Goal: Use online tool/utility: Utilize a website feature to perform a specific function

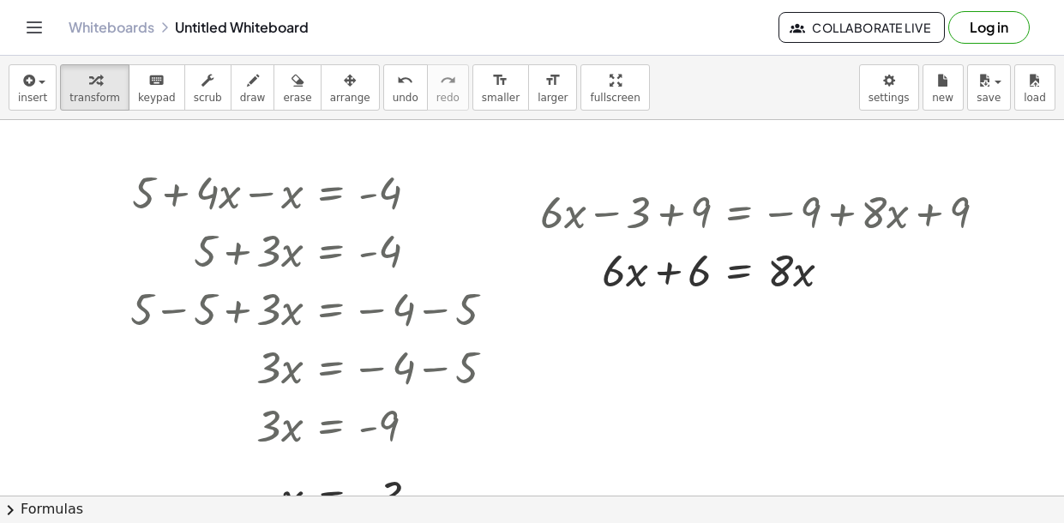
scroll to position [39, 0]
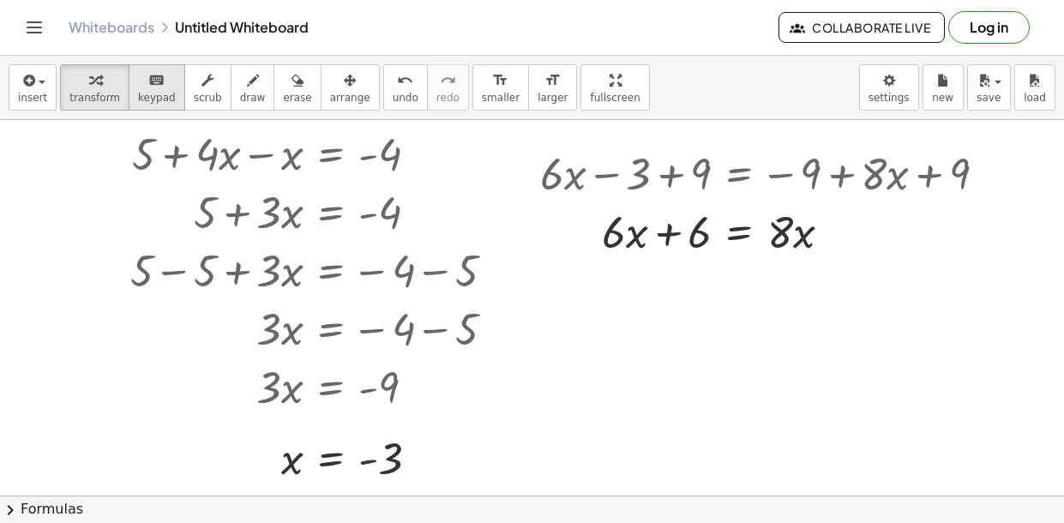
click at [148, 70] on icon "keyboard" at bounding box center [156, 80] width 16 height 21
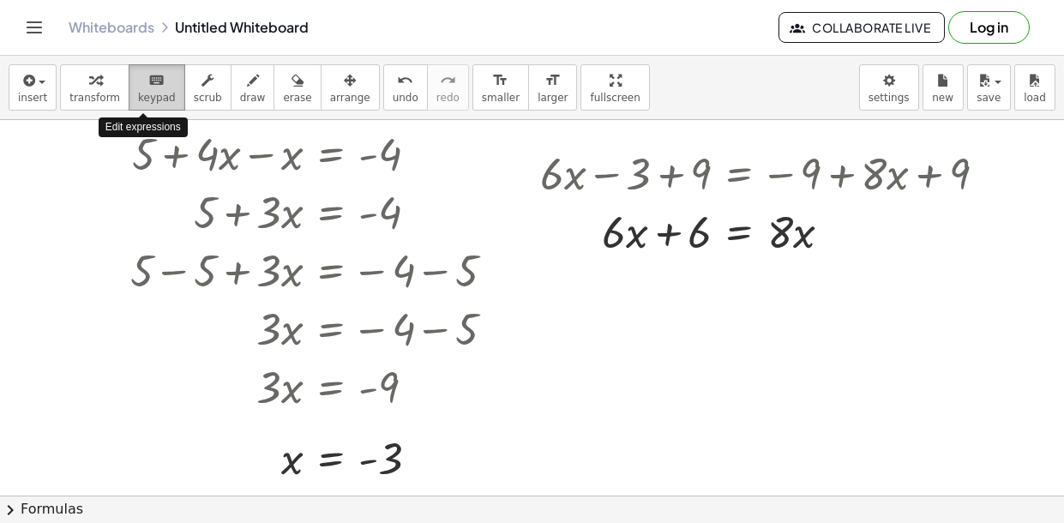
click at [148, 70] on icon "keyboard" at bounding box center [156, 80] width 16 height 21
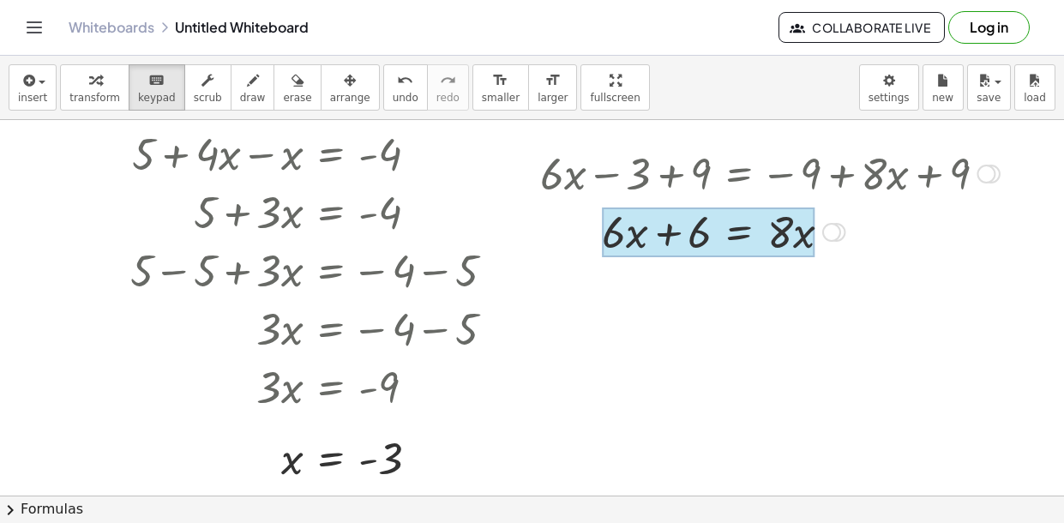
click at [738, 250] on div at bounding box center [709, 233] width 214 height 50
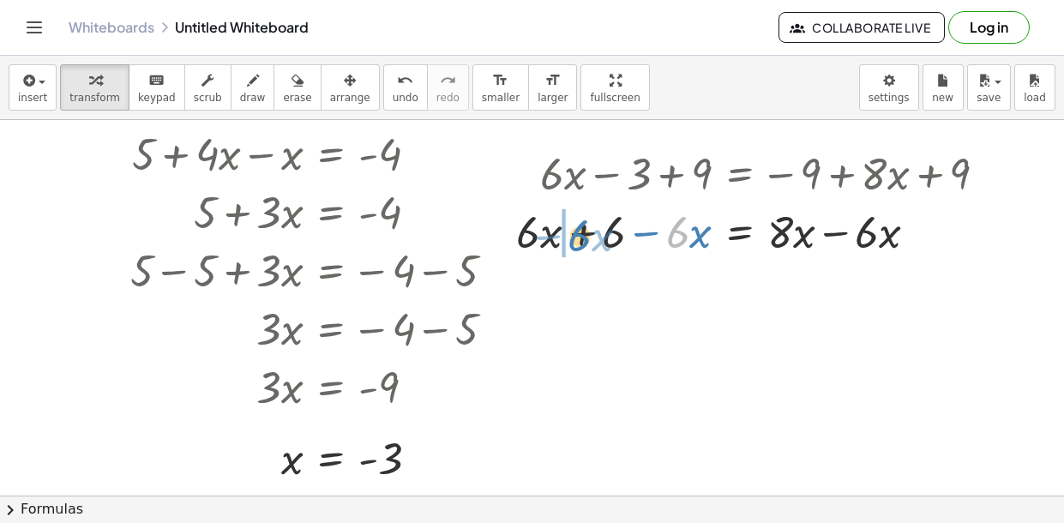
drag, startPoint x: 686, startPoint y: 232, endPoint x: 591, endPoint y: 237, distance: 95.3
click at [591, 237] on div at bounding box center [758, 231] width 501 height 58
click at [535, 217] on div at bounding box center [758, 231] width 501 height 58
click at [559, 235] on div at bounding box center [758, 231] width 501 height 58
click at [550, 233] on div at bounding box center [758, 231] width 501 height 58
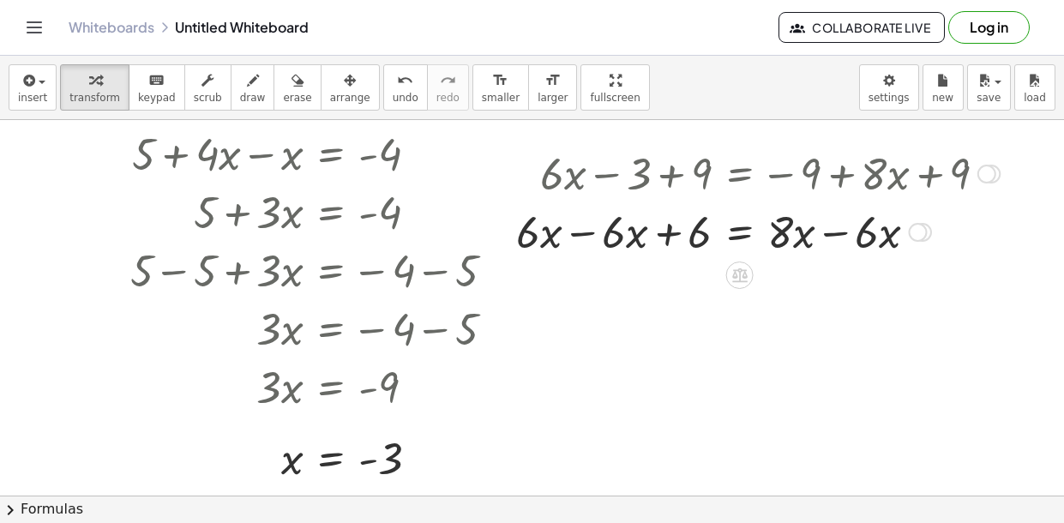
click at [550, 233] on div at bounding box center [758, 231] width 501 height 58
click at [608, 246] on div at bounding box center [758, 231] width 501 height 58
click at [617, 240] on div at bounding box center [758, 231] width 501 height 58
click at [548, 233] on div at bounding box center [758, 231] width 501 height 58
drag, startPoint x: 548, startPoint y: 233, endPoint x: 612, endPoint y: 239, distance: 63.7
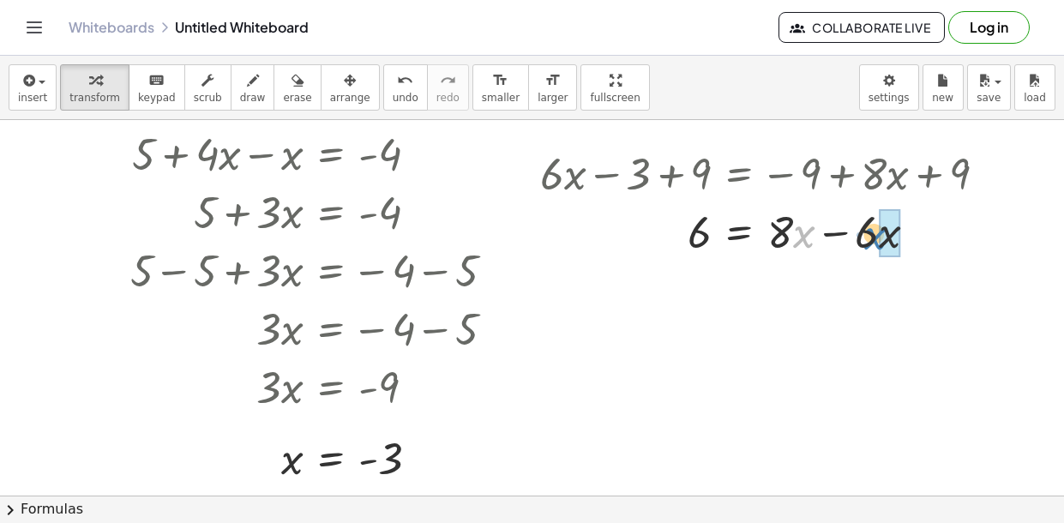
drag, startPoint x: 803, startPoint y: 226, endPoint x: 878, endPoint y: 229, distance: 75.6
drag, startPoint x: 878, startPoint y: 230, endPoint x: 800, endPoint y: 228, distance: 78.1
click at [800, 228] on div at bounding box center [760, 231] width 456 height 58
drag, startPoint x: 883, startPoint y: 245, endPoint x: 834, endPoint y: 237, distance: 48.8
click at [834, 237] on div at bounding box center [737, 231] width 411 height 58
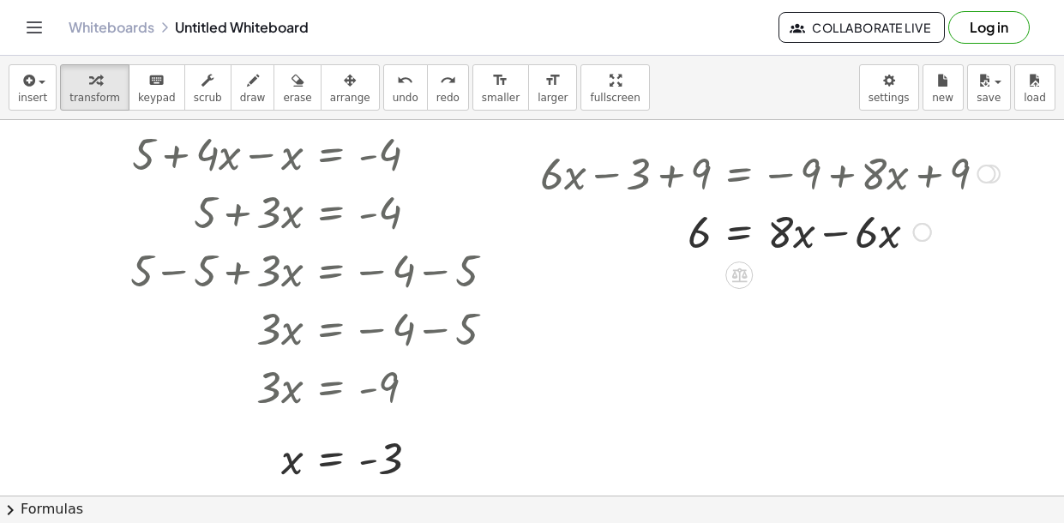
click at [810, 236] on div at bounding box center [737, 231] width 411 height 58
click at [804, 234] on div at bounding box center [737, 231] width 411 height 58
click at [858, 243] on div at bounding box center [737, 231] width 411 height 58
click at [864, 240] on div at bounding box center [737, 231] width 411 height 58
click at [769, 226] on div at bounding box center [737, 231] width 411 height 58
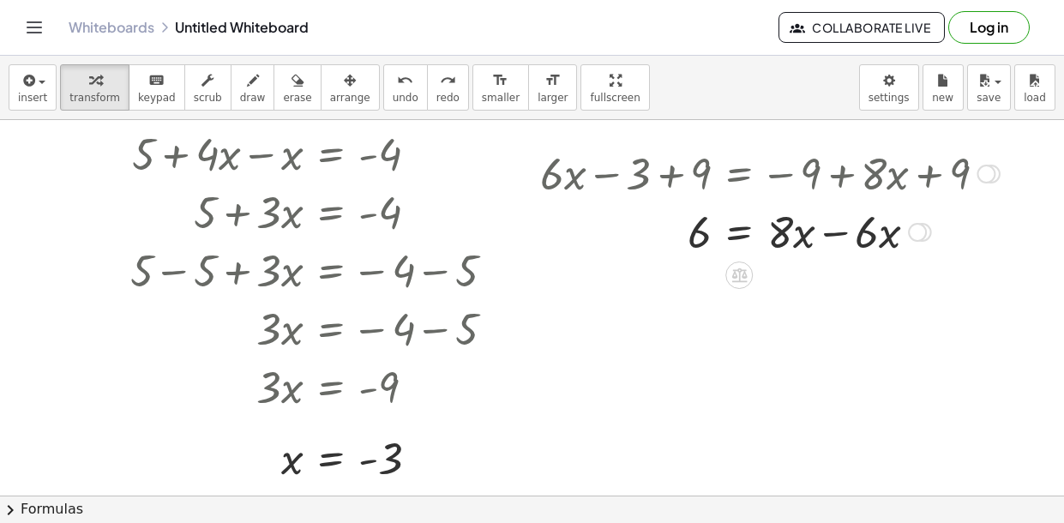
click at [822, 240] on div at bounding box center [737, 231] width 411 height 58
click at [153, 78] on div "keyboard" at bounding box center [157, 79] width 38 height 21
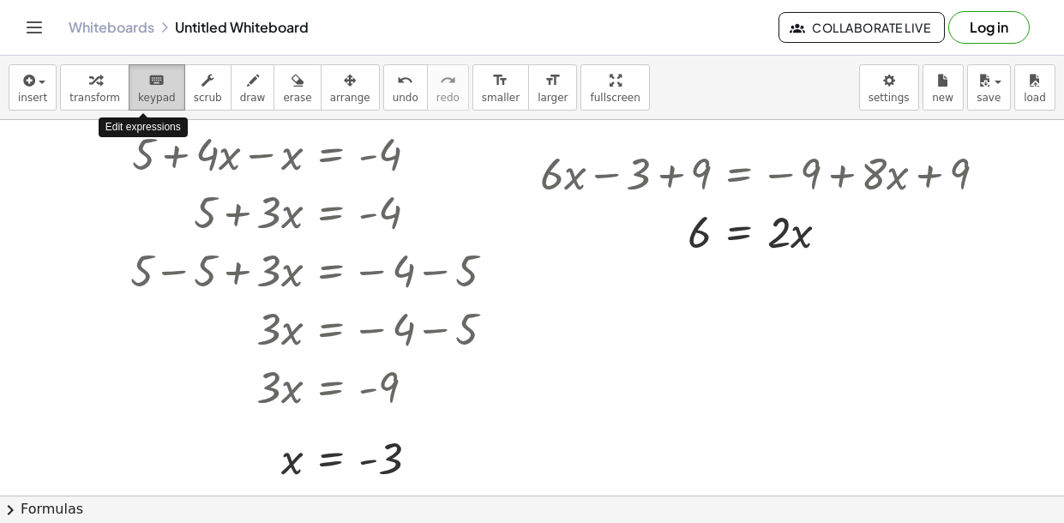
click at [153, 78] on div "keyboard" at bounding box center [157, 79] width 38 height 21
click at [154, 92] on span "keypad" at bounding box center [157, 98] width 38 height 12
click at [132, 90] on button "keyboard keypad" at bounding box center [157, 87] width 57 height 46
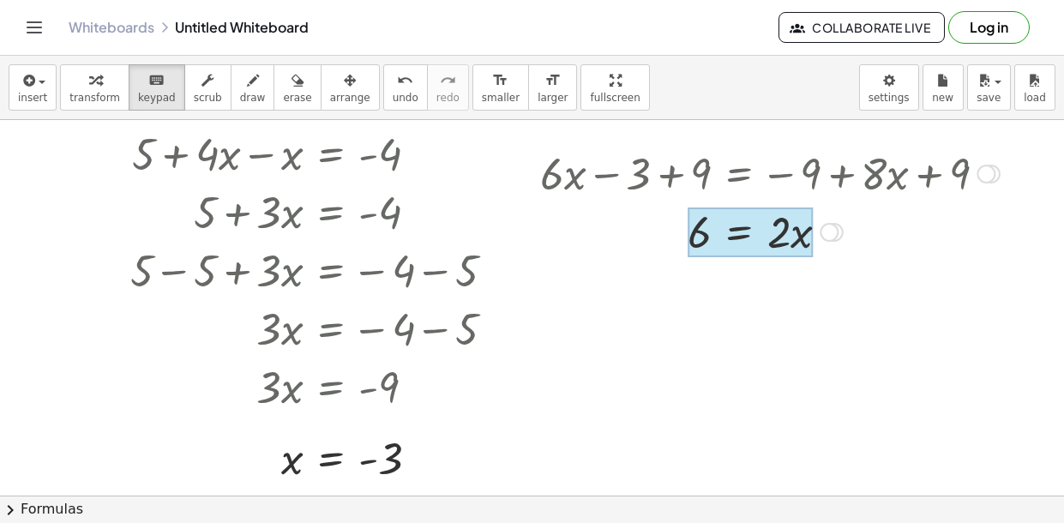
click at [768, 238] on div at bounding box center [750, 233] width 125 height 50
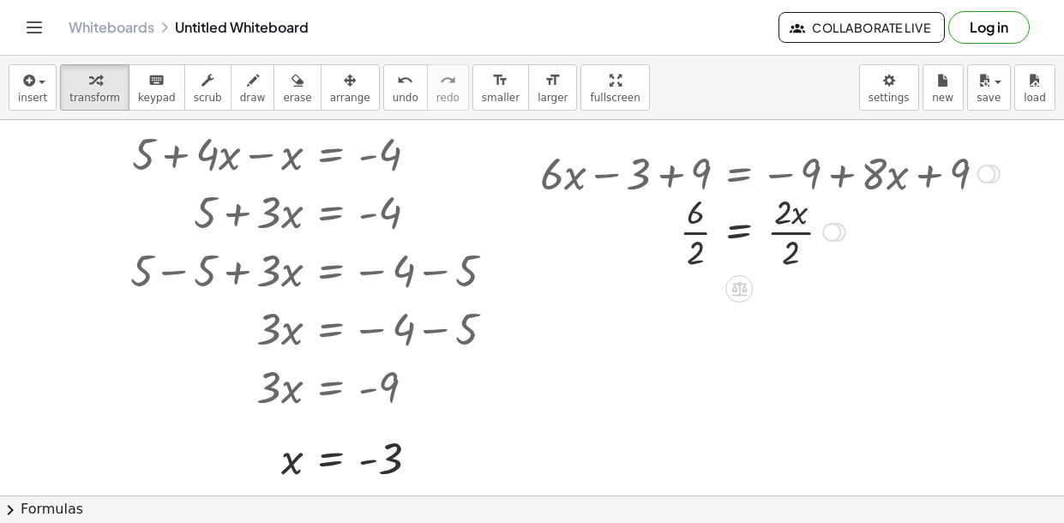
click at [698, 236] on div at bounding box center [770, 231] width 477 height 86
click at [774, 233] on div at bounding box center [770, 231] width 477 height 86
click at [611, 167] on div at bounding box center [770, 172] width 477 height 58
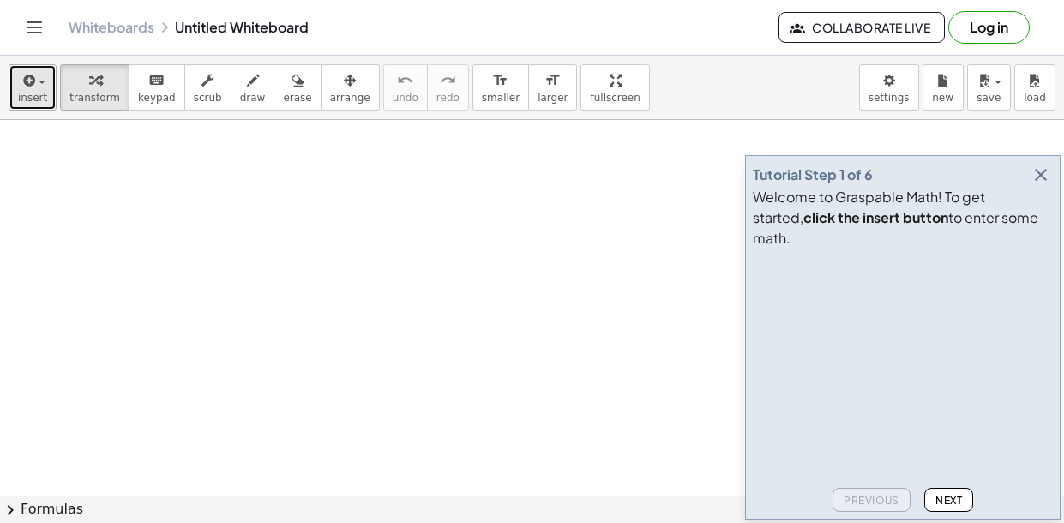
click at [14, 81] on button "insert" at bounding box center [33, 87] width 48 height 46
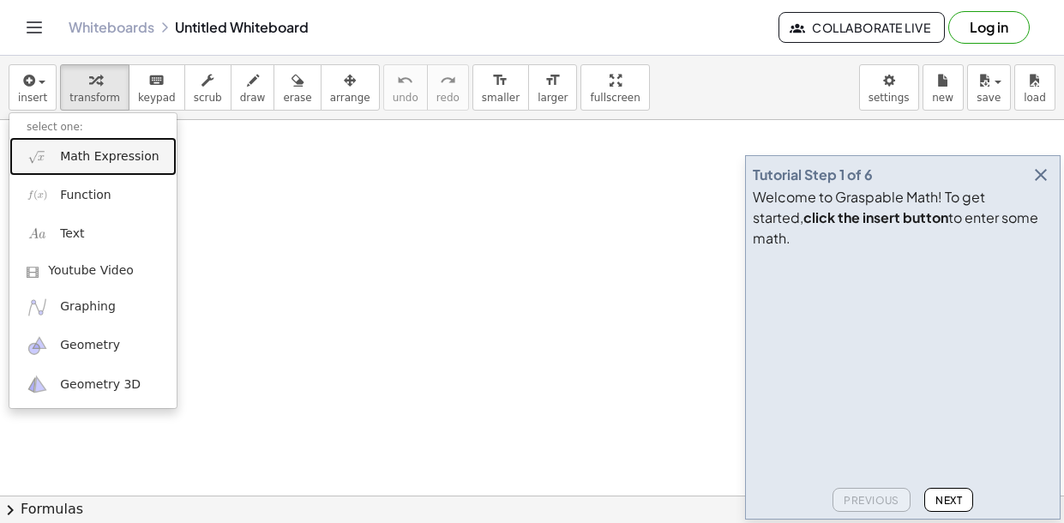
click at [87, 166] on link "Math Expression" at bounding box center [92, 156] width 167 height 39
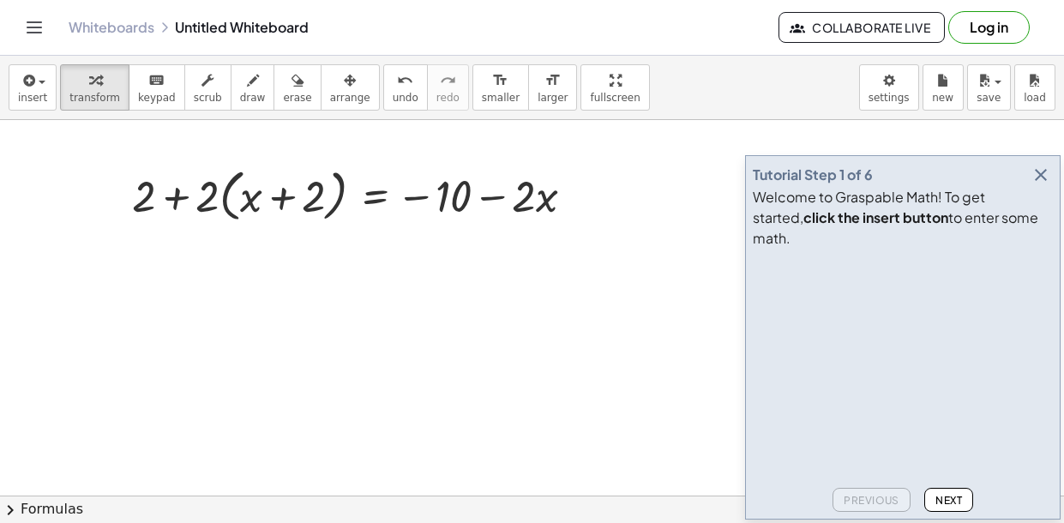
click at [1049, 185] on icon "button" at bounding box center [1041, 175] width 21 height 21
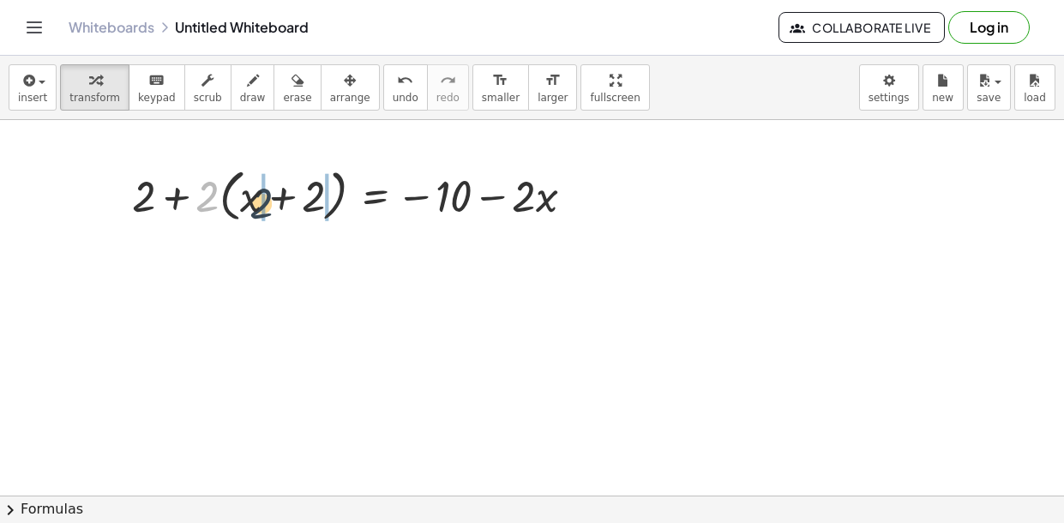
drag, startPoint x: 202, startPoint y: 189, endPoint x: 289, endPoint y: 208, distance: 88.7
click at [289, 208] on div at bounding box center [360, 194] width 473 height 65
drag, startPoint x: 202, startPoint y: 199, endPoint x: 241, endPoint y: 200, distance: 39.5
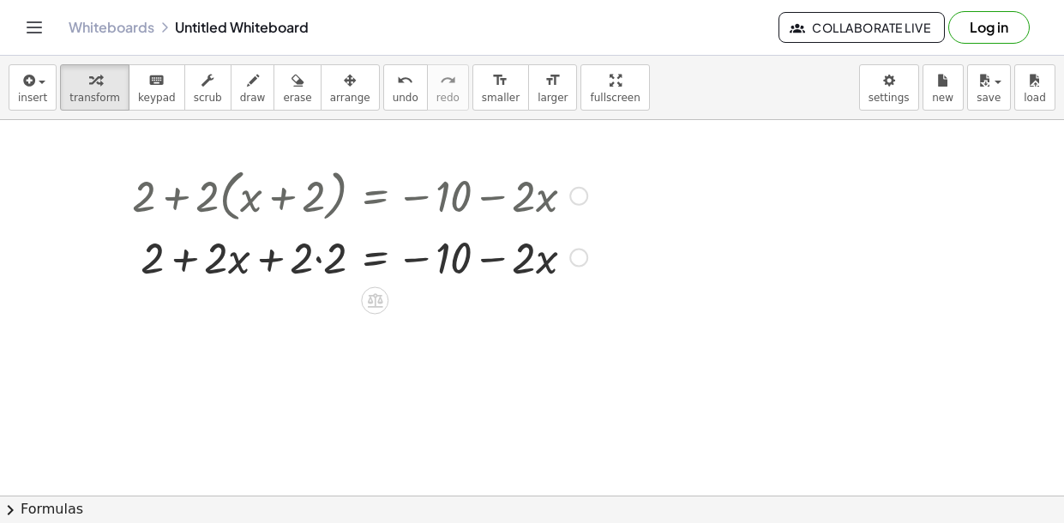
click at [298, 262] on div at bounding box center [360, 255] width 473 height 58
click at [330, 261] on div at bounding box center [360, 255] width 473 height 58
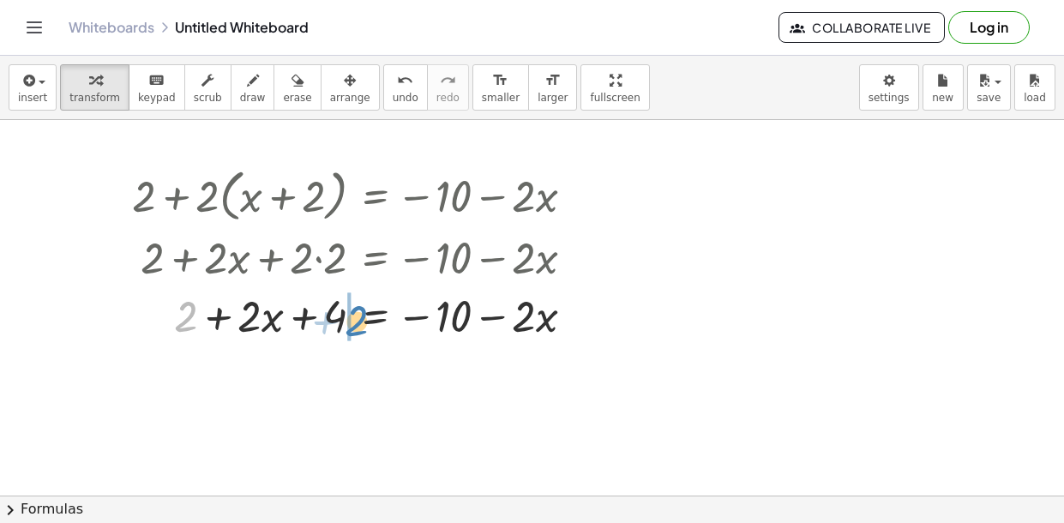
drag, startPoint x: 187, startPoint y: 325, endPoint x: 360, endPoint y: 330, distance: 173.3
click at [360, 330] on div at bounding box center [360, 314] width 473 height 58
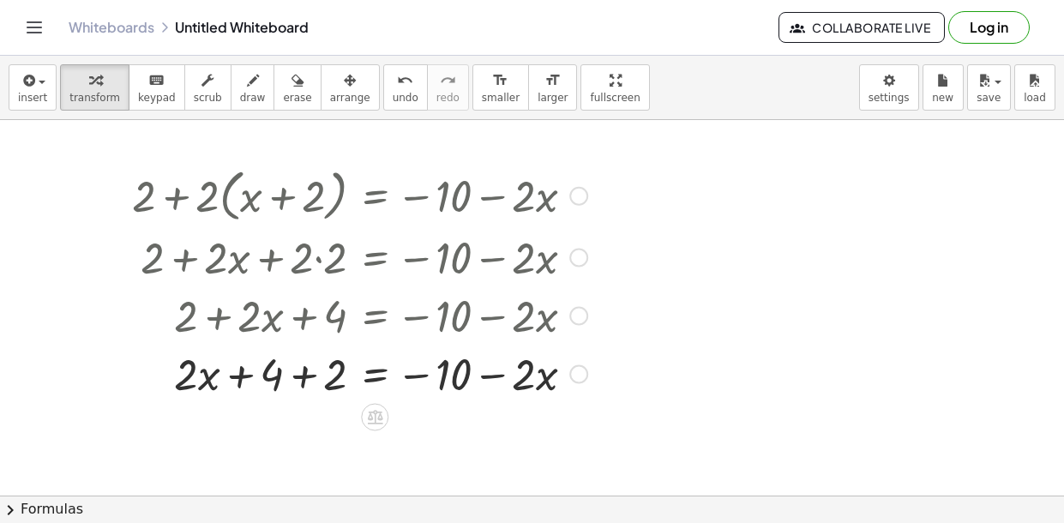
click at [308, 372] on div at bounding box center [360, 372] width 473 height 58
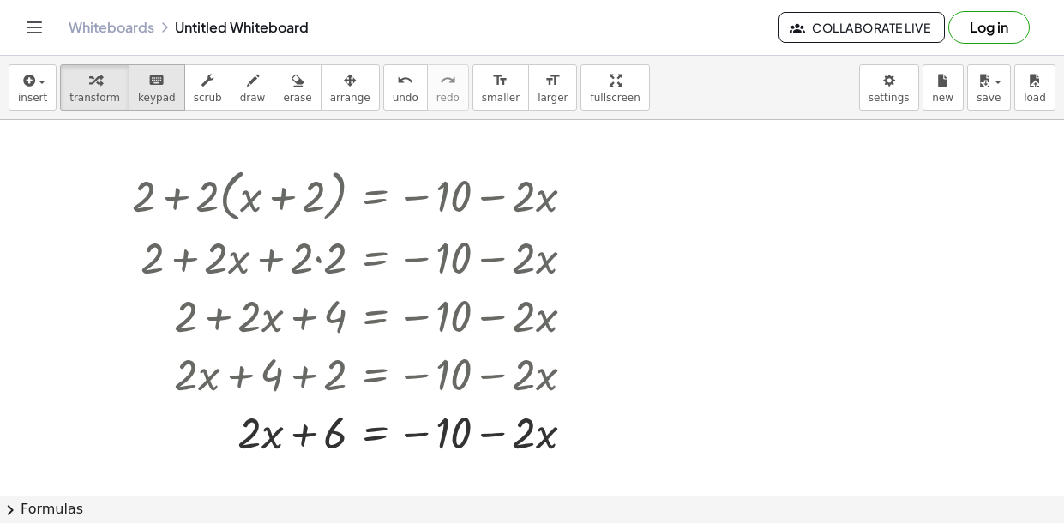
click at [148, 83] on icon "keyboard" at bounding box center [156, 80] width 16 height 21
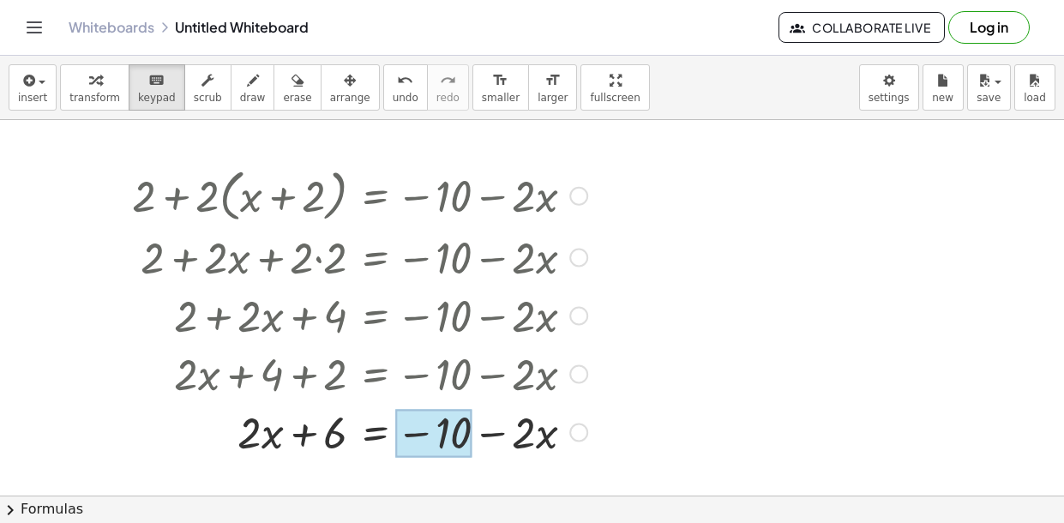
click at [428, 431] on div at bounding box center [433, 434] width 76 height 48
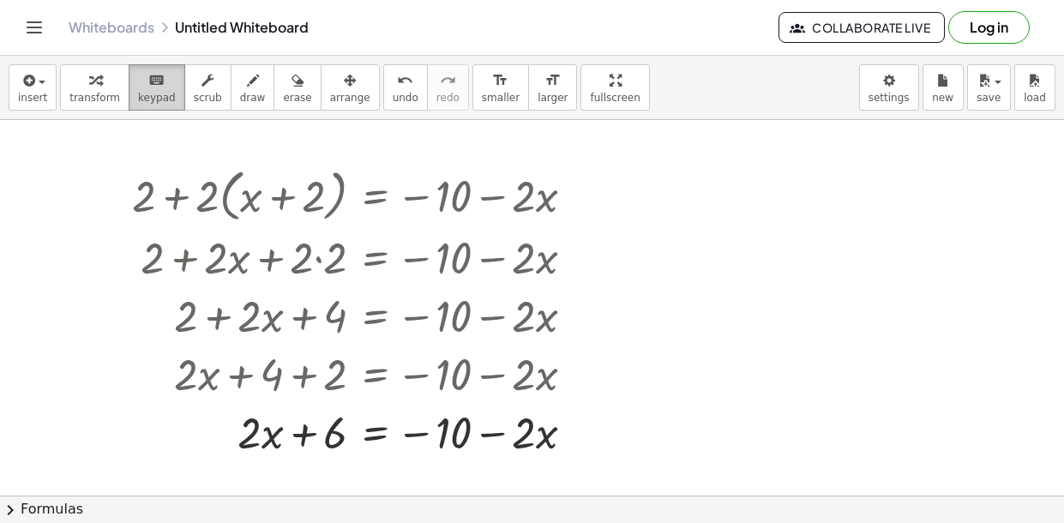
click at [138, 99] on span "keypad" at bounding box center [157, 98] width 38 height 12
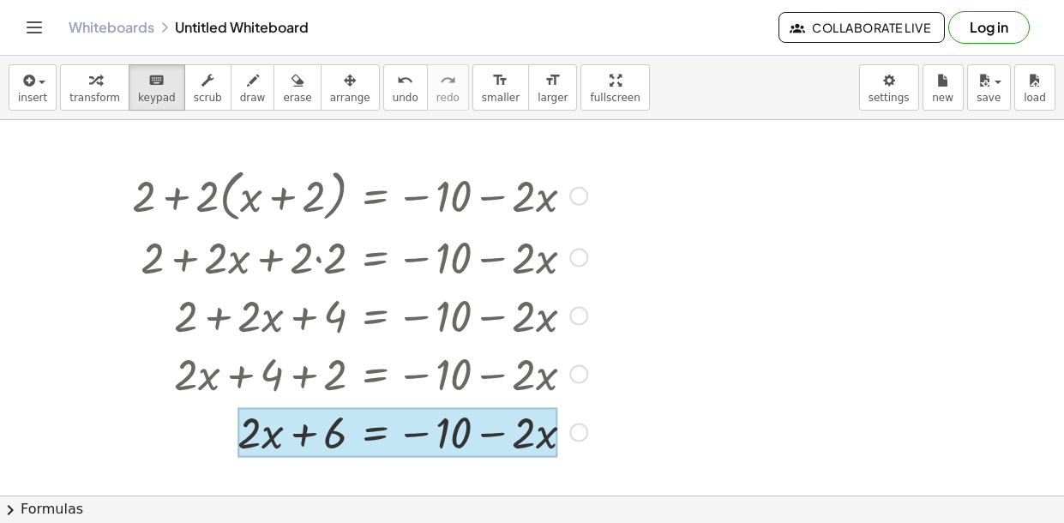
click at [359, 448] on div at bounding box center [398, 432] width 320 height 50
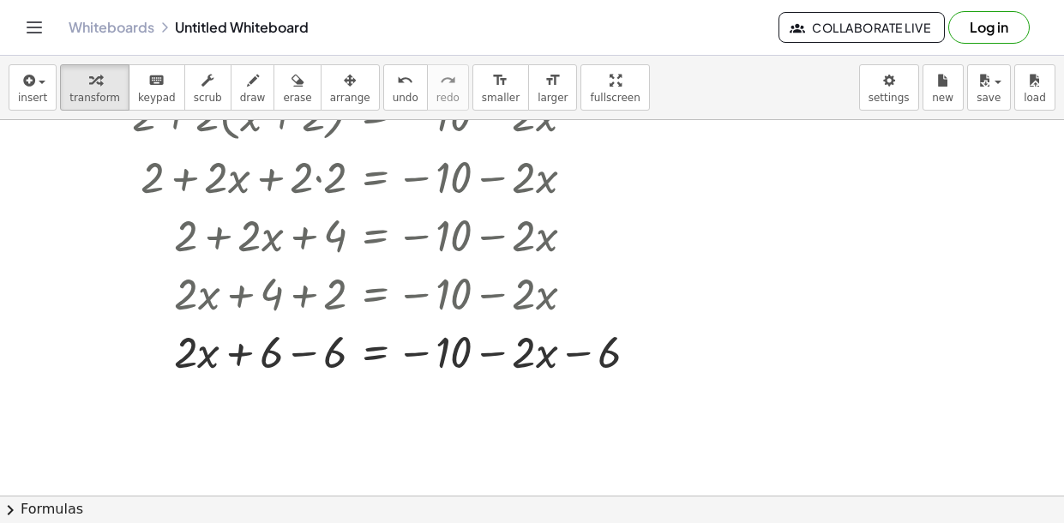
scroll to position [82, 0]
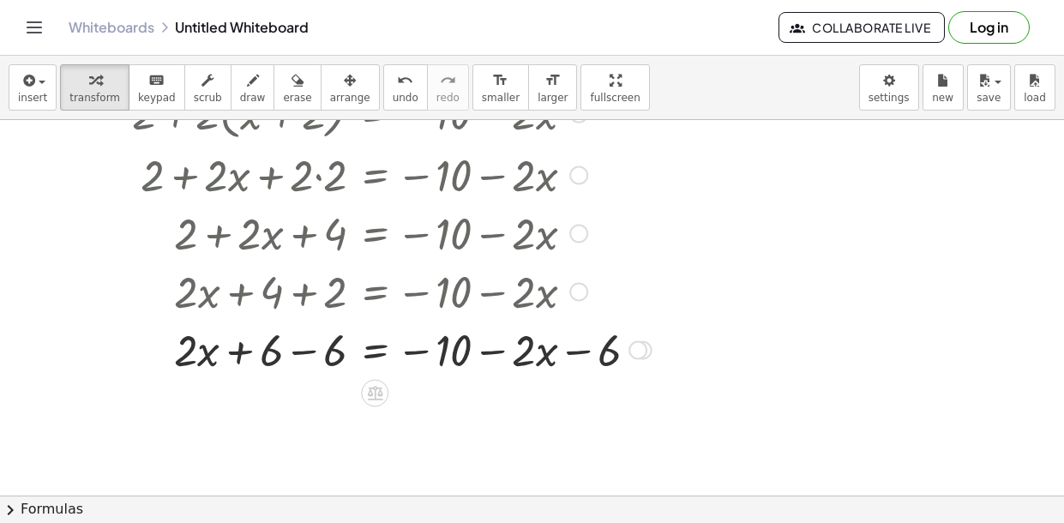
click at [300, 354] on div at bounding box center [392, 348] width 537 height 58
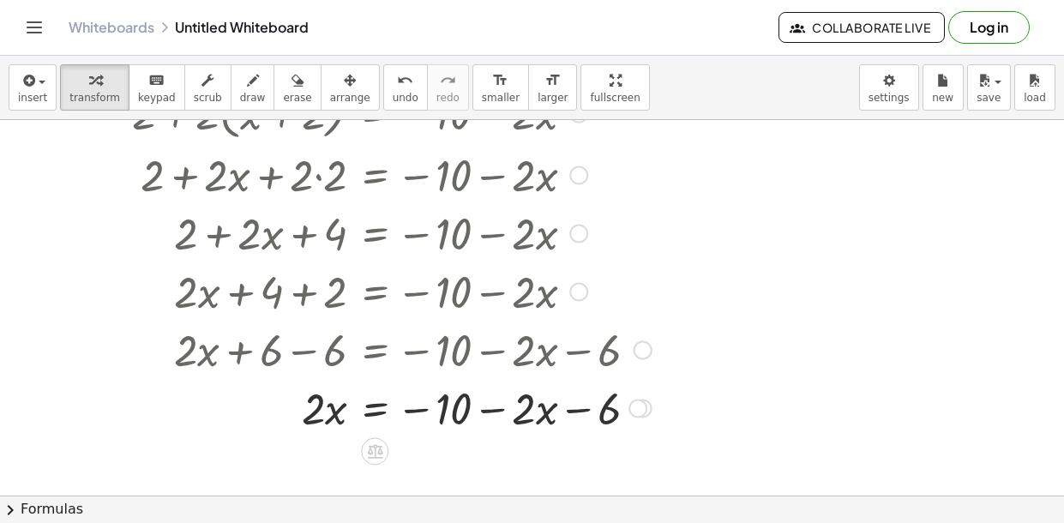
click at [605, 353] on div at bounding box center [358, 348] width 603 height 58
drag, startPoint x: 604, startPoint y: 413, endPoint x: 467, endPoint y: 411, distance: 137.2
click at [467, 411] on div at bounding box center [392, 406] width 537 height 58
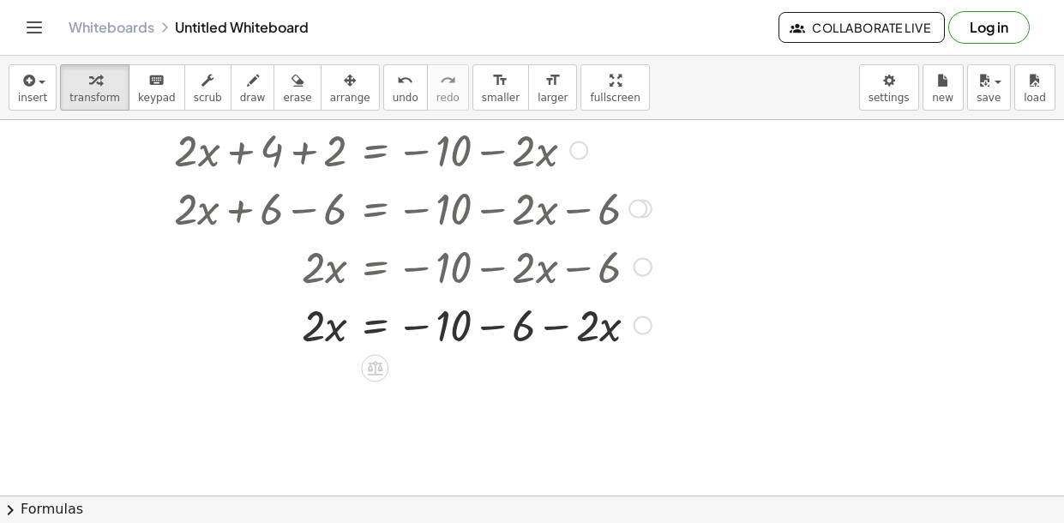
scroll to position [228, 0]
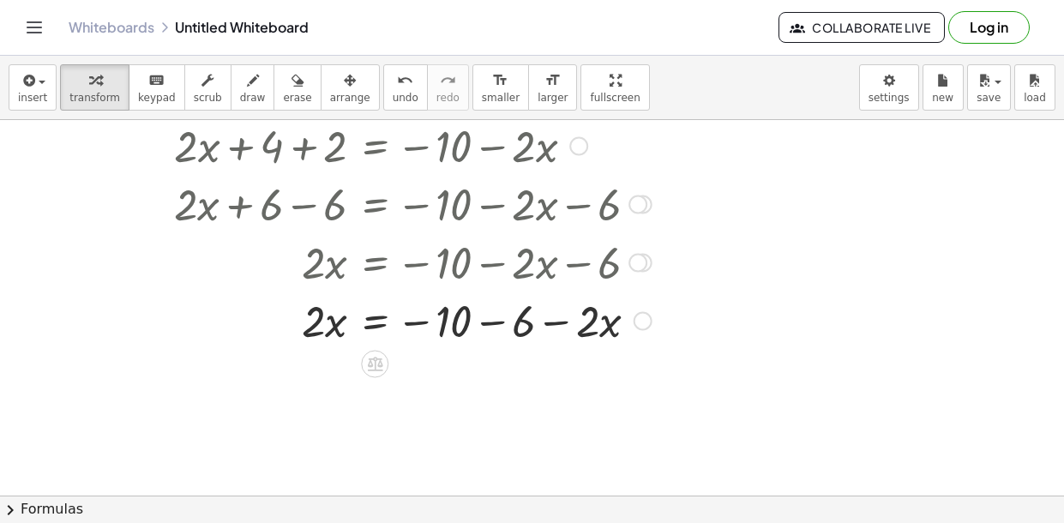
click at [498, 320] on div at bounding box center [392, 319] width 537 height 58
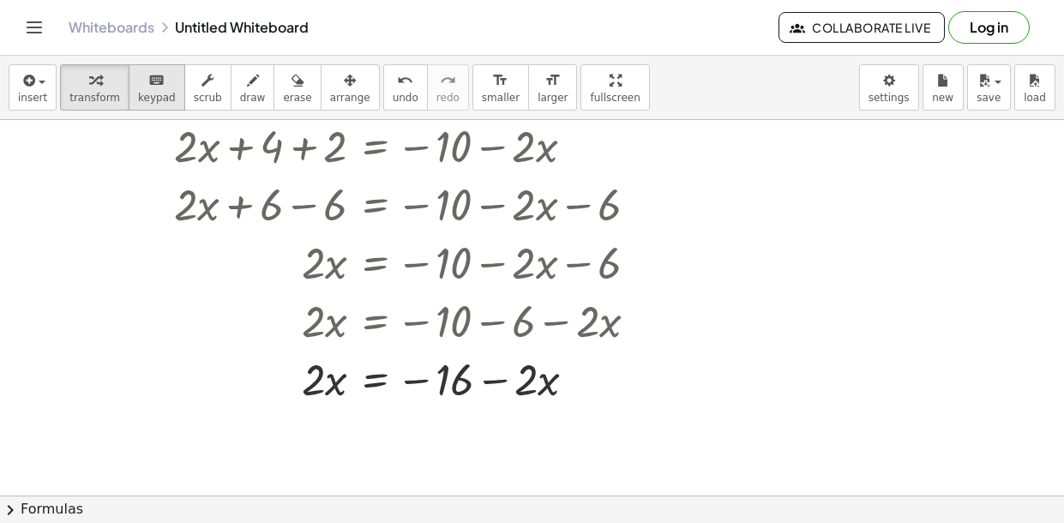
click at [138, 99] on span "keypad" at bounding box center [157, 98] width 38 height 12
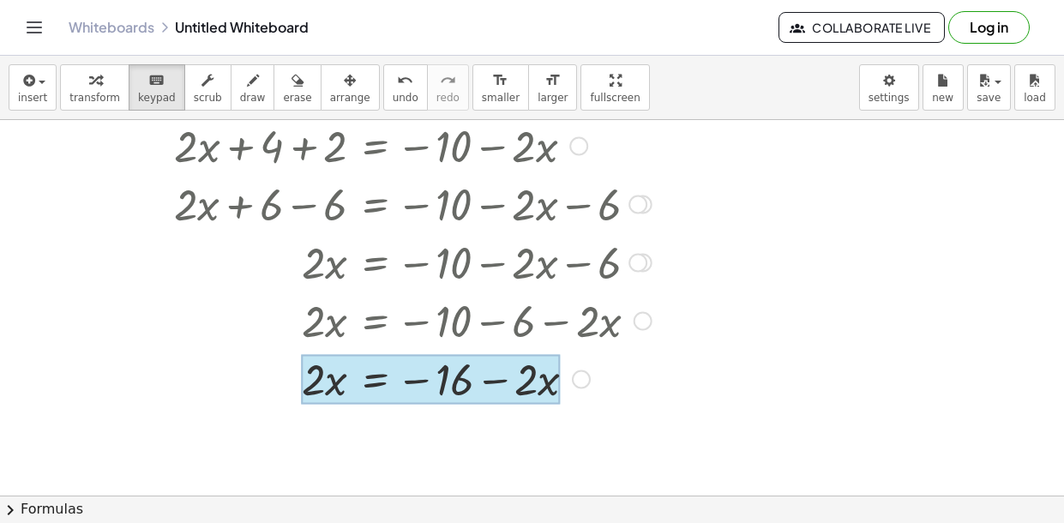
click at [374, 400] on div at bounding box center [431, 379] width 258 height 50
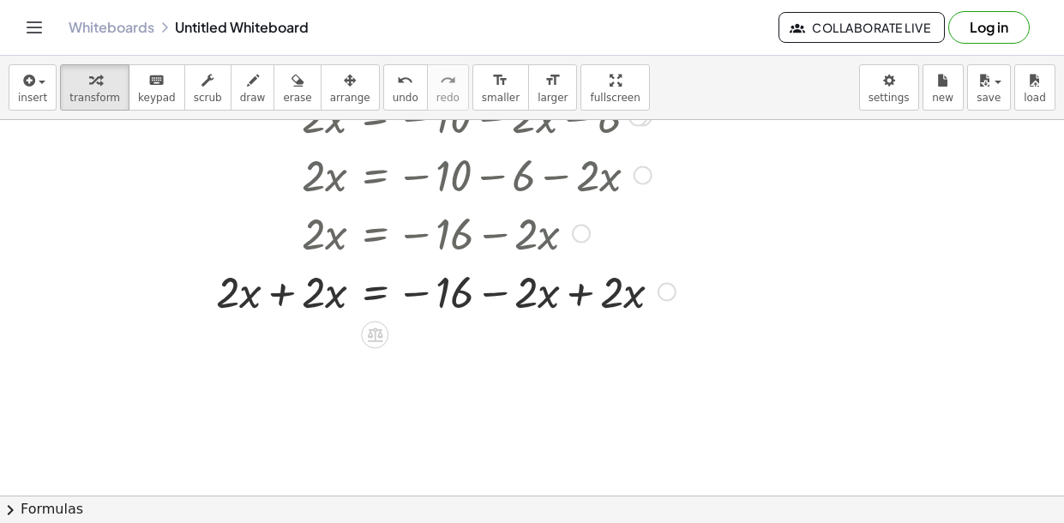
scroll to position [383, 0]
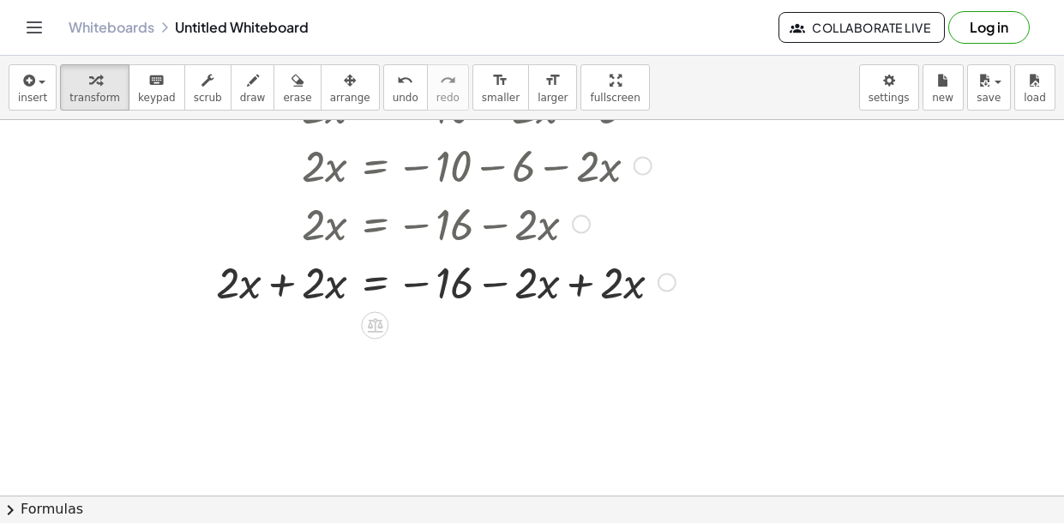
click at [572, 281] on div at bounding box center [404, 280] width 561 height 58
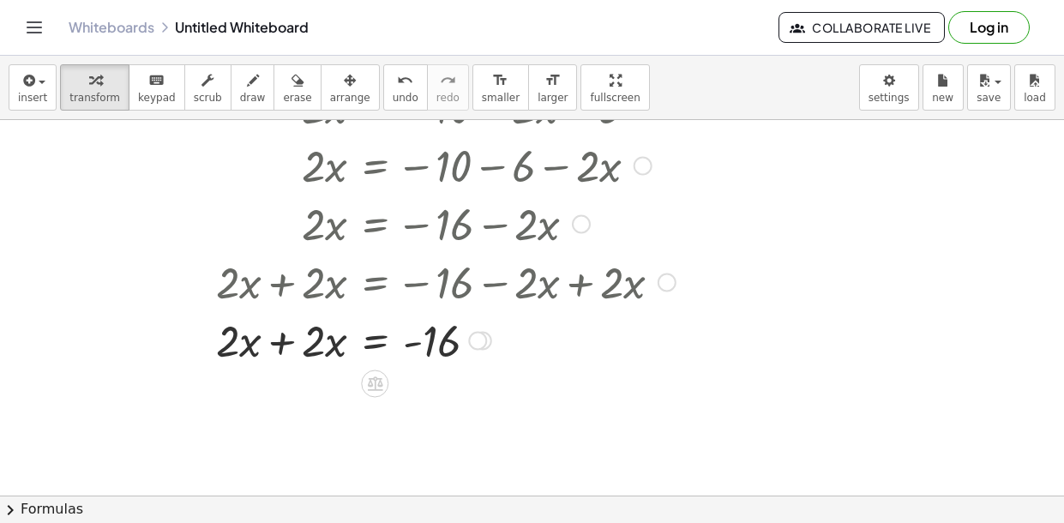
click at [276, 339] on div at bounding box center [404, 339] width 561 height 58
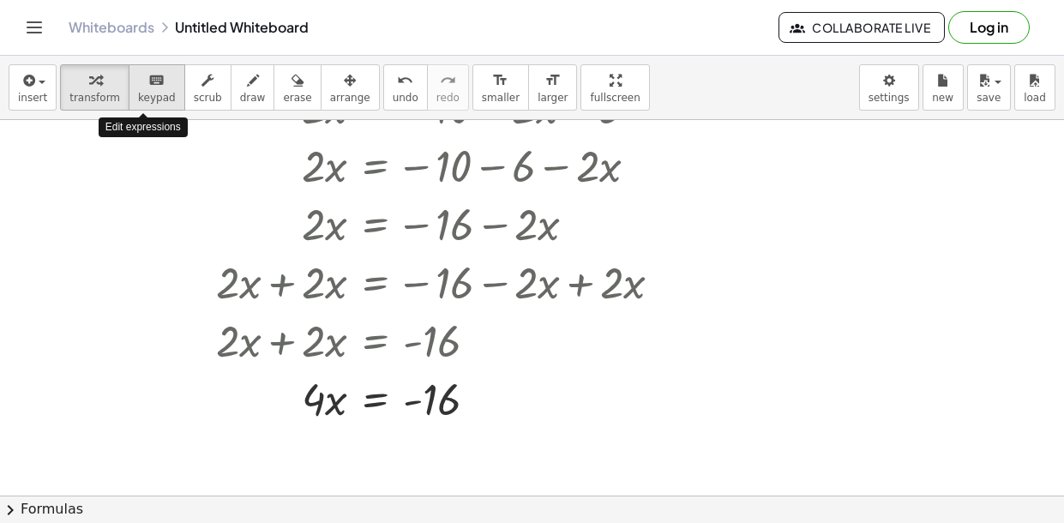
click at [138, 81] on div "keyboard" at bounding box center [157, 79] width 38 height 21
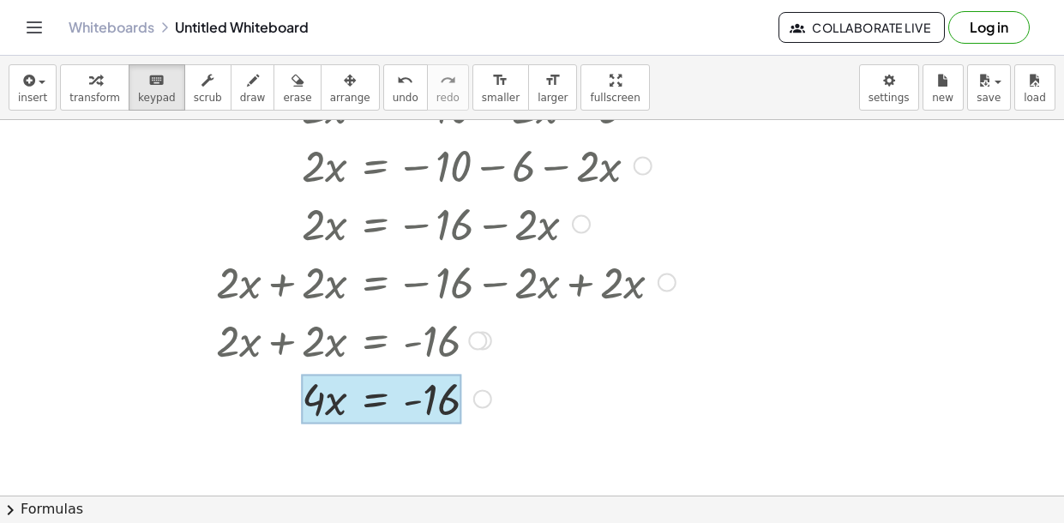
click at [383, 417] on div at bounding box center [382, 399] width 160 height 50
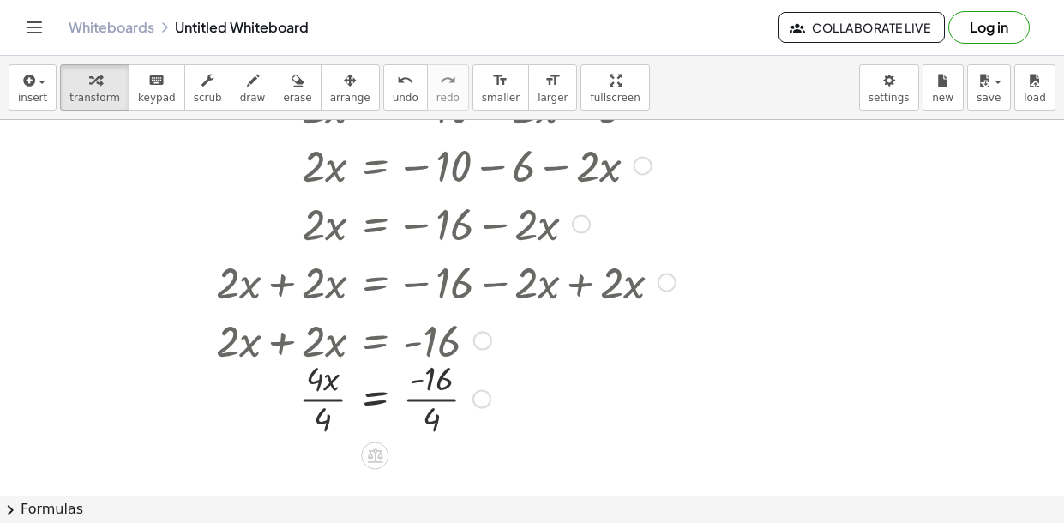
click at [336, 395] on div at bounding box center [404, 397] width 561 height 86
click at [435, 401] on div at bounding box center [404, 397] width 561 height 86
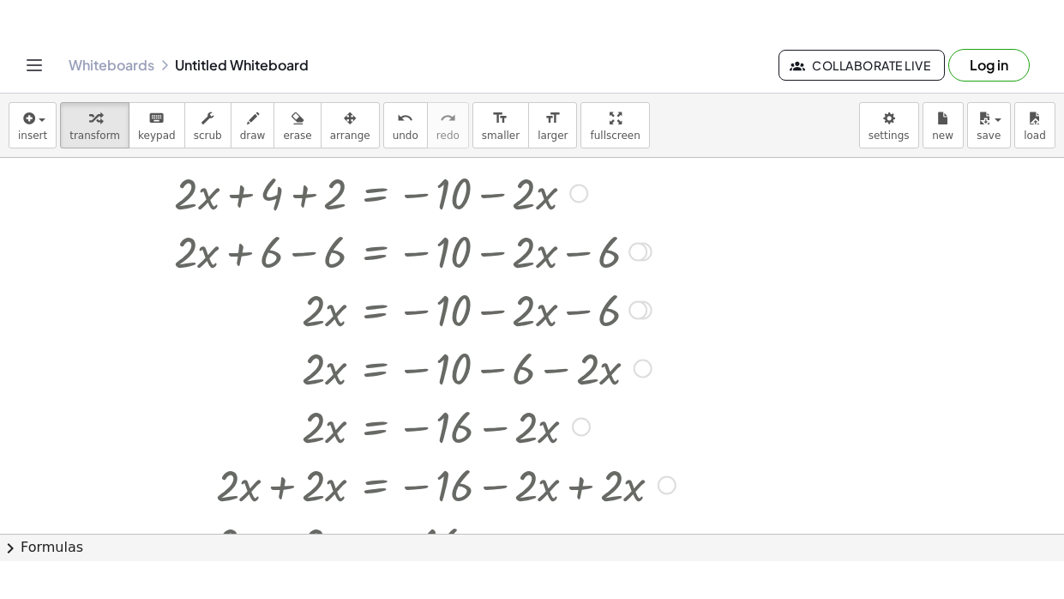
scroll to position [196, 0]
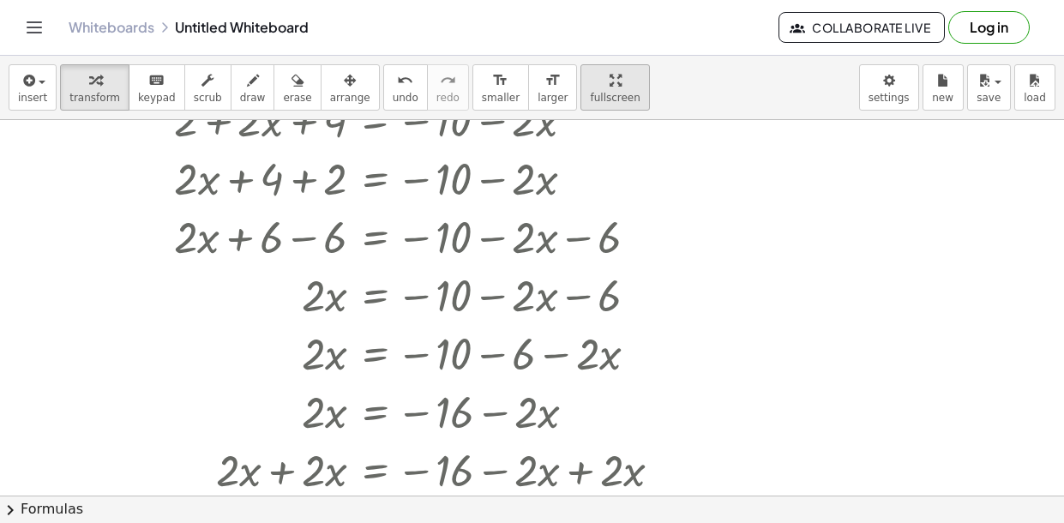
click at [581, 89] on button "fullscreen" at bounding box center [615, 87] width 69 height 46
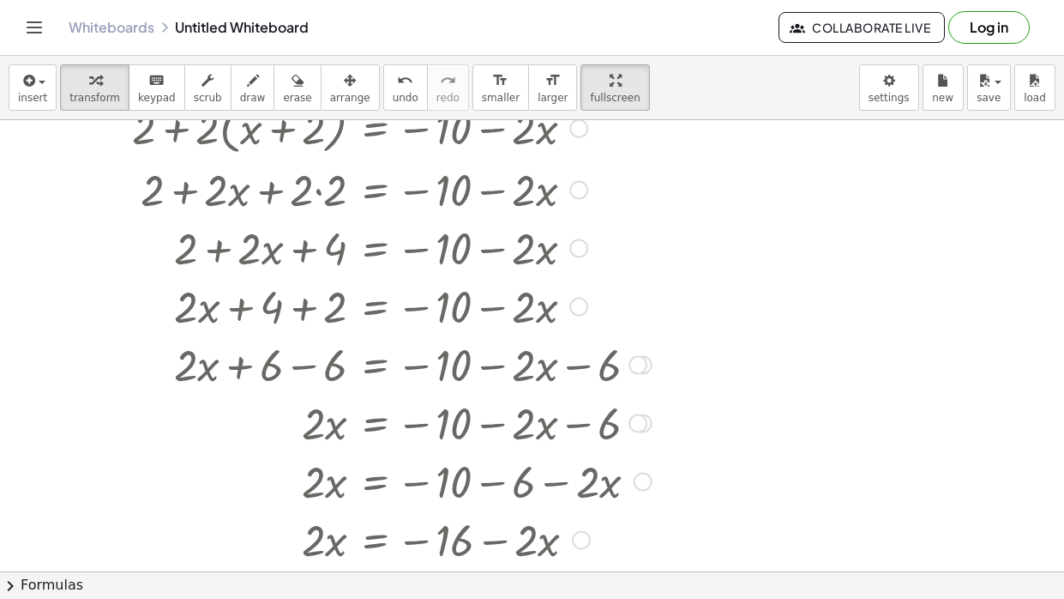
scroll to position [0, 0]
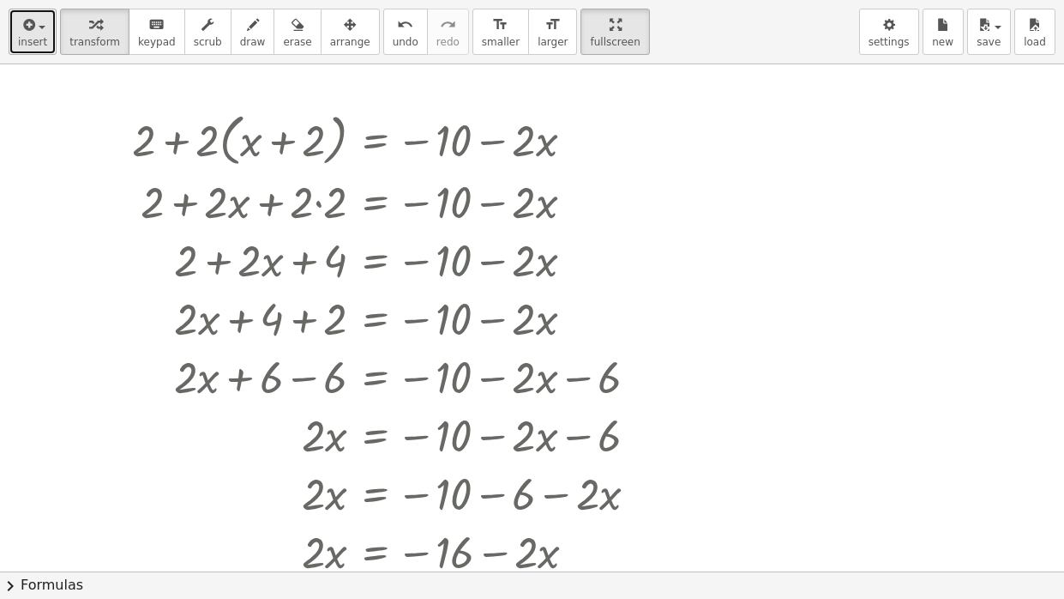
click at [39, 51] on button "insert" at bounding box center [33, 32] width 48 height 46
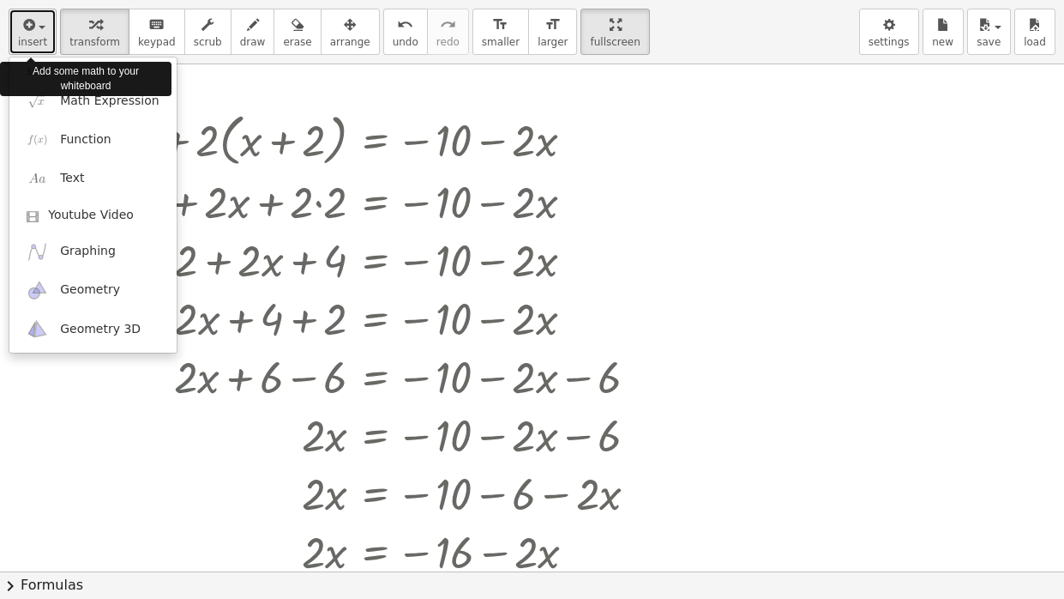
click at [39, 51] on button "insert" at bounding box center [33, 32] width 48 height 46
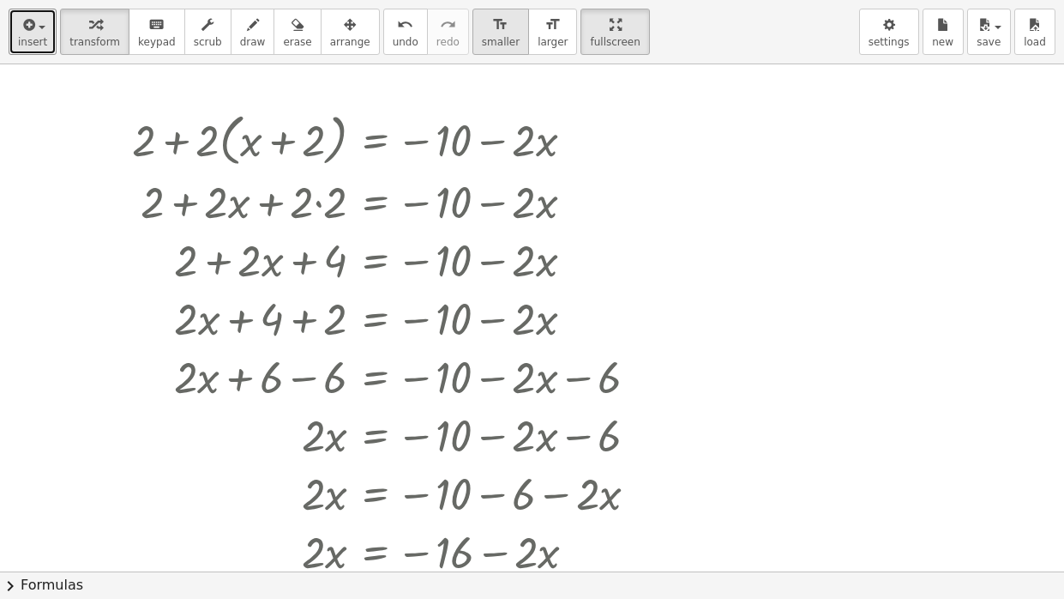
click at [485, 42] on button "format_size smaller" at bounding box center [501, 32] width 57 height 46
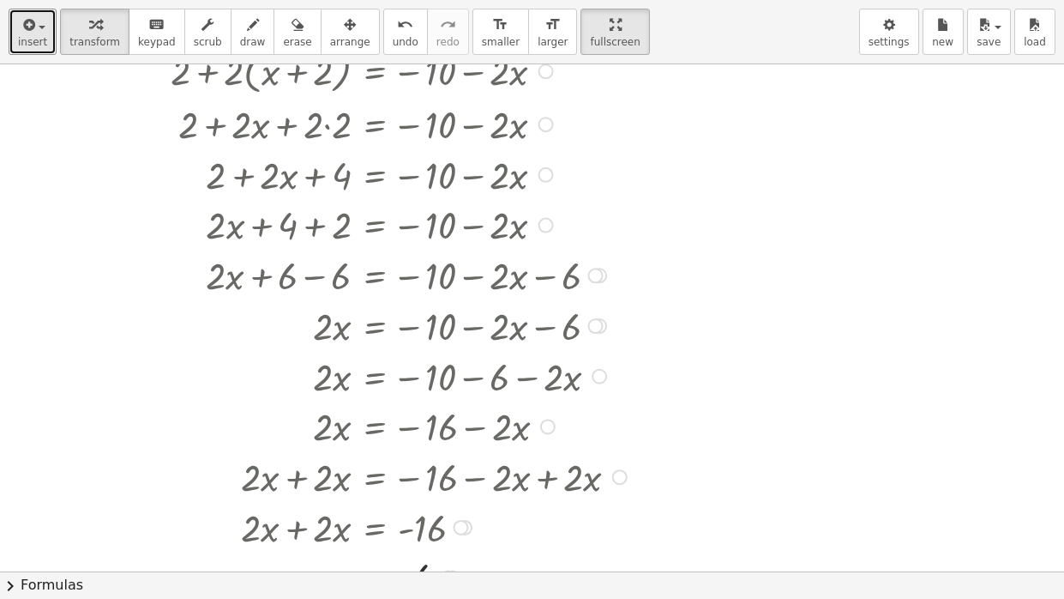
scroll to position [72, 0]
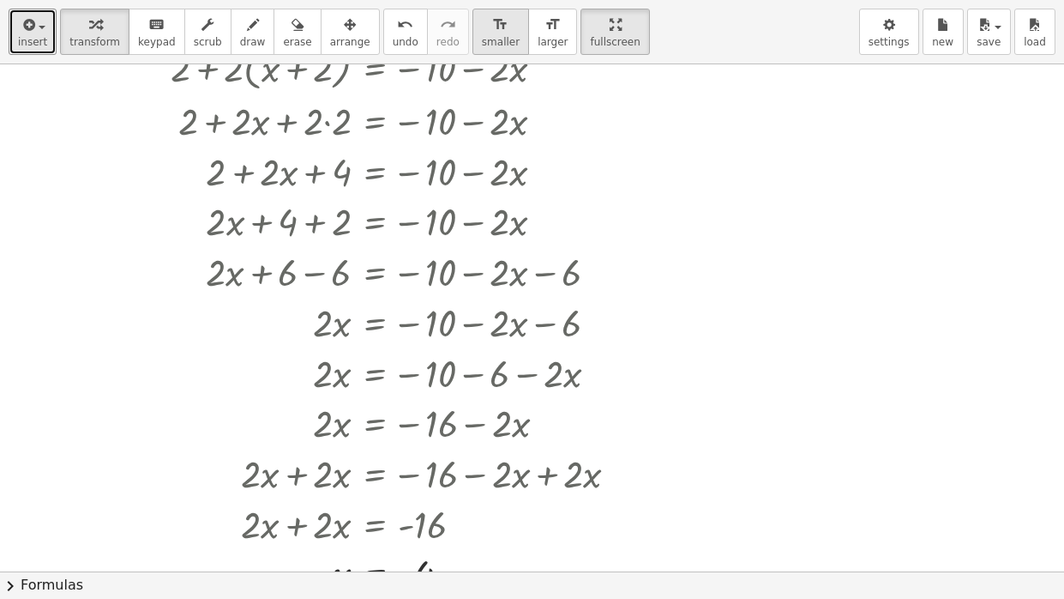
click at [492, 25] on icon "format_size" at bounding box center [500, 25] width 16 height 21
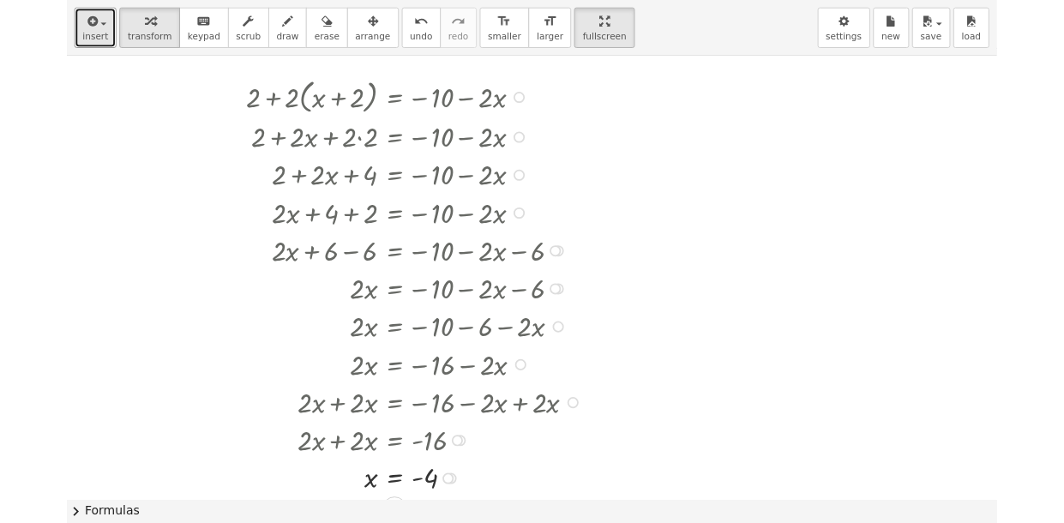
scroll to position [31, 0]
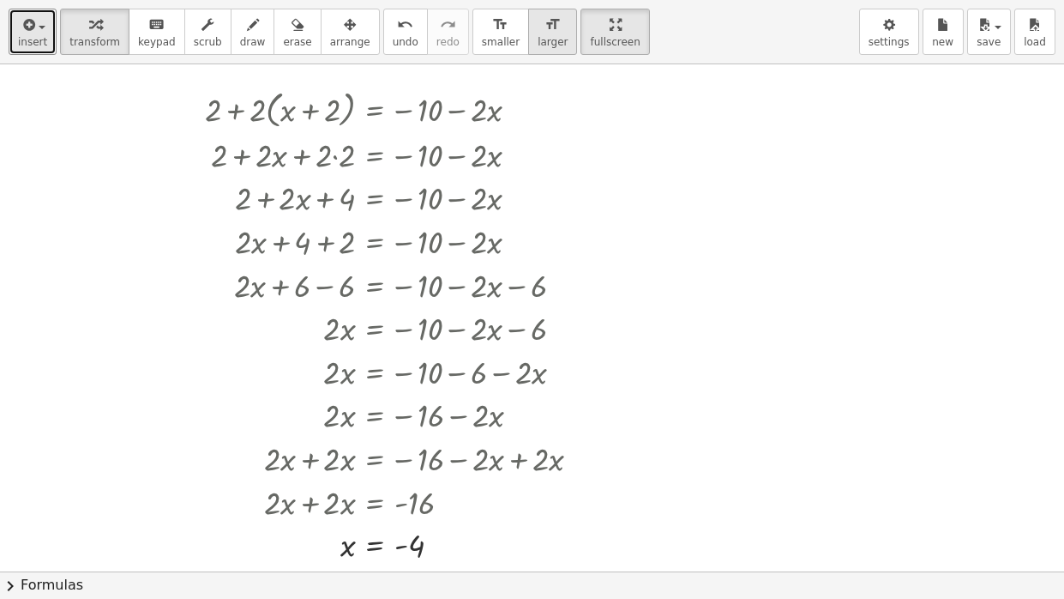
click at [538, 39] on span "larger" at bounding box center [553, 42] width 30 height 12
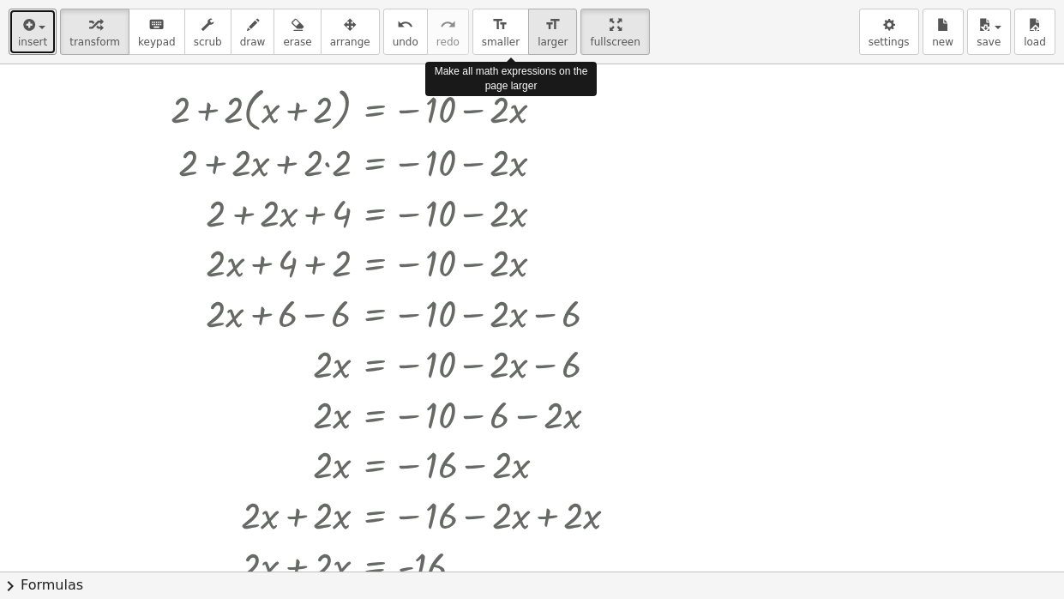
click at [538, 39] on span "larger" at bounding box center [553, 42] width 30 height 12
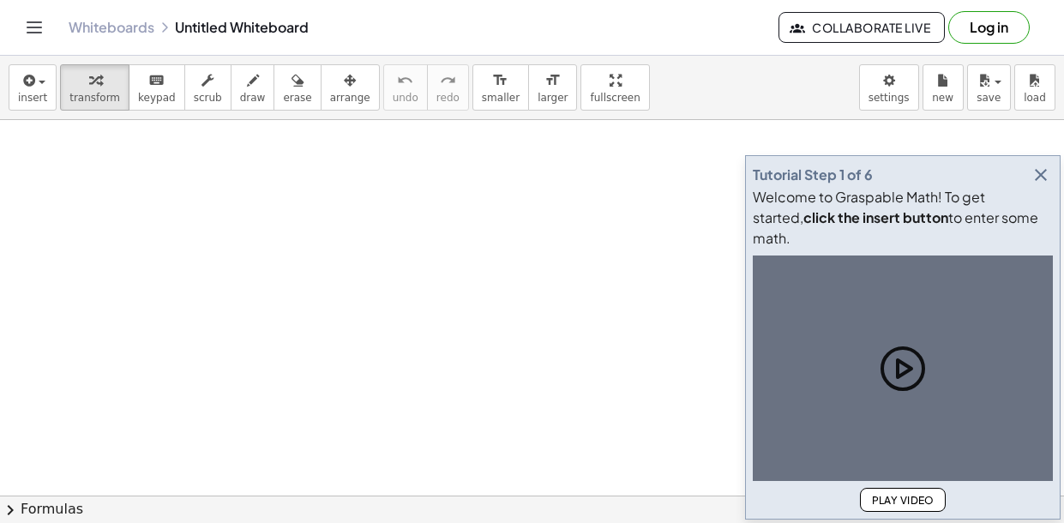
click at [1031, 185] on icon "button" at bounding box center [1041, 175] width 21 height 21
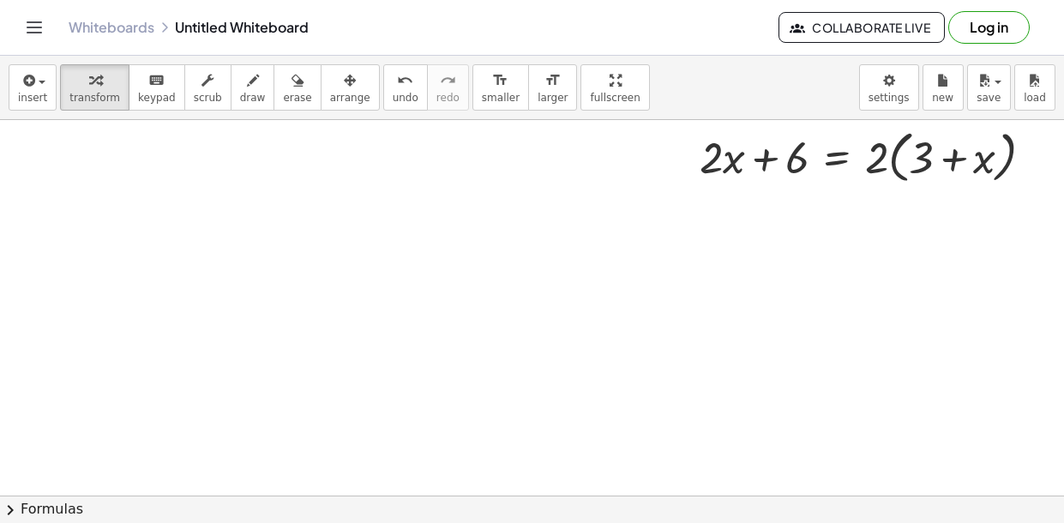
scroll to position [0, 368]
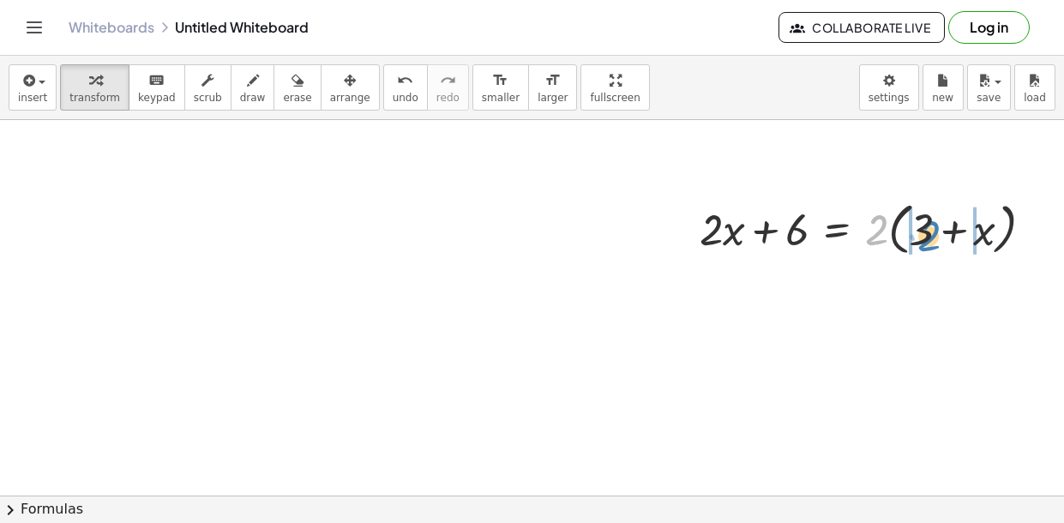
drag, startPoint x: 885, startPoint y: 246, endPoint x: 934, endPoint y: 252, distance: 49.3
click at [934, 252] on div at bounding box center [873, 228] width 365 height 65
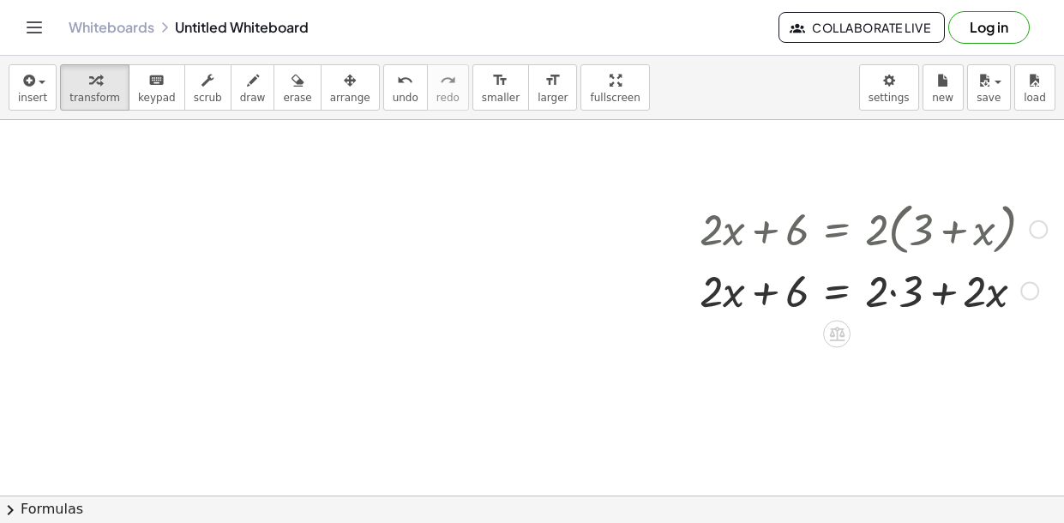
click at [871, 301] on div at bounding box center [873, 289] width 365 height 58
click at [902, 298] on div at bounding box center [873, 289] width 365 height 58
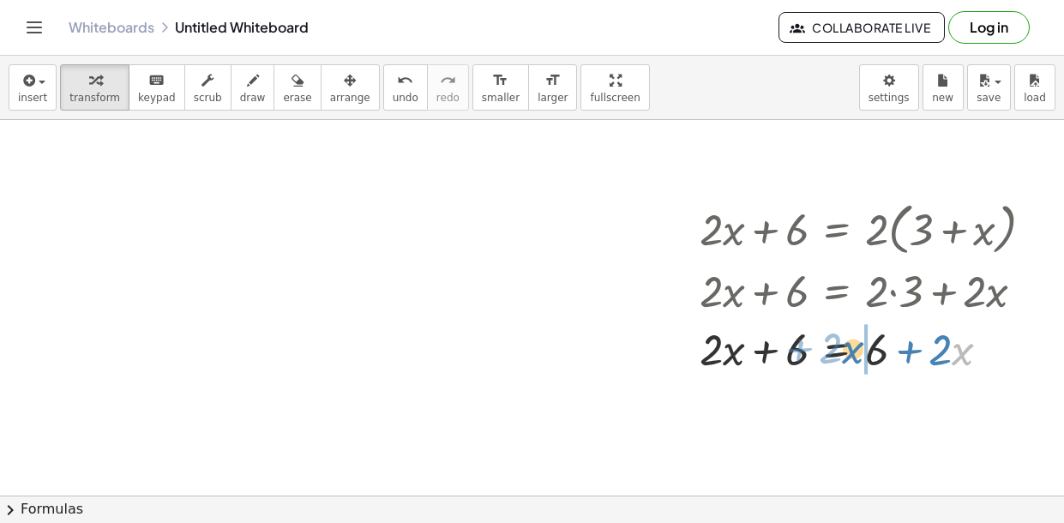
drag, startPoint x: 960, startPoint y: 347, endPoint x: 853, endPoint y: 347, distance: 106.3
click at [853, 347] on div at bounding box center [873, 347] width 365 height 58
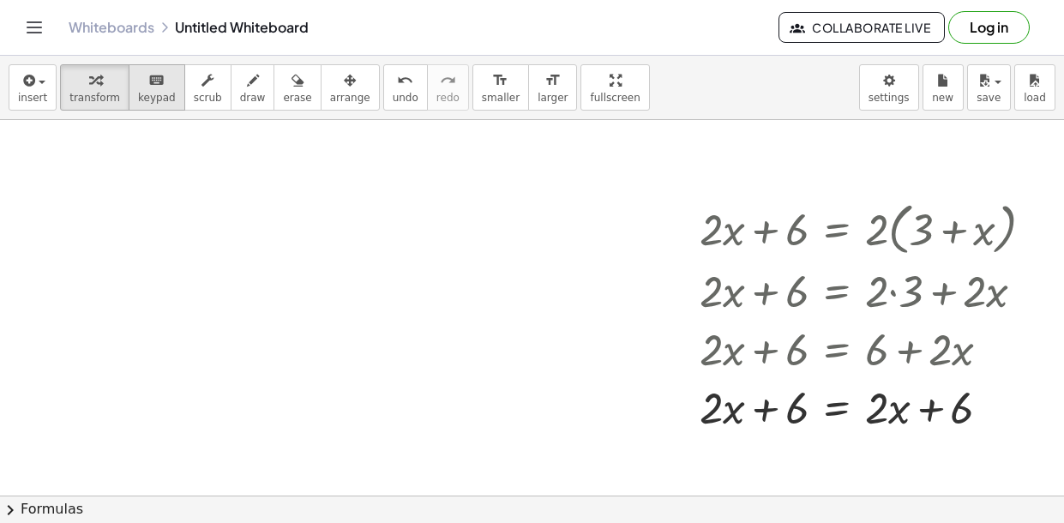
click at [148, 87] on icon "keyboard" at bounding box center [156, 80] width 16 height 21
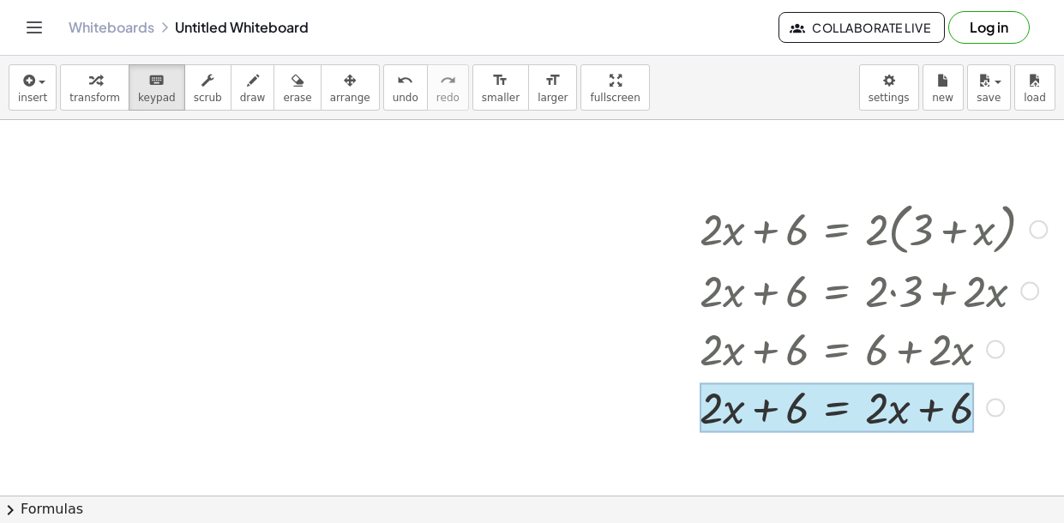
click at [843, 422] on div at bounding box center [837, 408] width 274 height 50
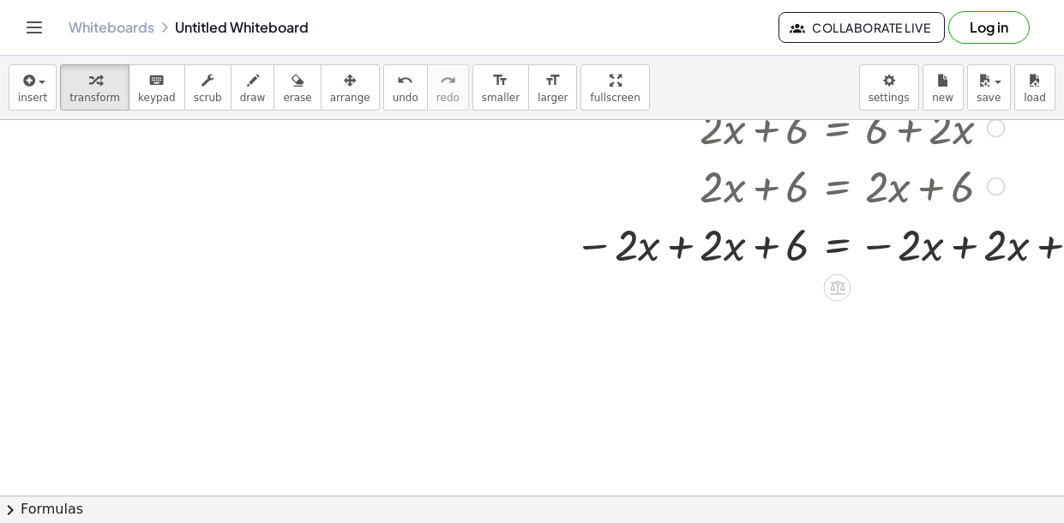
scroll to position [223, 436]
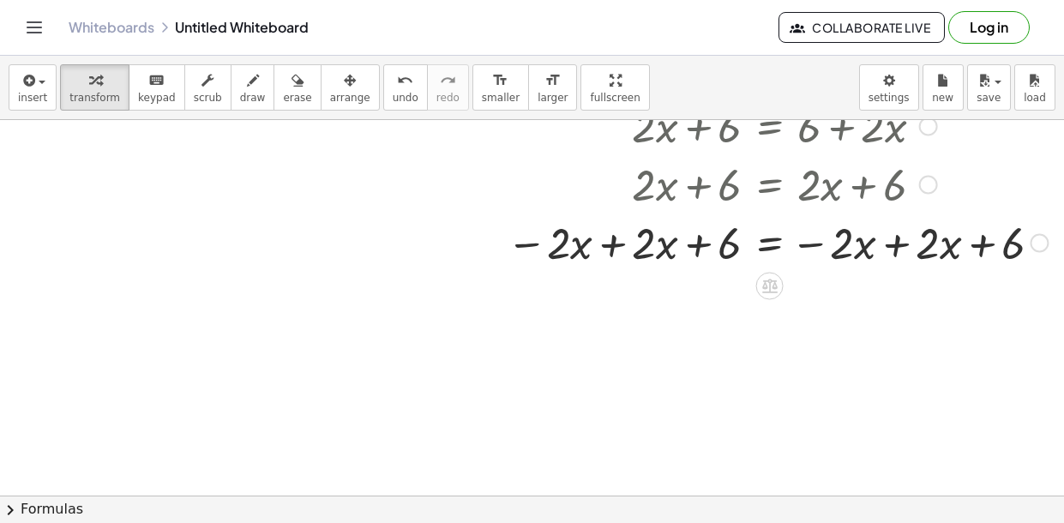
click at [612, 254] on div at bounding box center [777, 241] width 558 height 58
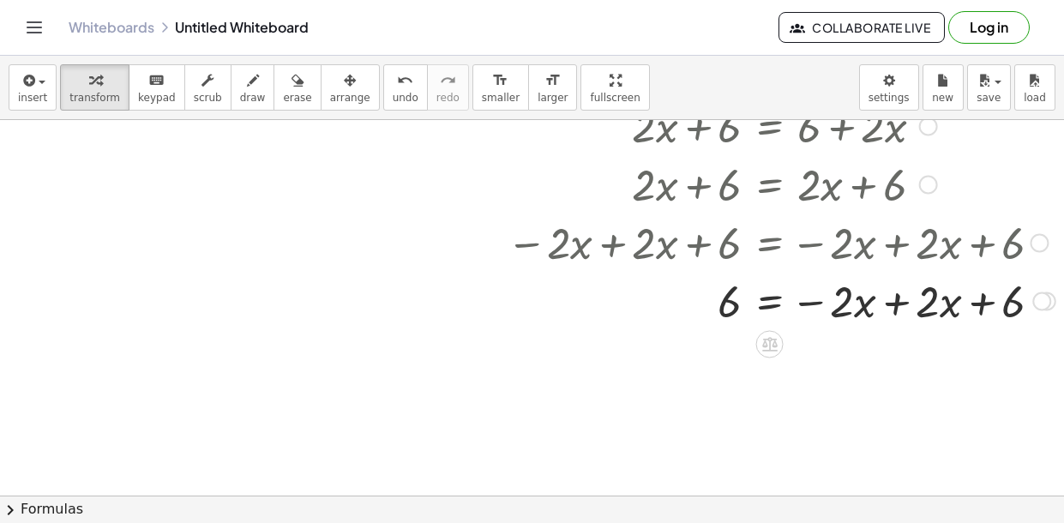
click at [897, 306] on div at bounding box center [781, 299] width 566 height 58
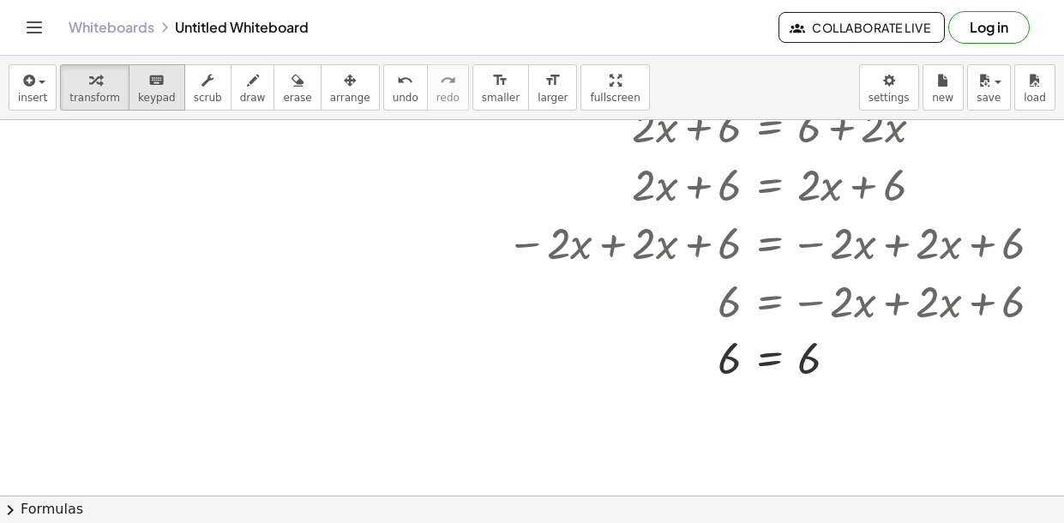
click at [137, 108] on button "keyboard keypad" at bounding box center [157, 87] width 57 height 46
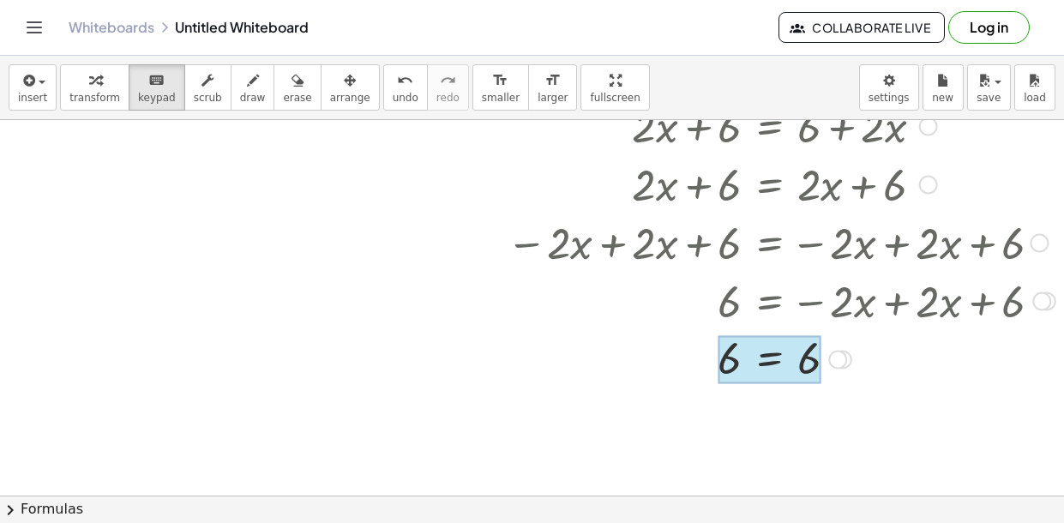
click at [778, 368] on div at bounding box center [769, 360] width 103 height 48
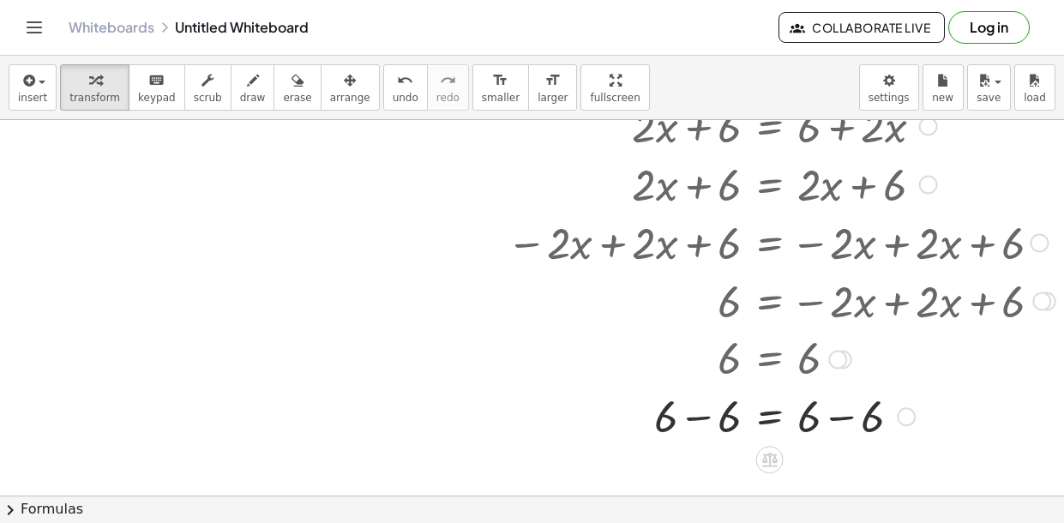
click at [718, 424] on div at bounding box center [781, 415] width 566 height 58
click at [831, 415] on div at bounding box center [781, 415] width 566 height 58
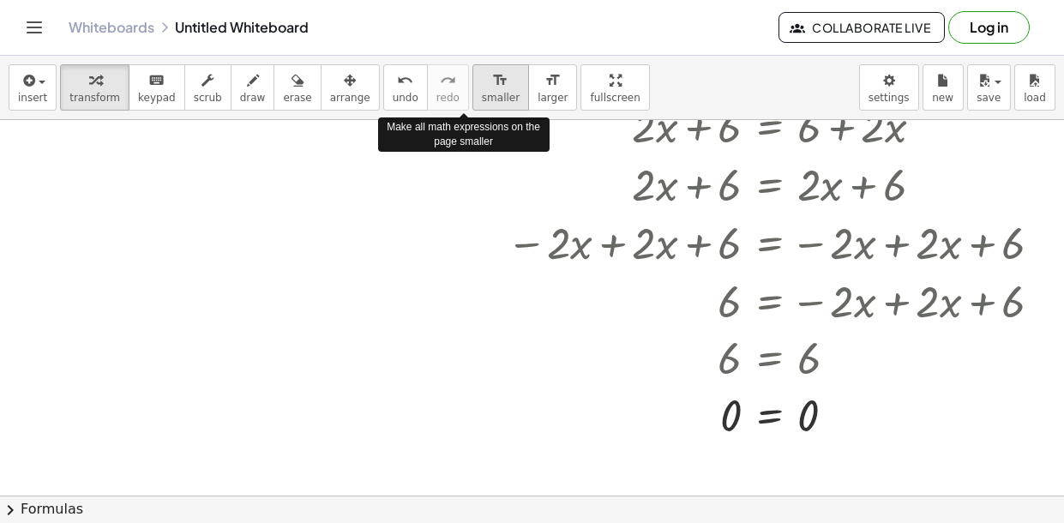
click at [482, 81] on div "format_size" at bounding box center [501, 79] width 38 height 21
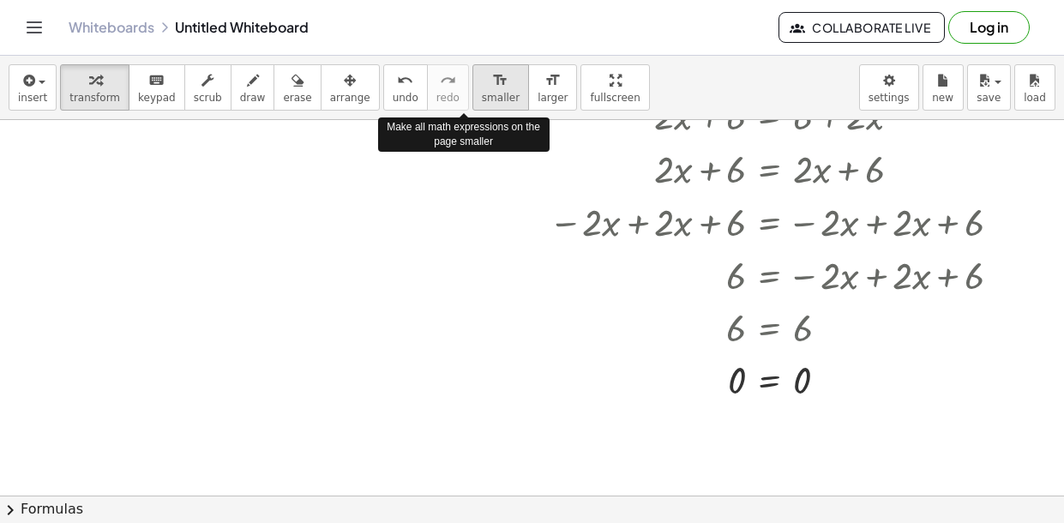
click at [482, 81] on div "format_size" at bounding box center [501, 79] width 38 height 21
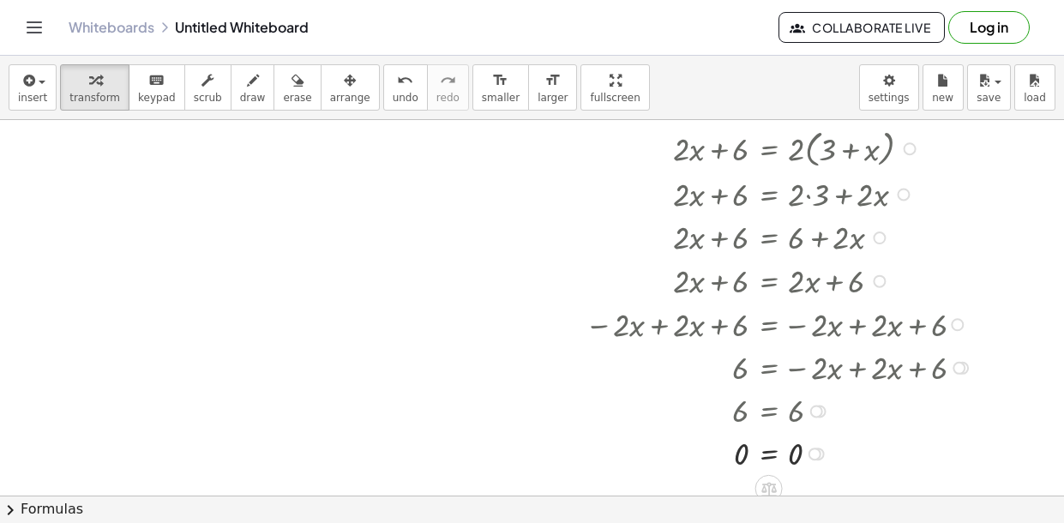
scroll to position [81, 437]
click at [528, 90] on button "format_size larger" at bounding box center [552, 87] width 49 height 46
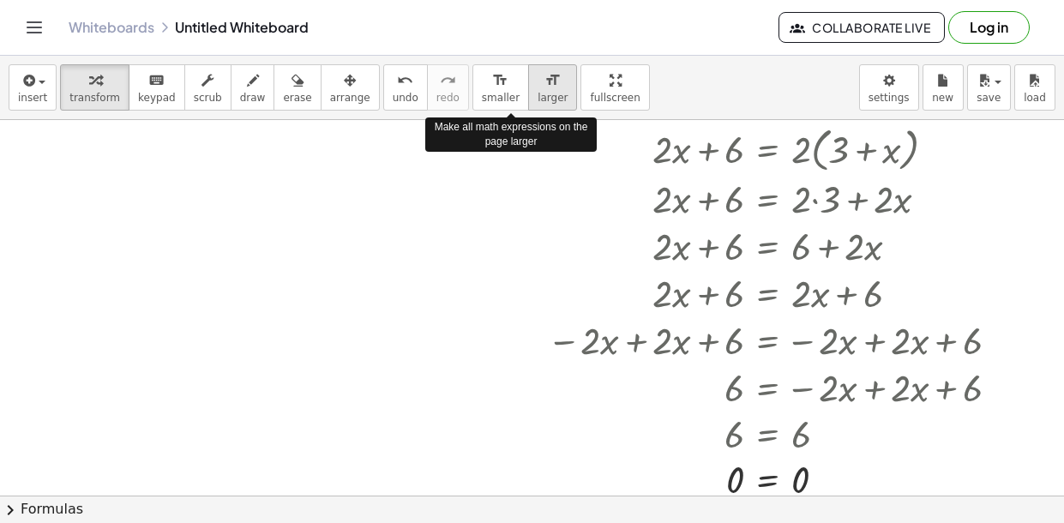
click at [528, 90] on button "format_size larger" at bounding box center [552, 87] width 49 height 46
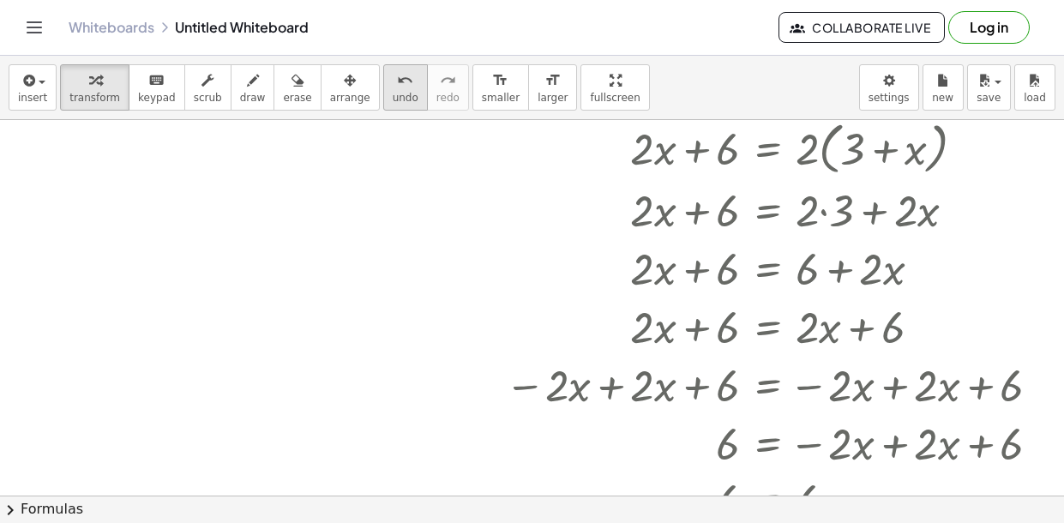
click at [393, 92] on span "undo" at bounding box center [406, 98] width 26 height 12
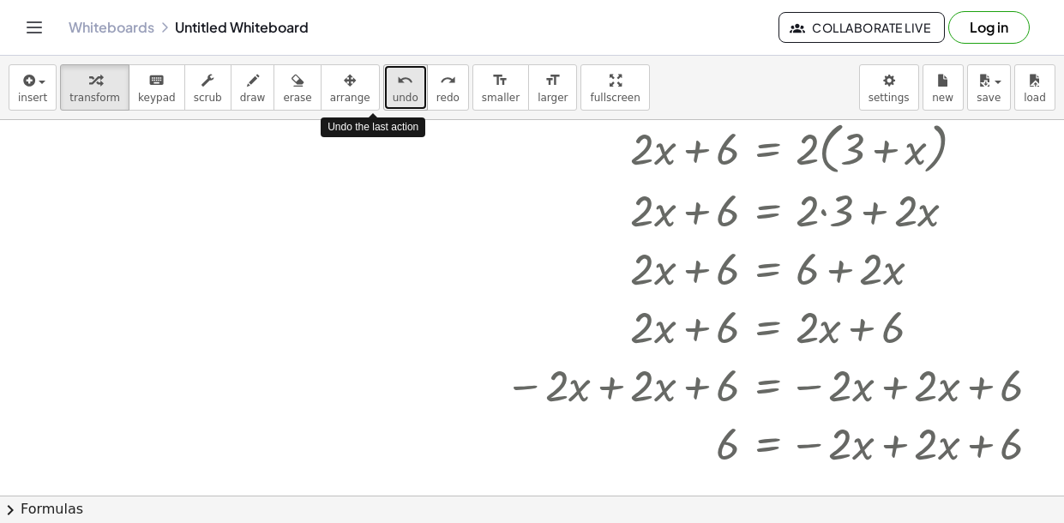
click at [393, 92] on span "undo" at bounding box center [406, 98] width 26 height 12
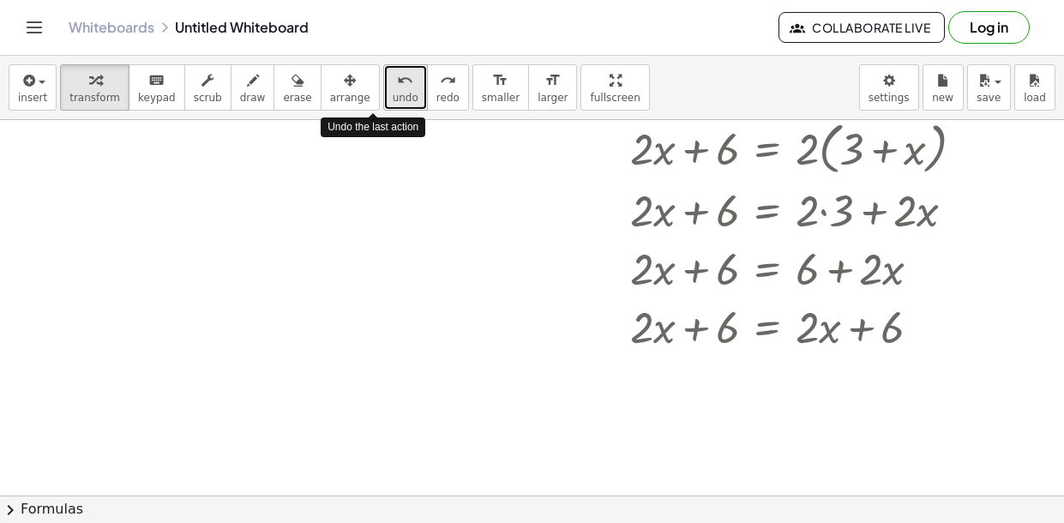
click at [393, 92] on span "undo" at bounding box center [406, 98] width 26 height 12
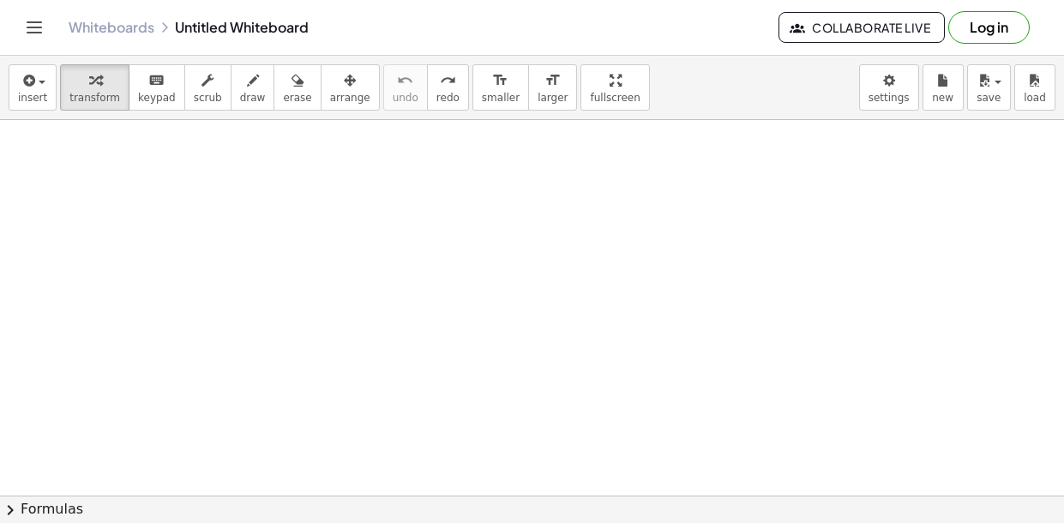
scroll to position [0, 0]
click at [30, 99] on span "insert" at bounding box center [32, 98] width 29 height 12
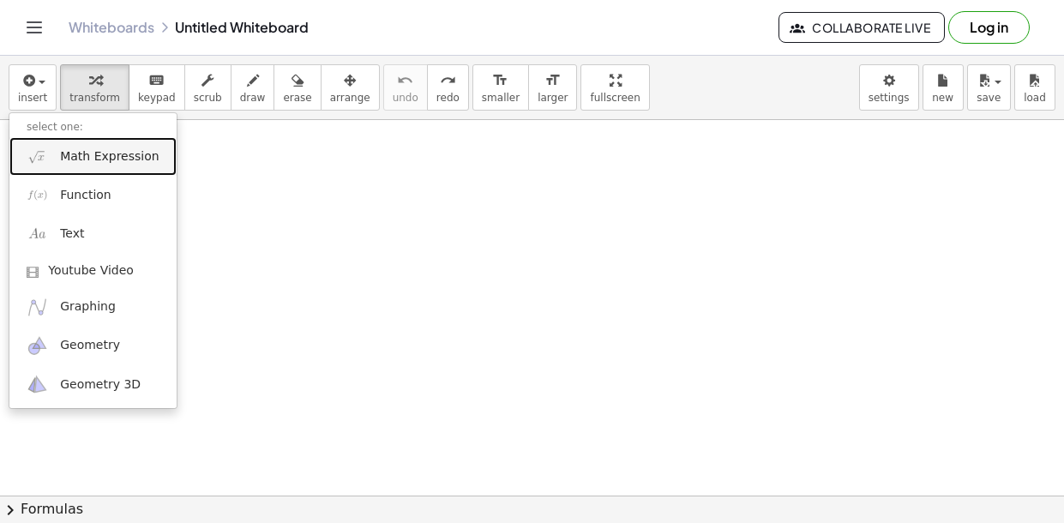
click at [69, 152] on span "Math Expression" at bounding box center [109, 156] width 99 height 17
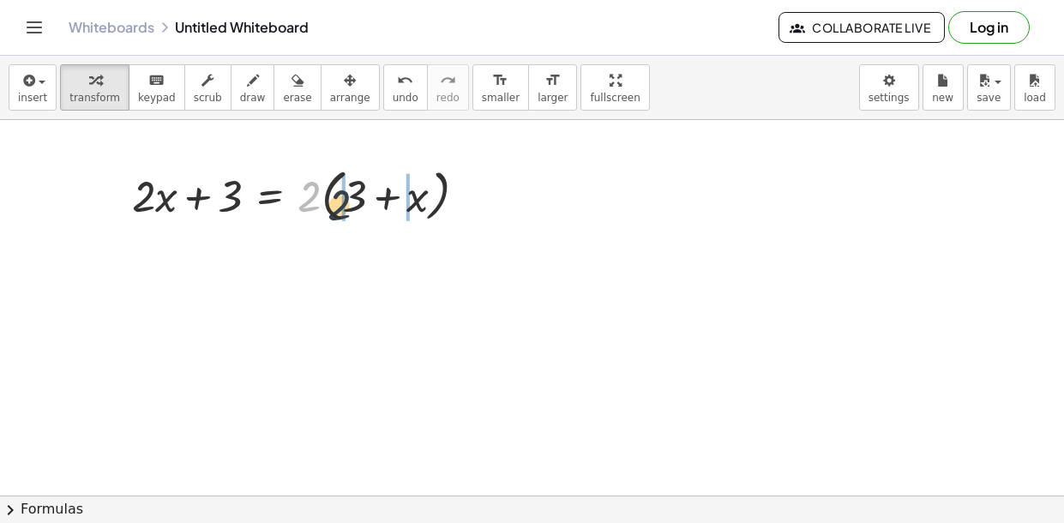
drag, startPoint x: 305, startPoint y: 201, endPoint x: 338, endPoint y: 209, distance: 33.7
click at [338, 209] on div at bounding box center [306, 194] width 365 height 65
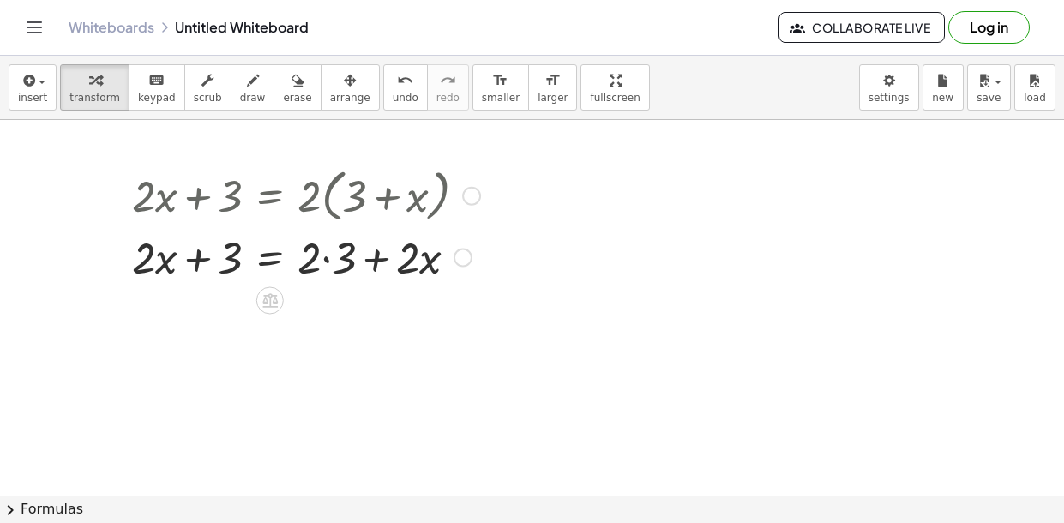
click at [327, 266] on div at bounding box center [306, 255] width 365 height 58
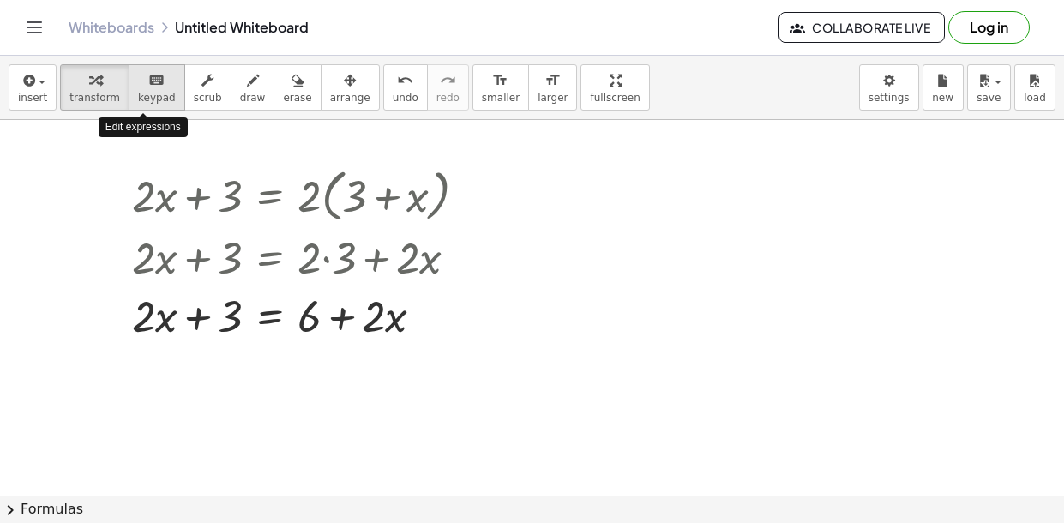
click at [148, 89] on button "keyboard keypad" at bounding box center [157, 87] width 57 height 46
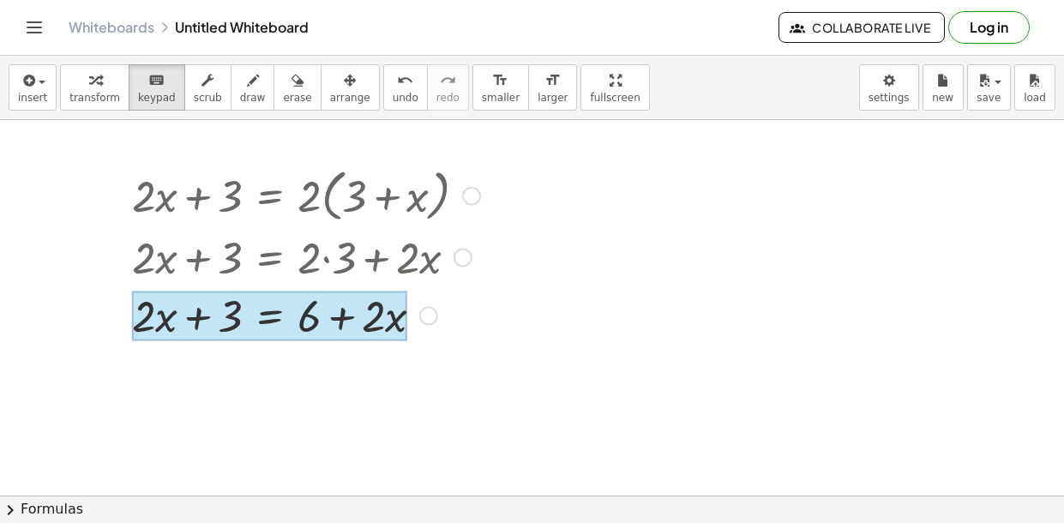
click at [253, 328] on div at bounding box center [269, 316] width 275 height 50
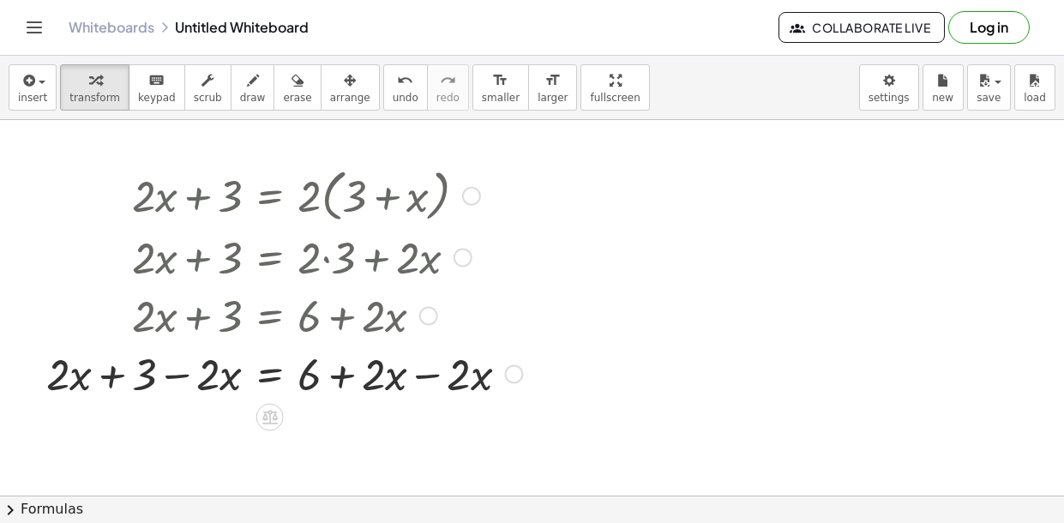
click at [429, 383] on div at bounding box center [285, 372] width 494 height 58
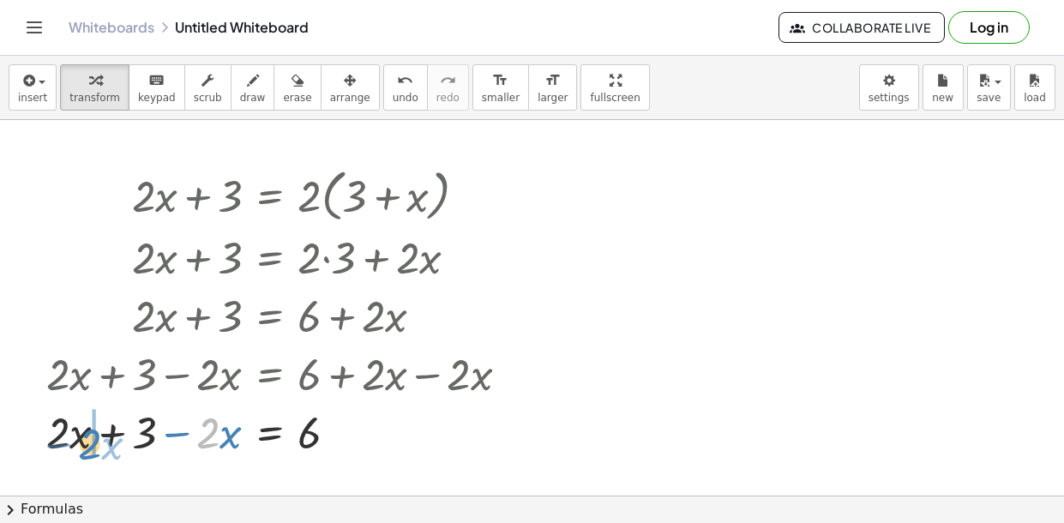
drag, startPoint x: 215, startPoint y: 440, endPoint x: 97, endPoint y: 451, distance: 118.9
click at [97, 451] on div at bounding box center [285, 430] width 494 height 58
click at [99, 432] on div at bounding box center [285, 430] width 494 height 58
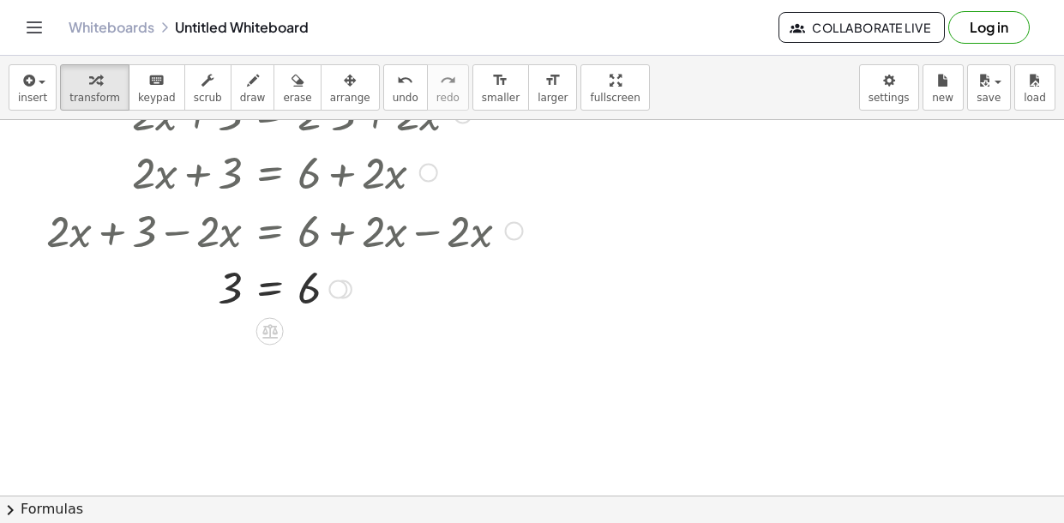
scroll to position [146, 0]
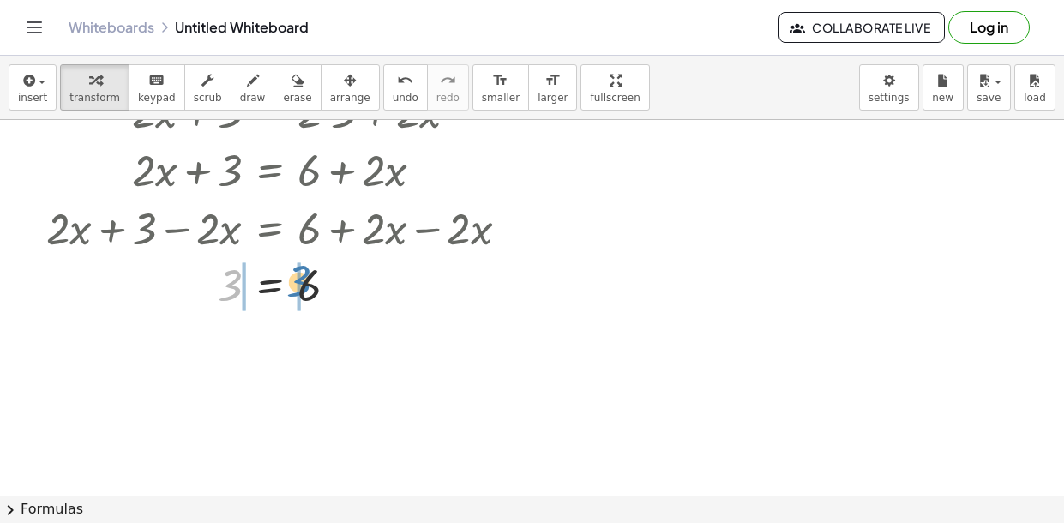
drag, startPoint x: 236, startPoint y: 296, endPoint x: 310, endPoint y: 292, distance: 73.8
click at [310, 292] on div at bounding box center [285, 285] width 494 height 57
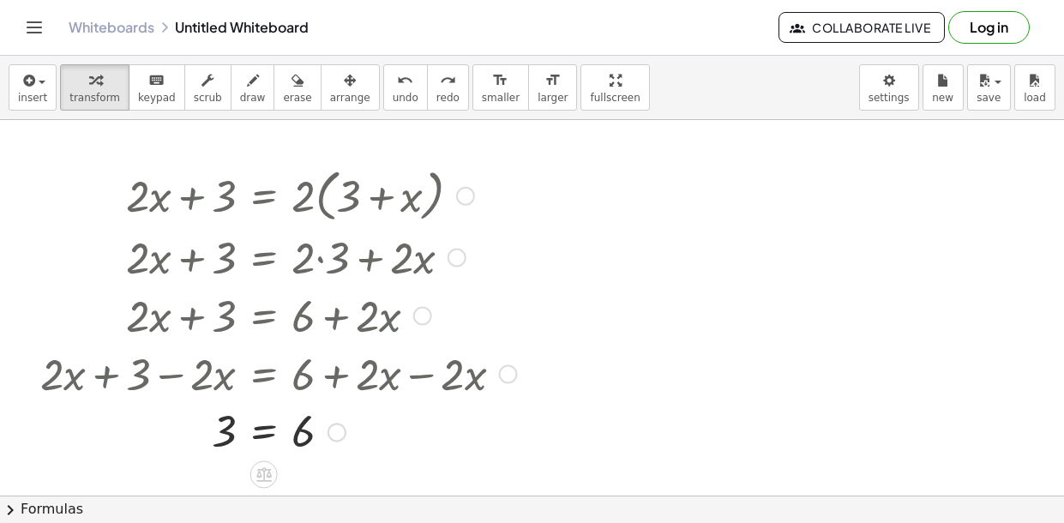
scroll to position [24, 14]
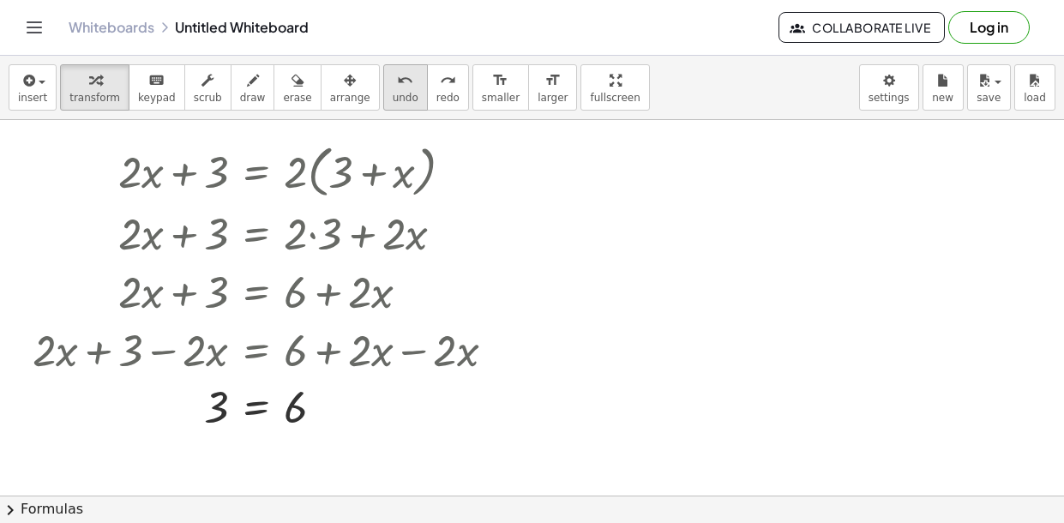
click at [397, 88] on icon "undo" at bounding box center [405, 80] width 16 height 21
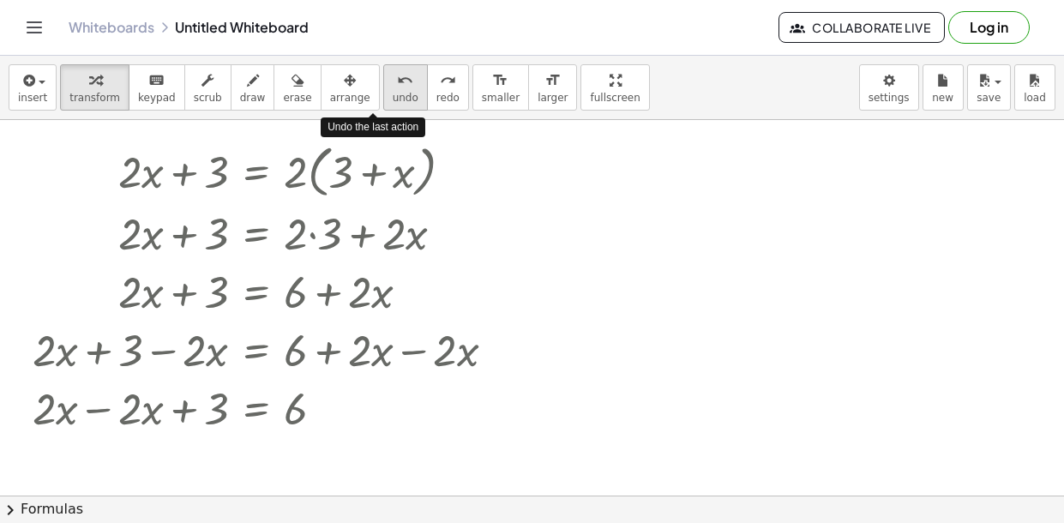
click at [397, 88] on icon "undo" at bounding box center [405, 80] width 16 height 21
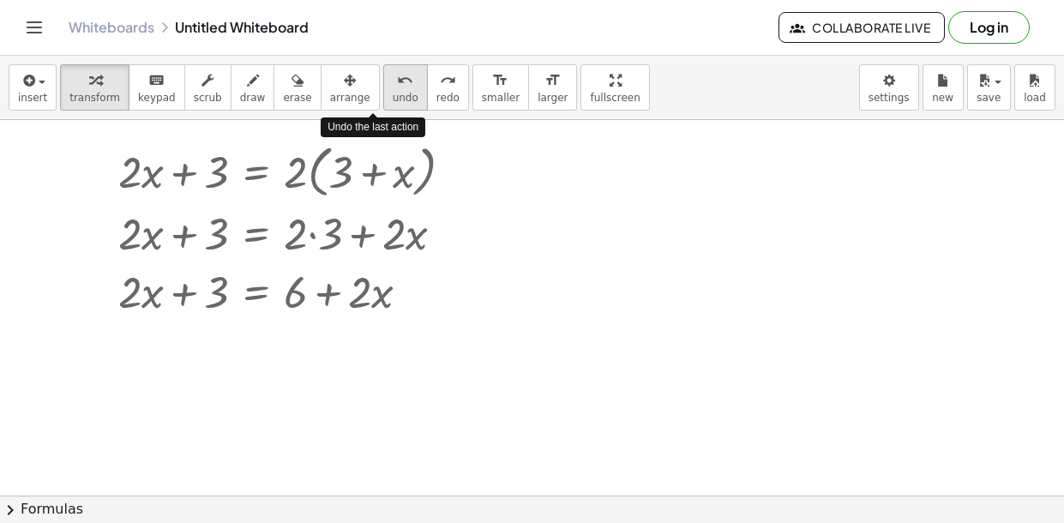
click at [397, 88] on icon "undo" at bounding box center [405, 80] width 16 height 21
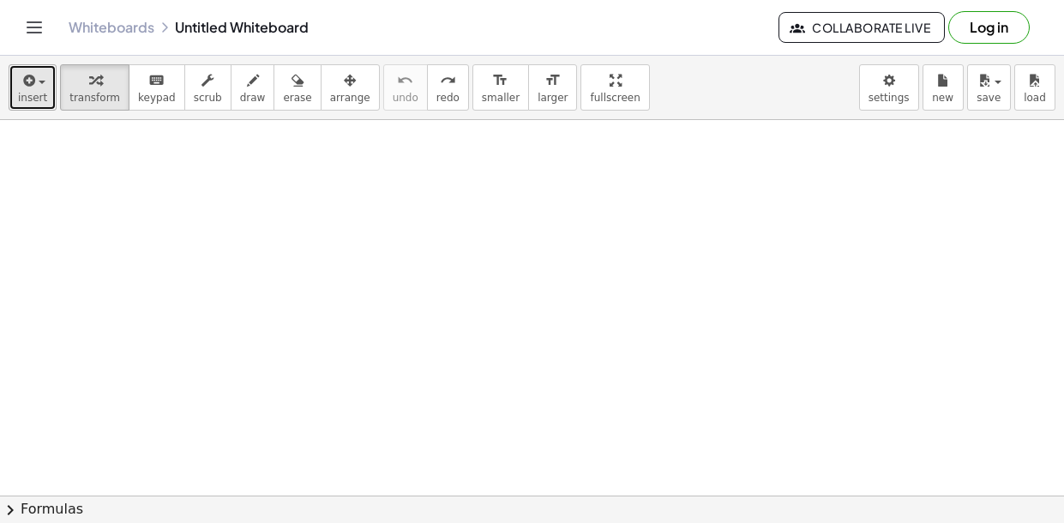
click at [26, 81] on icon "button" at bounding box center [27, 80] width 15 height 21
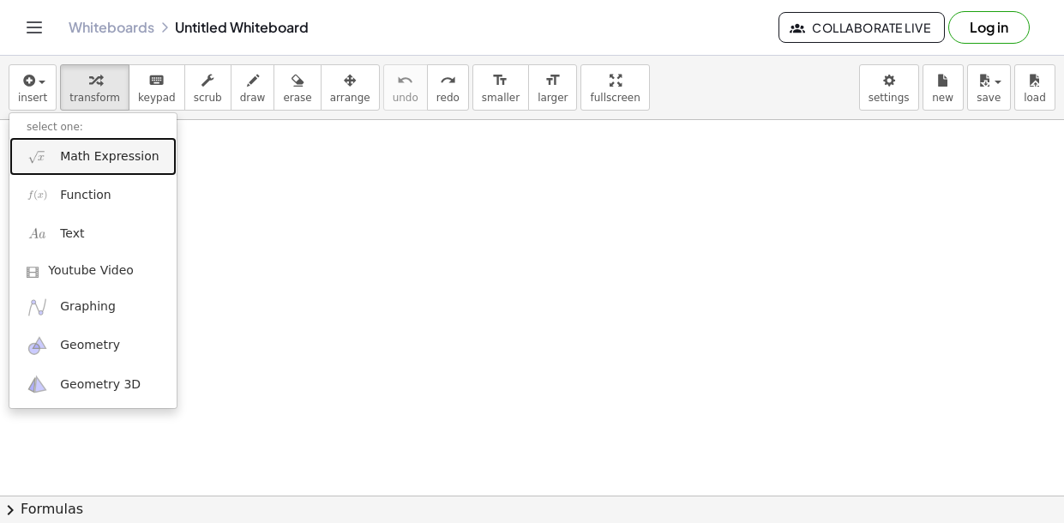
click at [90, 158] on span "Math Expression" at bounding box center [109, 156] width 99 height 17
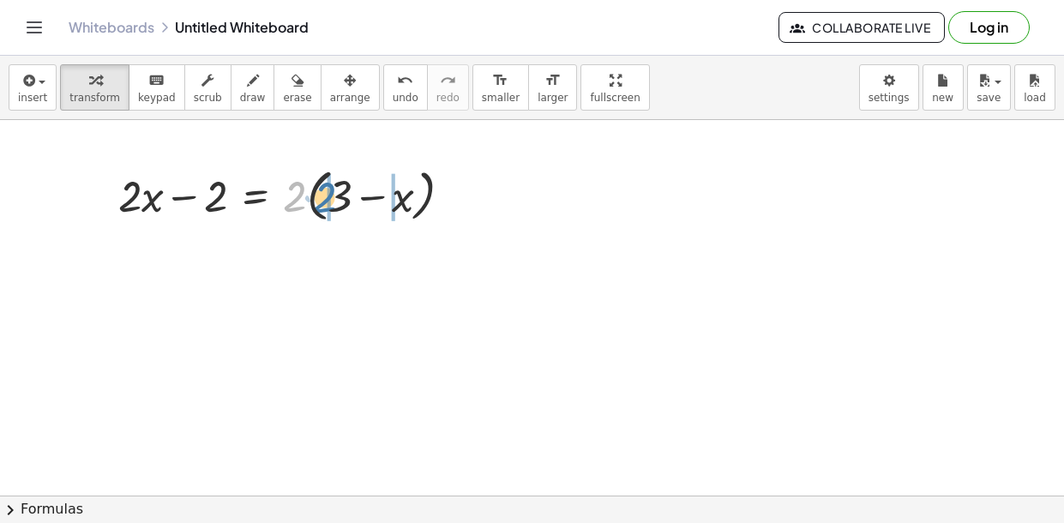
drag, startPoint x: 301, startPoint y: 206, endPoint x: 337, endPoint y: 208, distance: 36.1
click at [337, 208] on div at bounding box center [292, 194] width 365 height 65
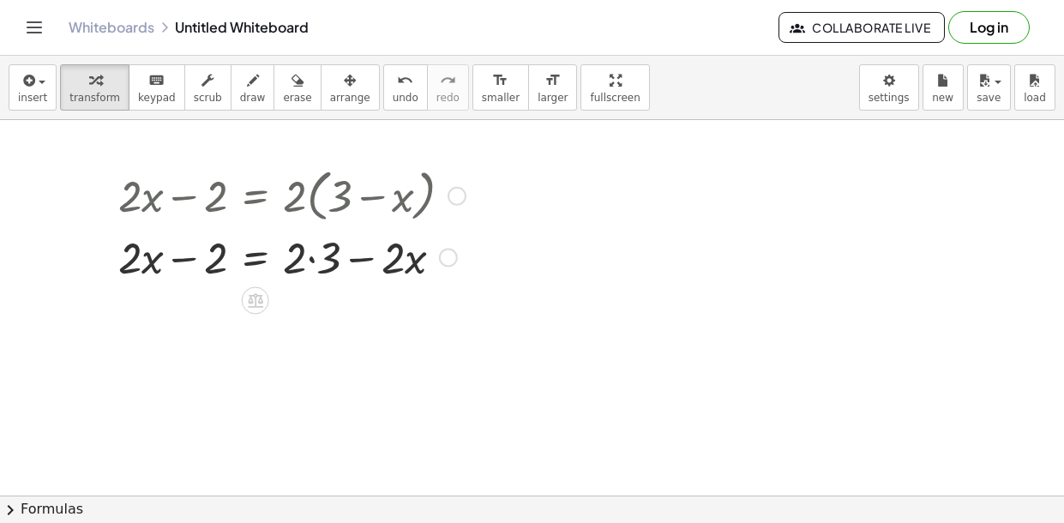
click at [308, 262] on div at bounding box center [292, 255] width 365 height 58
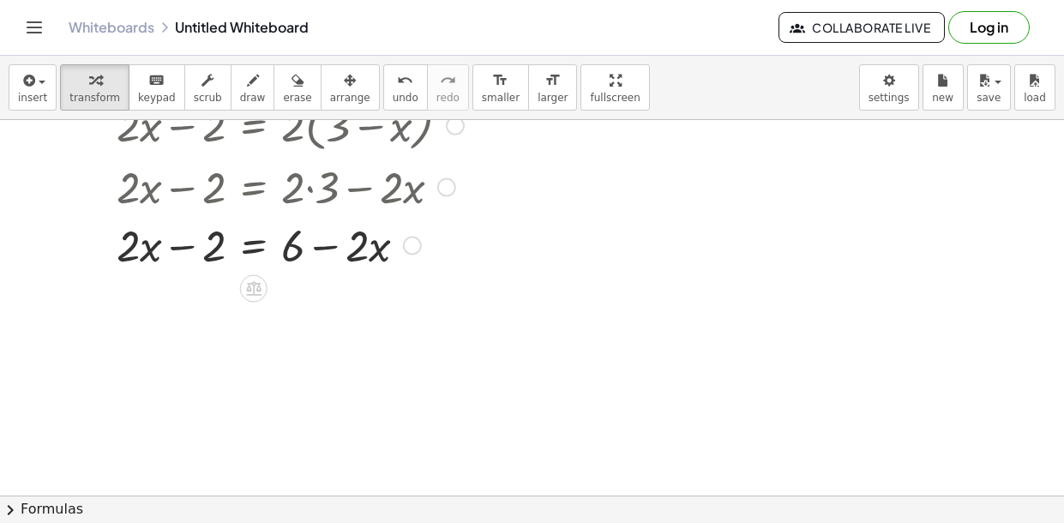
scroll to position [97, 15]
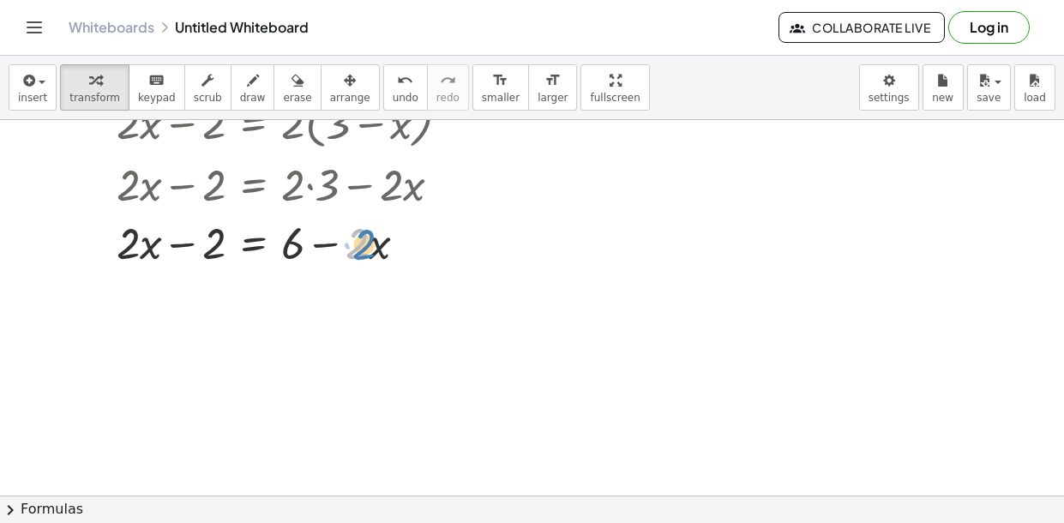
click at [375, 247] on div at bounding box center [290, 241] width 365 height 58
click at [136, 103] on button "keyboard keypad" at bounding box center [157, 87] width 57 height 46
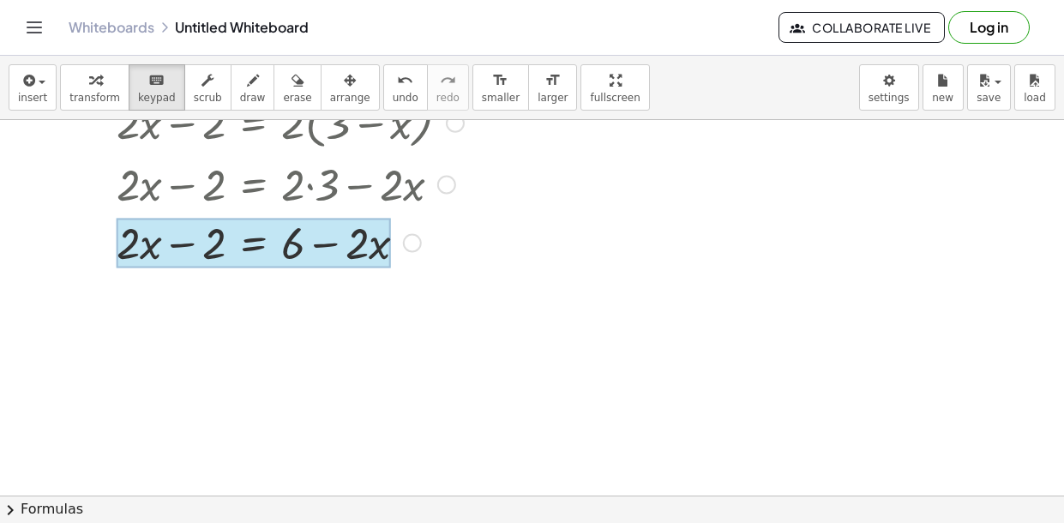
click at [248, 257] on div at bounding box center [254, 243] width 274 height 50
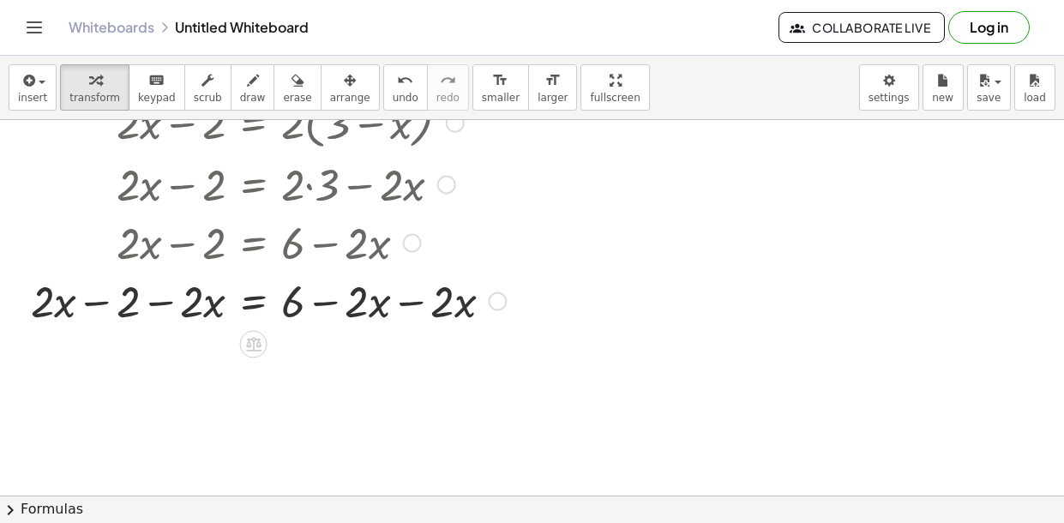
click at [401, 308] on div at bounding box center [268, 299] width 492 height 58
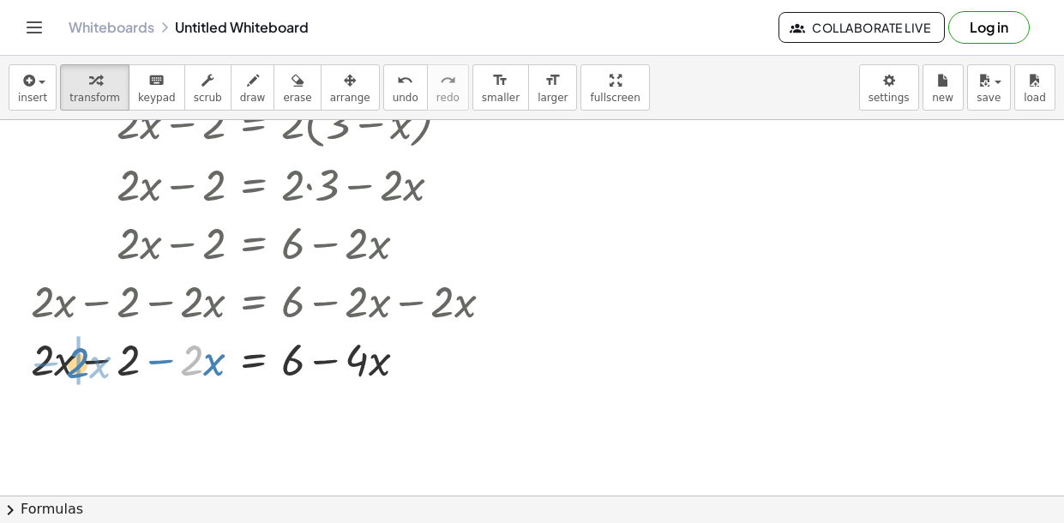
drag, startPoint x: 186, startPoint y: 359, endPoint x: 70, endPoint y: 363, distance: 115.8
click at [70, 363] on div at bounding box center [268, 357] width 492 height 58
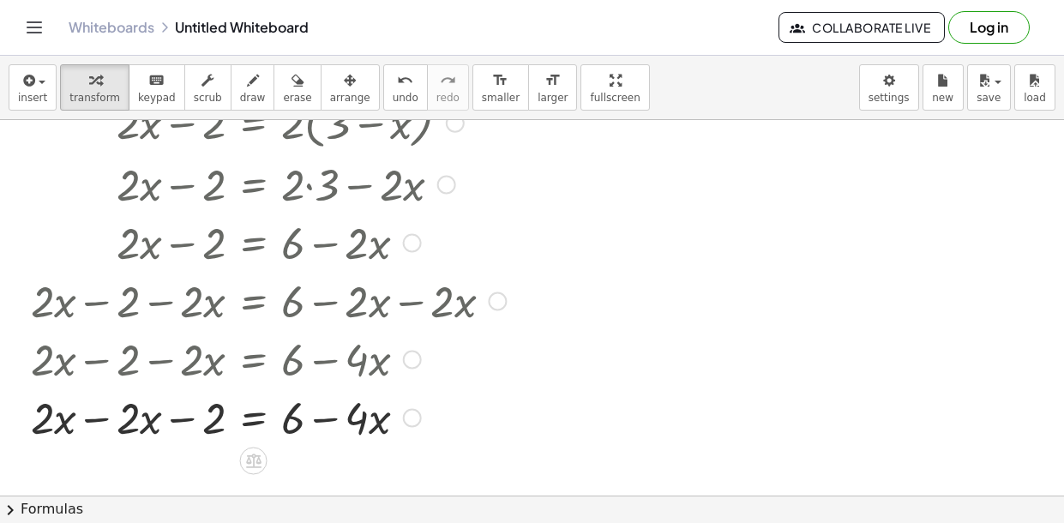
click at [100, 412] on div at bounding box center [268, 416] width 492 height 58
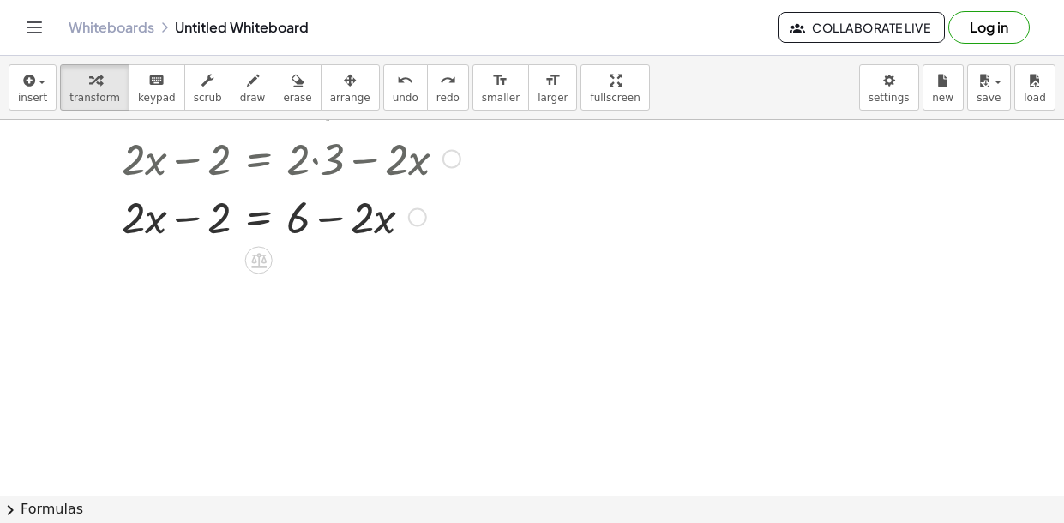
scroll to position [123, 8]
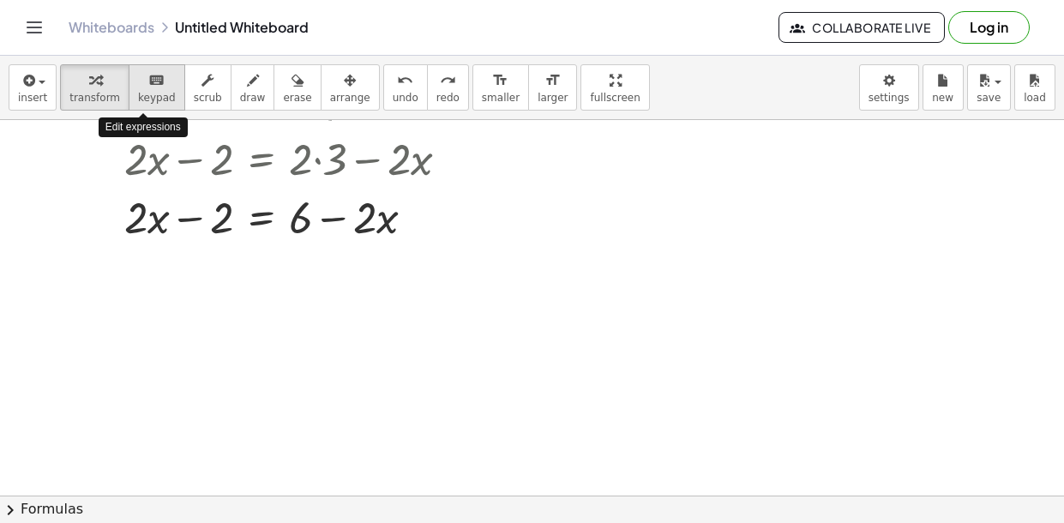
click at [160, 99] on button "keyboard keypad" at bounding box center [157, 87] width 57 height 46
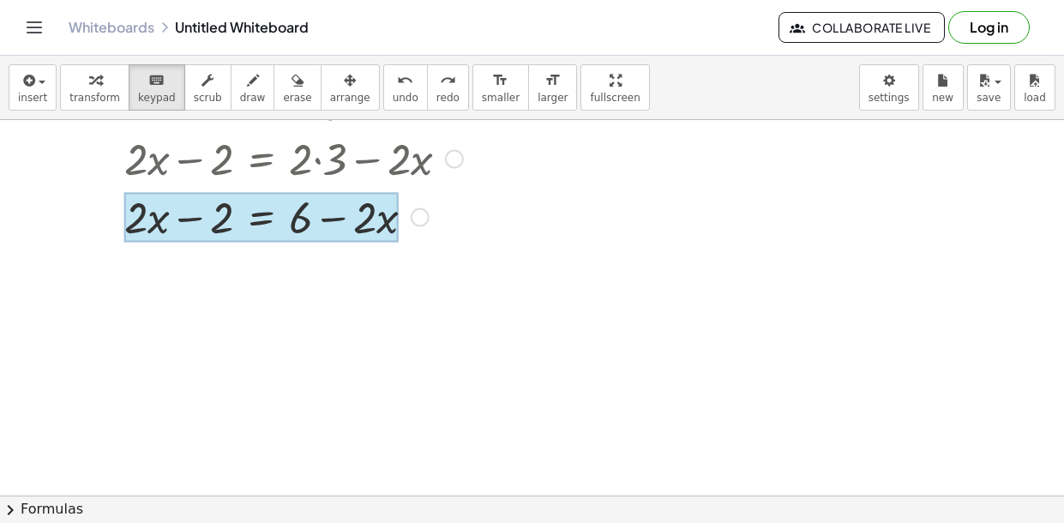
click at [248, 220] on div at bounding box center [261, 217] width 274 height 50
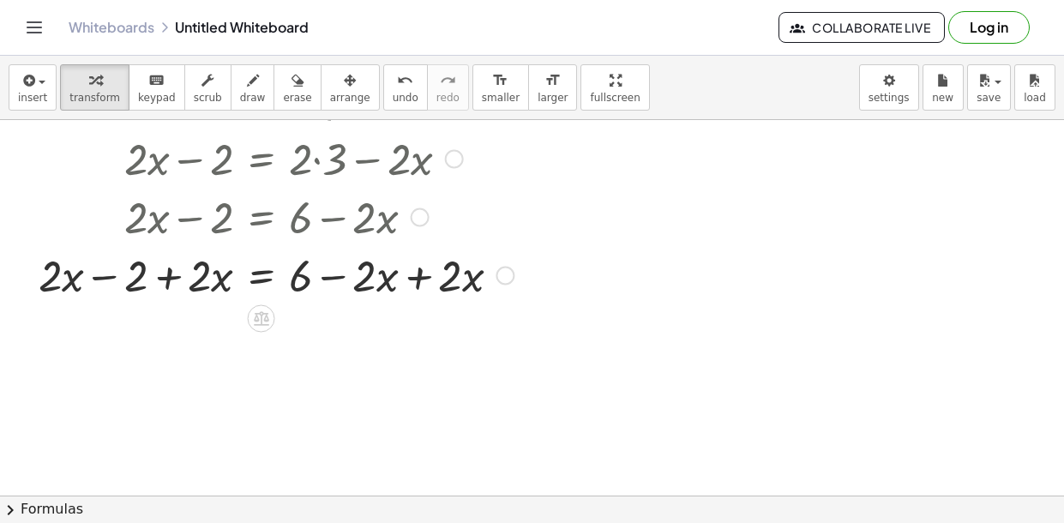
click at [407, 274] on div at bounding box center [276, 273] width 492 height 58
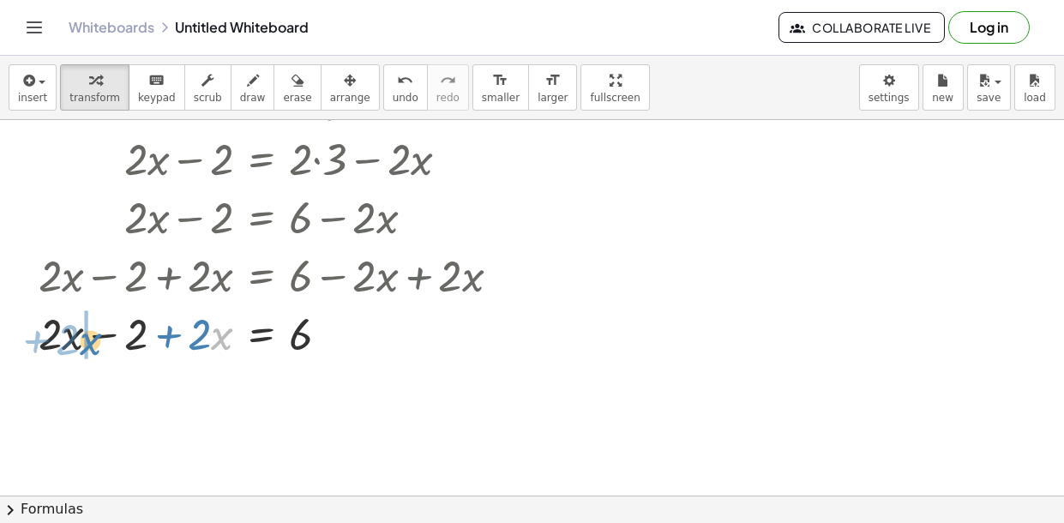
drag, startPoint x: 217, startPoint y: 339, endPoint x: 87, endPoint y: 345, distance: 130.5
click at [87, 345] on div at bounding box center [276, 332] width 492 height 58
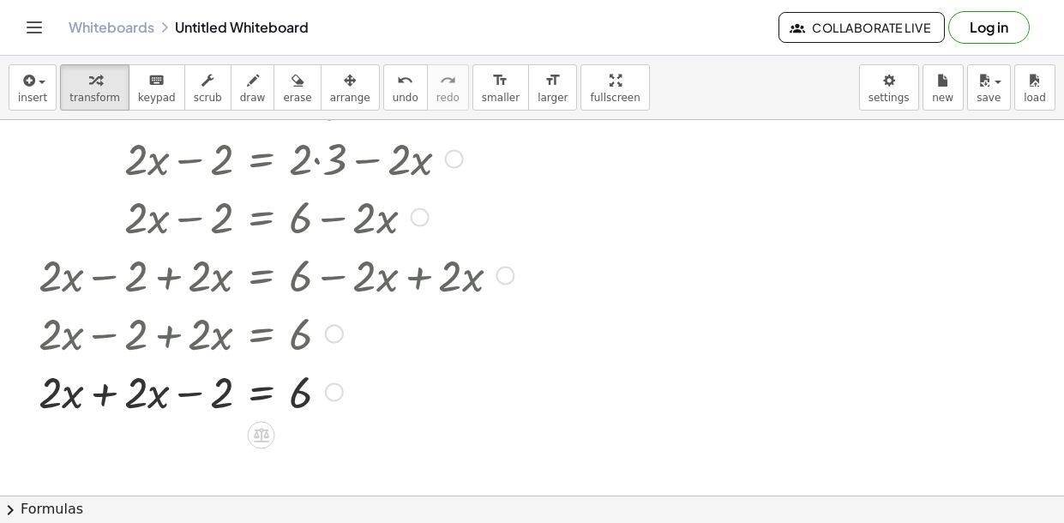
click at [91, 385] on div at bounding box center [276, 390] width 492 height 58
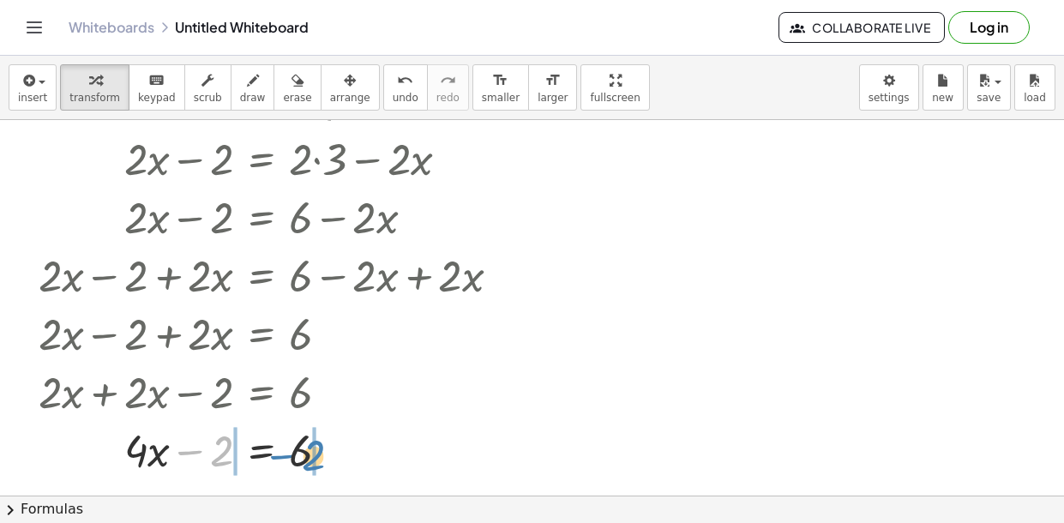
drag, startPoint x: 208, startPoint y: 459, endPoint x: 302, endPoint y: 464, distance: 93.6
click at [302, 464] on div at bounding box center [276, 448] width 492 height 58
drag, startPoint x: 213, startPoint y: 447, endPoint x: 297, endPoint y: 454, distance: 84.3
click at [297, 454] on div at bounding box center [275, 448] width 365 height 58
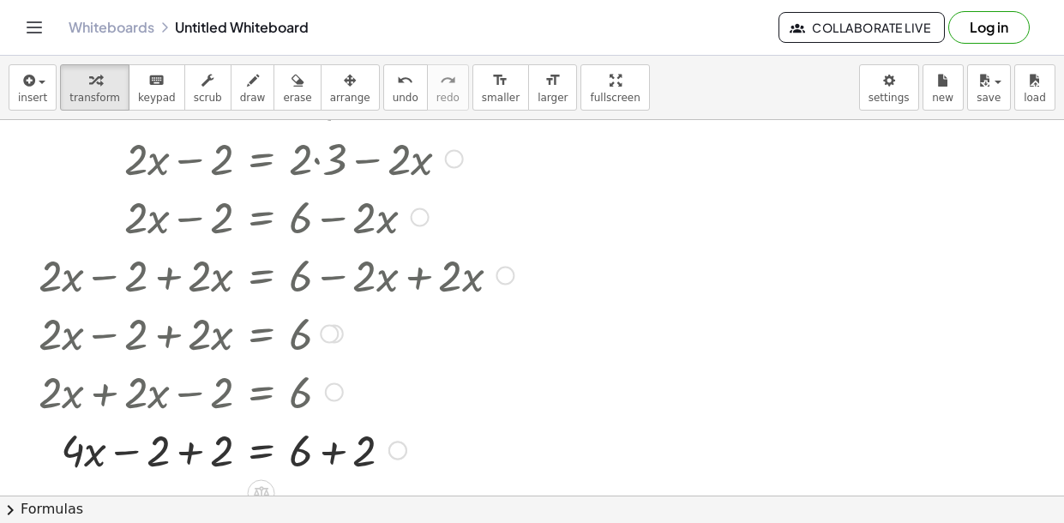
click at [174, 454] on div at bounding box center [276, 448] width 492 height 58
click at [333, 455] on div at bounding box center [276, 448] width 492 height 58
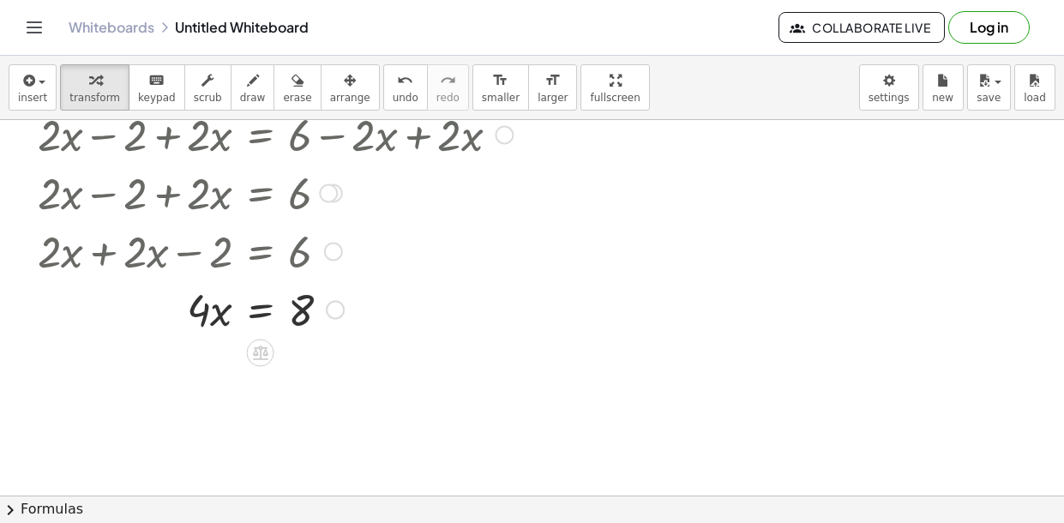
scroll to position [267, 10]
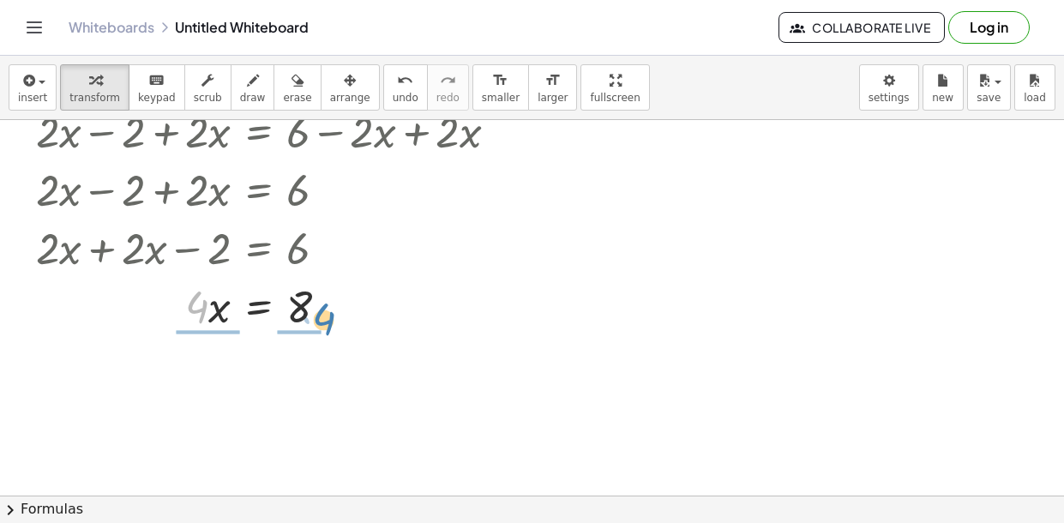
drag, startPoint x: 199, startPoint y: 311, endPoint x: 326, endPoint y: 324, distance: 127.6
click at [326, 324] on div at bounding box center [273, 304] width 492 height 58
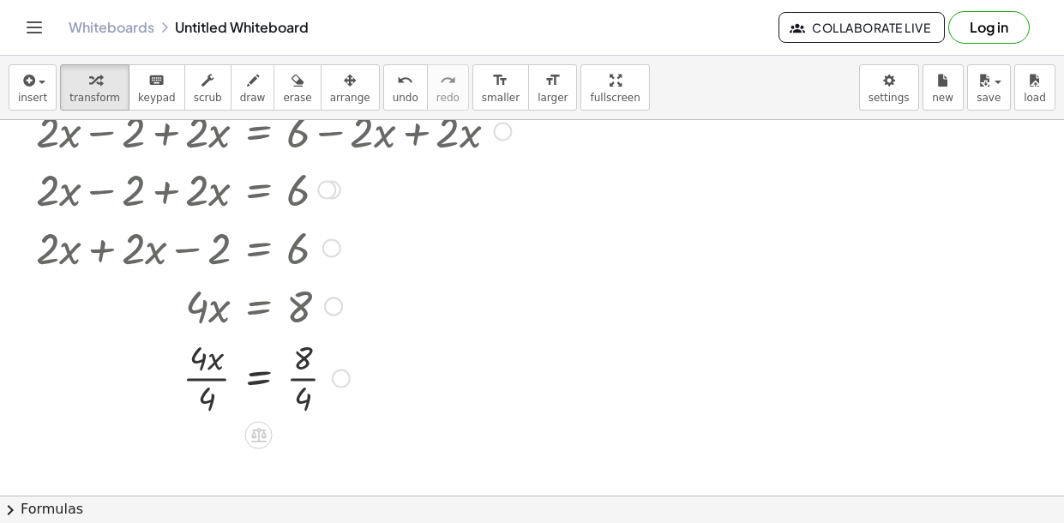
click at [218, 376] on div at bounding box center [273, 377] width 492 height 86
click at [289, 385] on div at bounding box center [273, 377] width 492 height 86
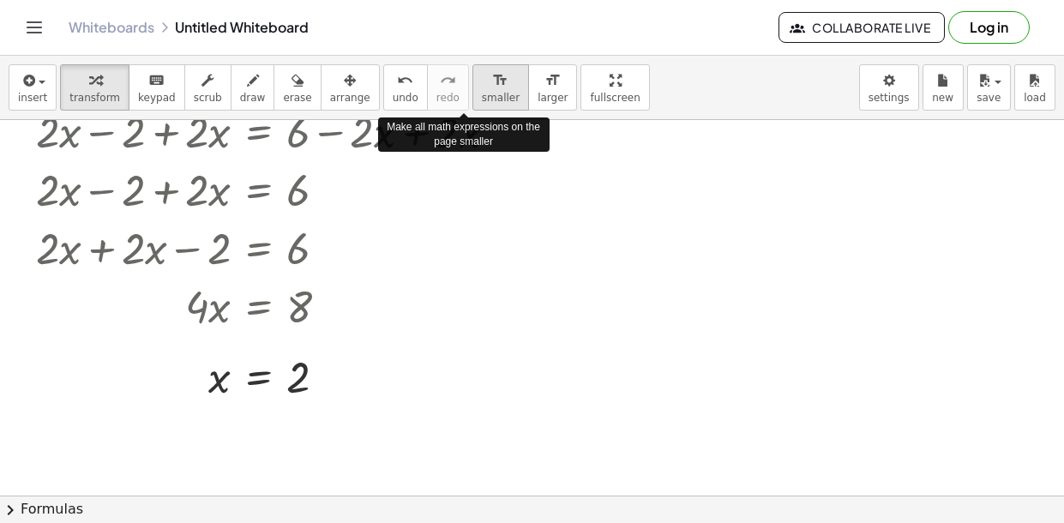
click at [492, 87] on icon "format_size" at bounding box center [500, 80] width 16 height 21
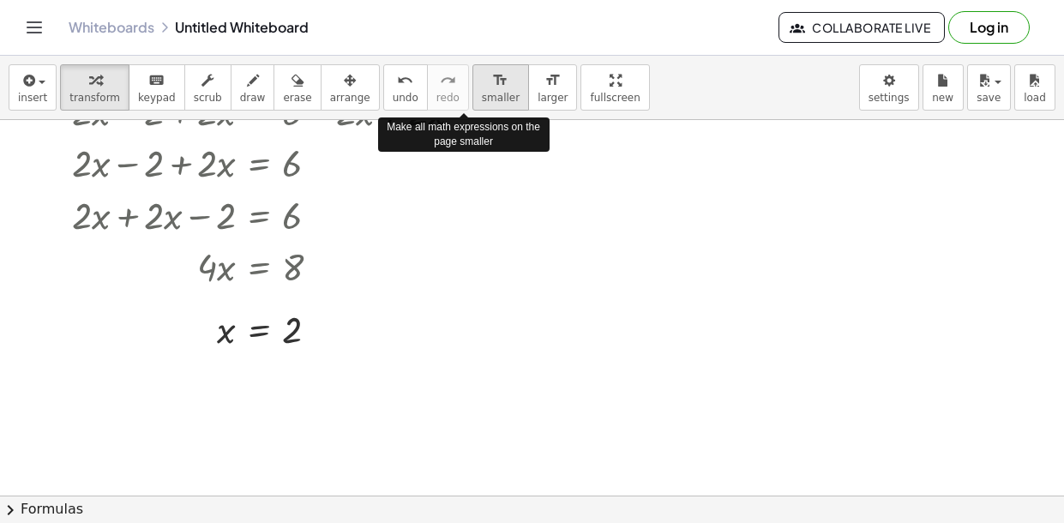
click at [492, 87] on icon "format_size" at bounding box center [500, 80] width 16 height 21
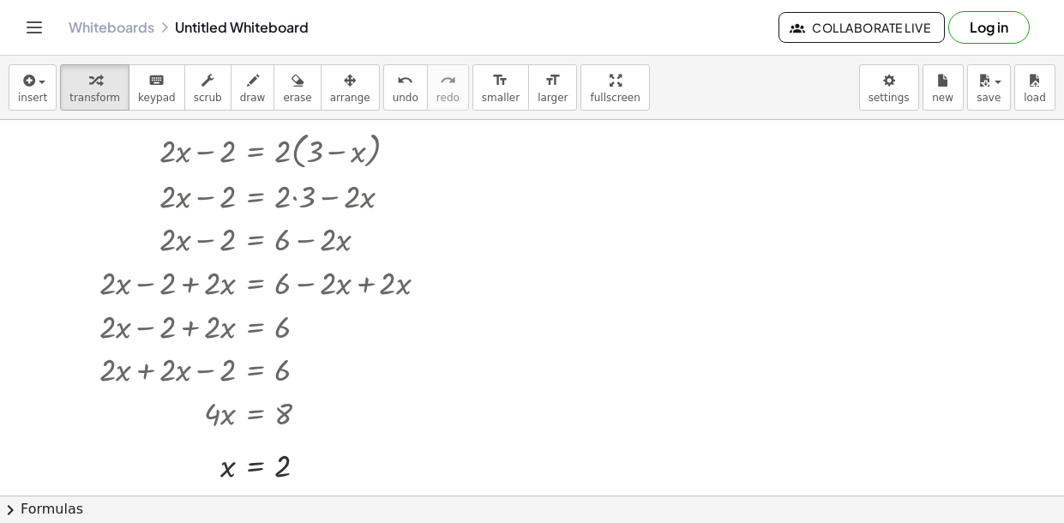
scroll to position [69, 14]
click at [385, 81] on button "undo undo" at bounding box center [405, 87] width 45 height 46
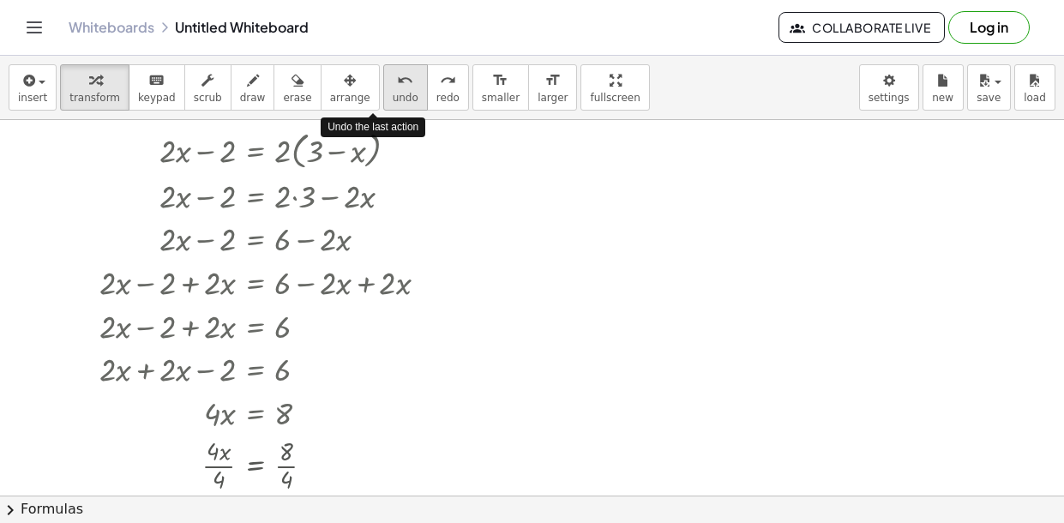
click at [385, 81] on button "undo undo" at bounding box center [405, 87] width 45 height 46
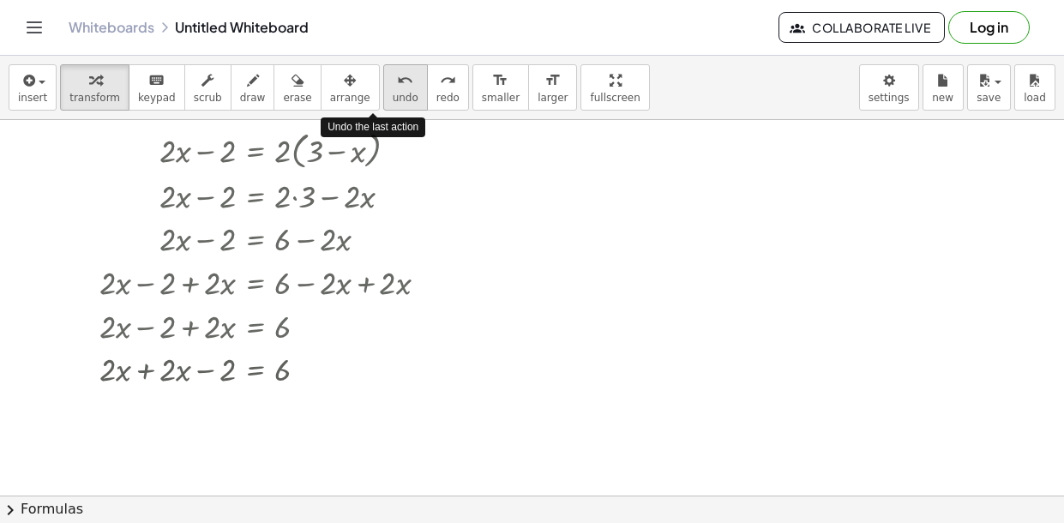
click at [385, 81] on button "undo undo" at bounding box center [405, 87] width 45 height 46
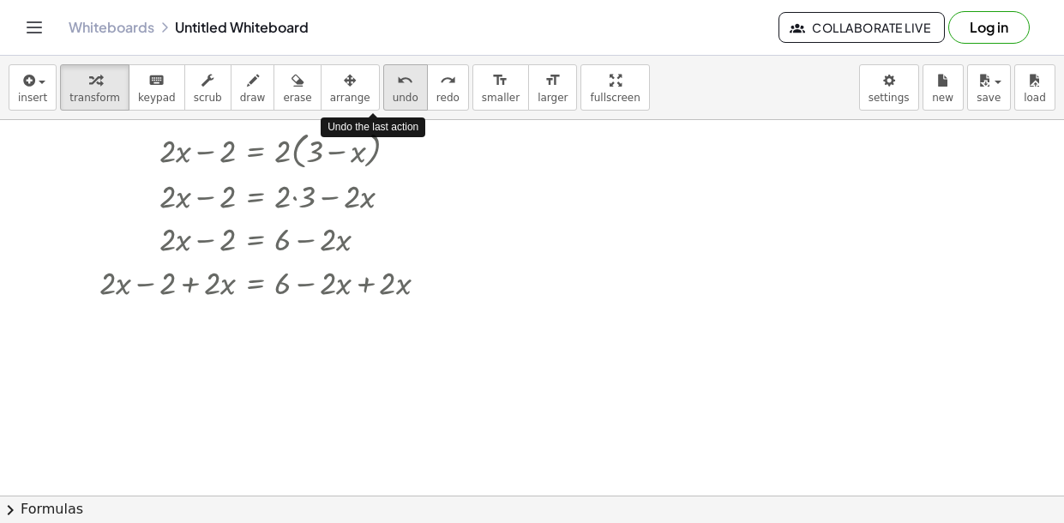
click at [385, 81] on button "undo undo" at bounding box center [405, 87] width 45 height 46
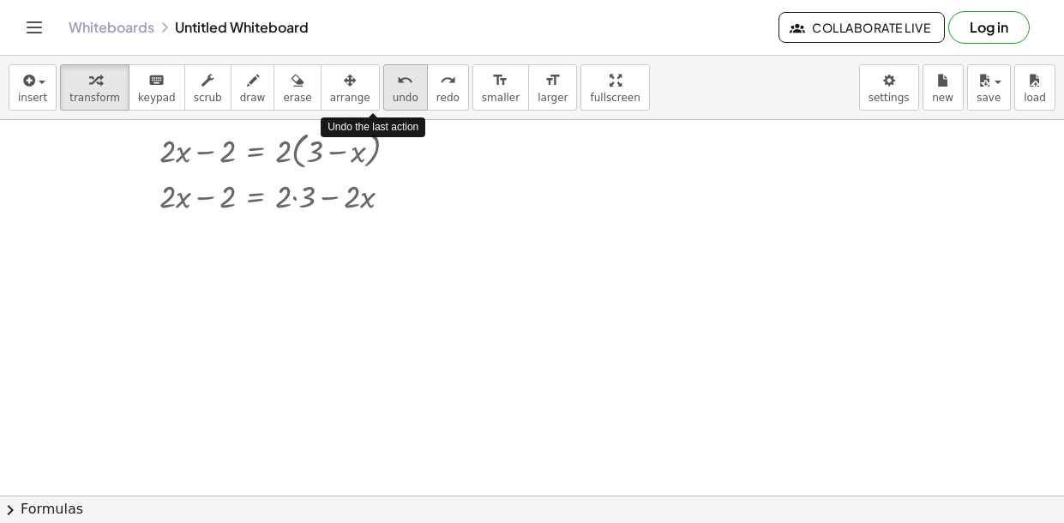
click at [385, 81] on button "undo undo" at bounding box center [405, 87] width 45 height 46
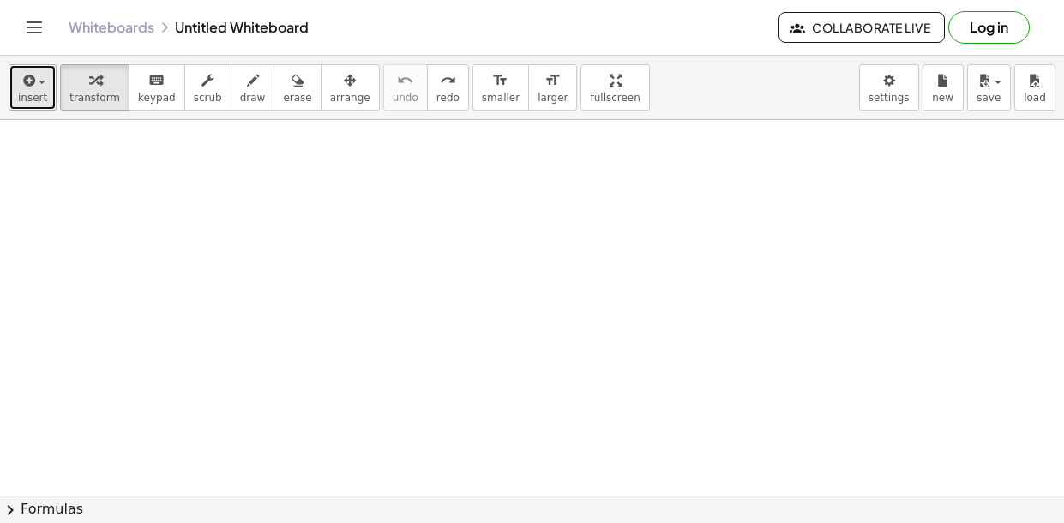
click at [34, 92] on span "insert" at bounding box center [32, 98] width 29 height 12
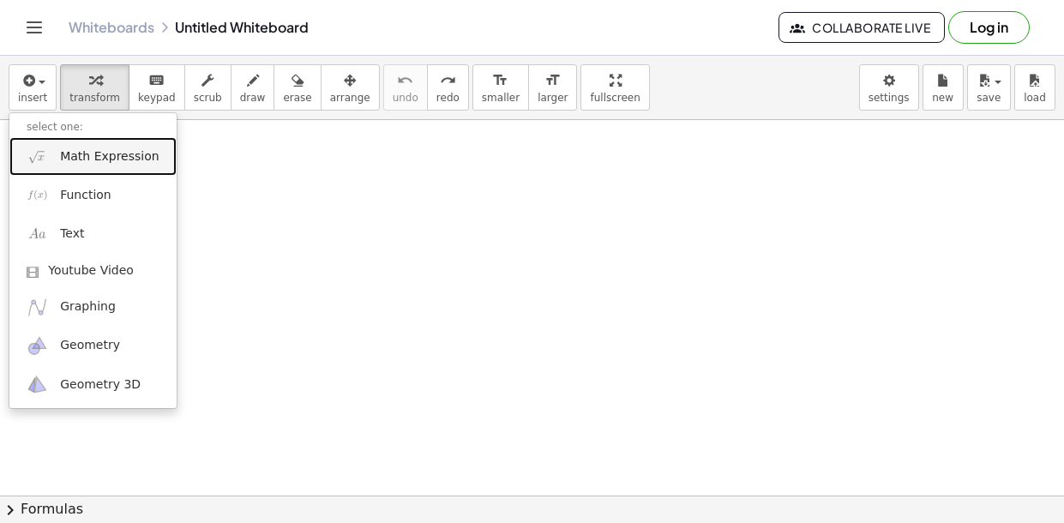
click at [89, 153] on span "Math Expression" at bounding box center [109, 156] width 99 height 17
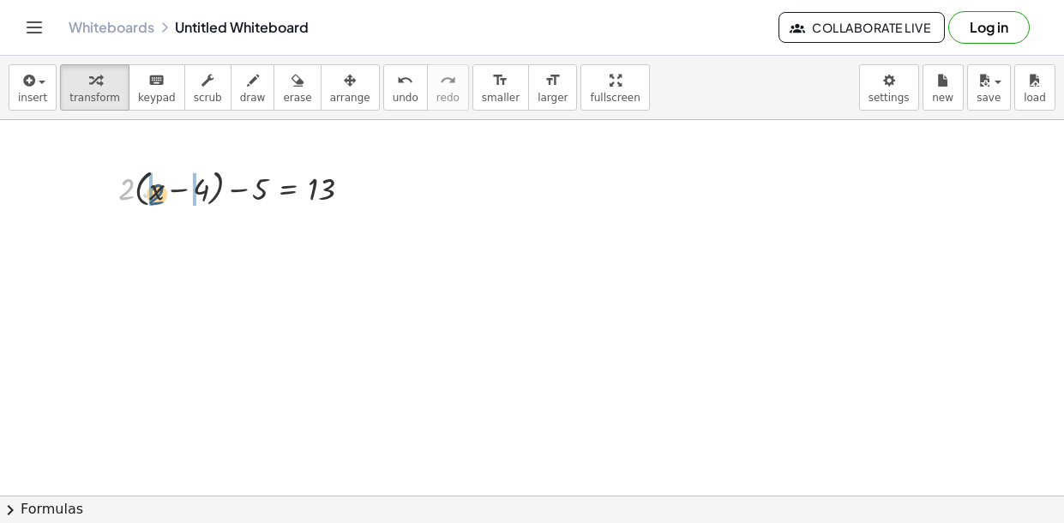
drag, startPoint x: 127, startPoint y: 185, endPoint x: 157, endPoint y: 190, distance: 30.5
click at [157, 190] on div at bounding box center [242, 187] width 264 height 48
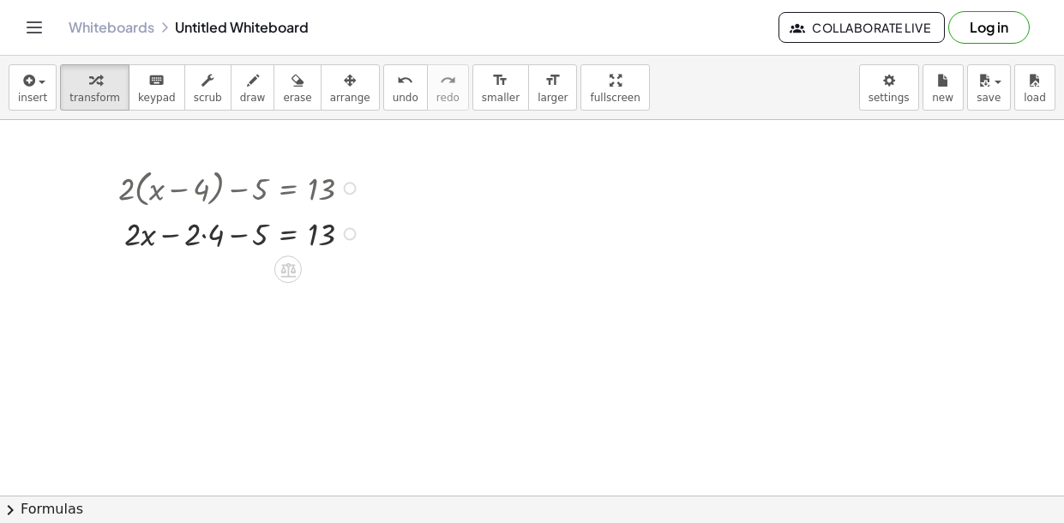
click at [206, 241] on div at bounding box center [242, 233] width 264 height 44
click at [237, 280] on div at bounding box center [242, 276] width 264 height 44
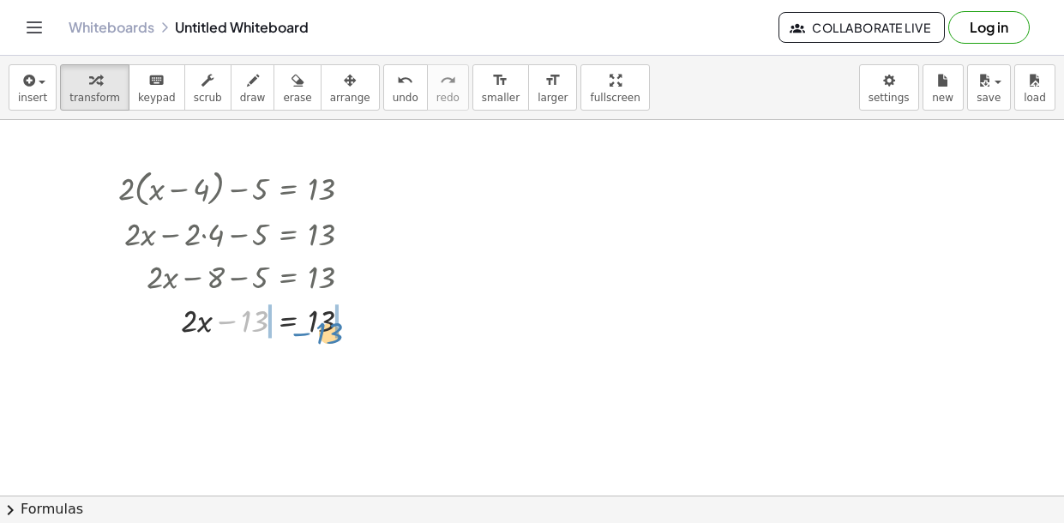
drag, startPoint x: 254, startPoint y: 324, endPoint x: 328, endPoint y: 336, distance: 75.6
click at [328, 336] on div at bounding box center [242, 320] width 264 height 44
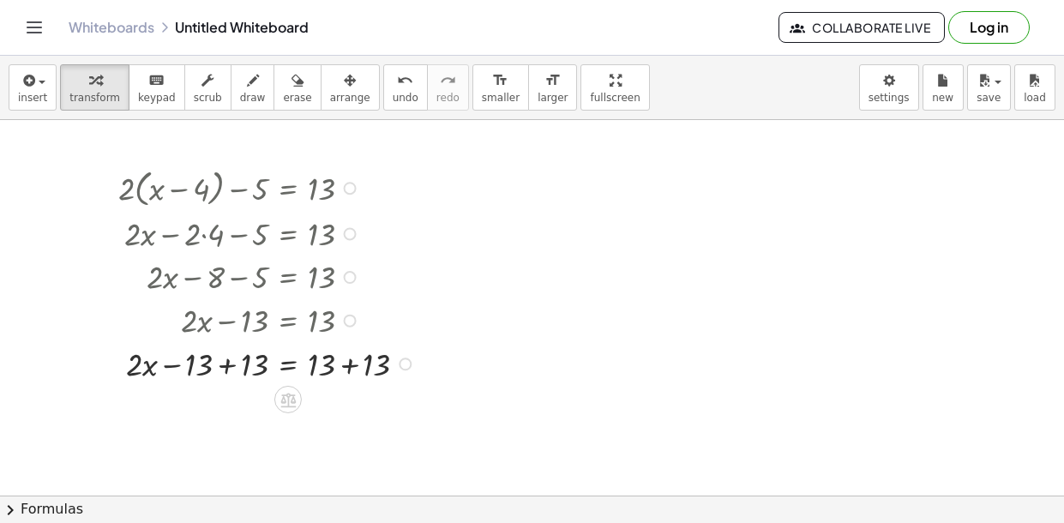
click at [231, 363] on div at bounding box center [270, 363] width 320 height 44
click at [358, 412] on div at bounding box center [270, 406] width 320 height 44
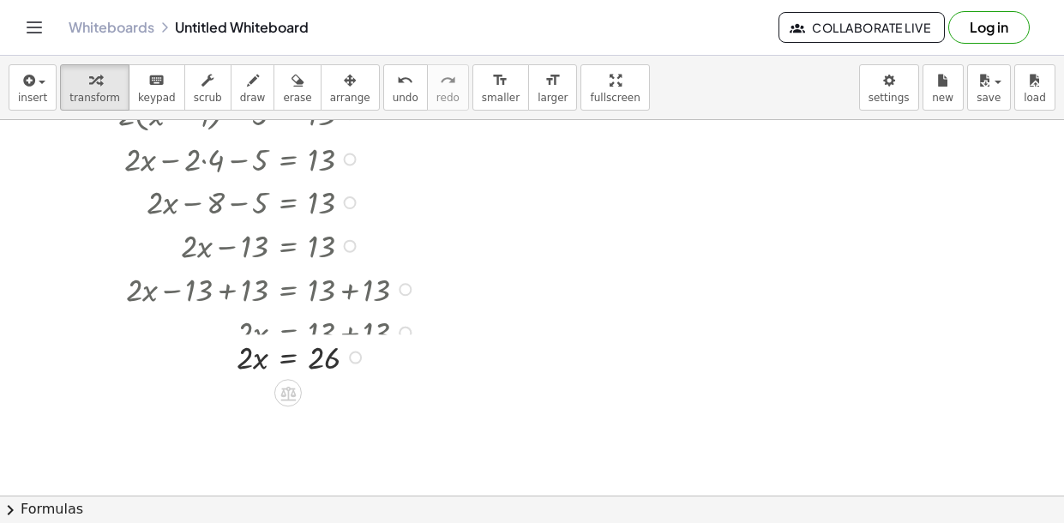
scroll to position [148, 15]
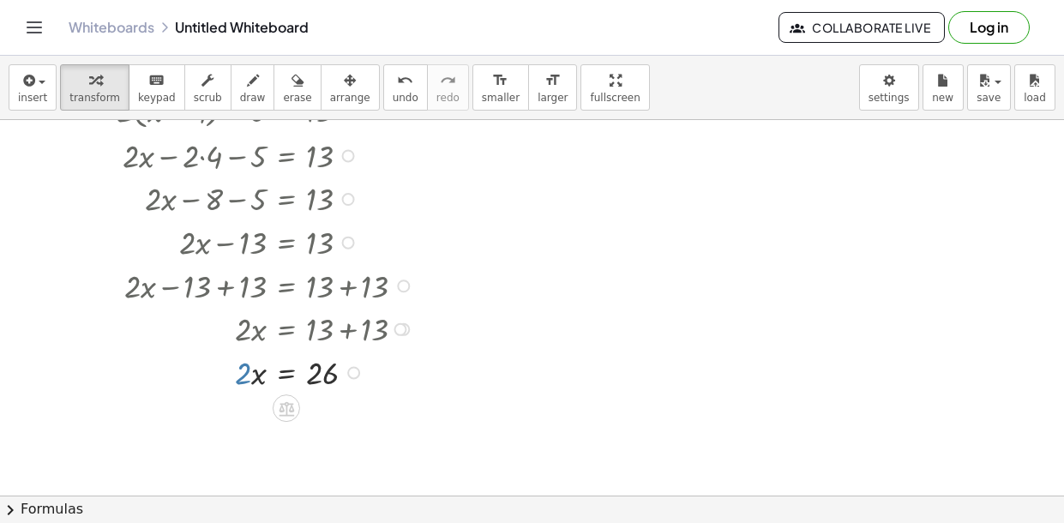
click at [252, 383] on div at bounding box center [268, 372] width 320 height 44
click at [148, 83] on icon "keyboard" at bounding box center [156, 80] width 16 height 21
click at [282, 391] on div at bounding box center [268, 372] width 320 height 44
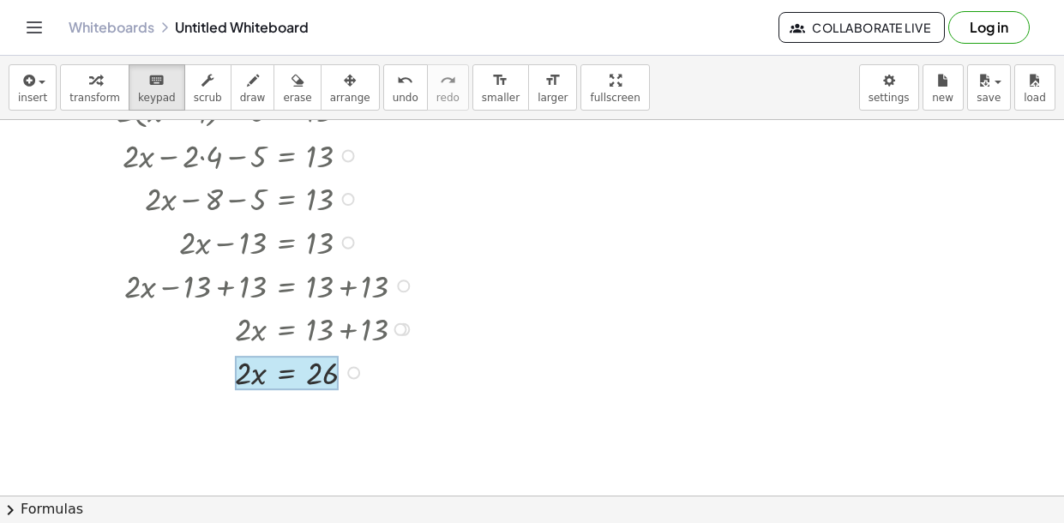
click at [280, 381] on div at bounding box center [287, 373] width 104 height 35
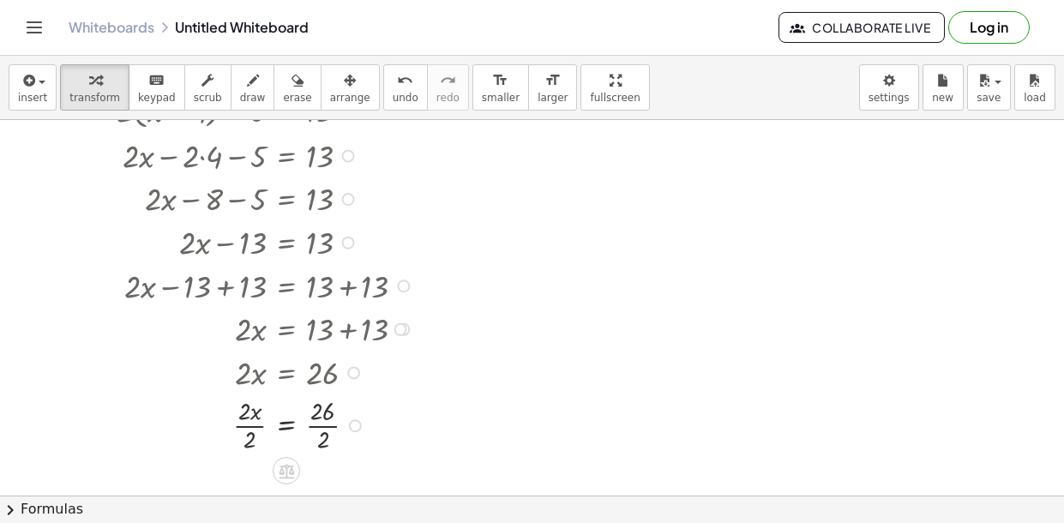
click at [243, 424] on div at bounding box center [268, 424] width 320 height 63
click at [310, 430] on div at bounding box center [268, 424] width 320 height 63
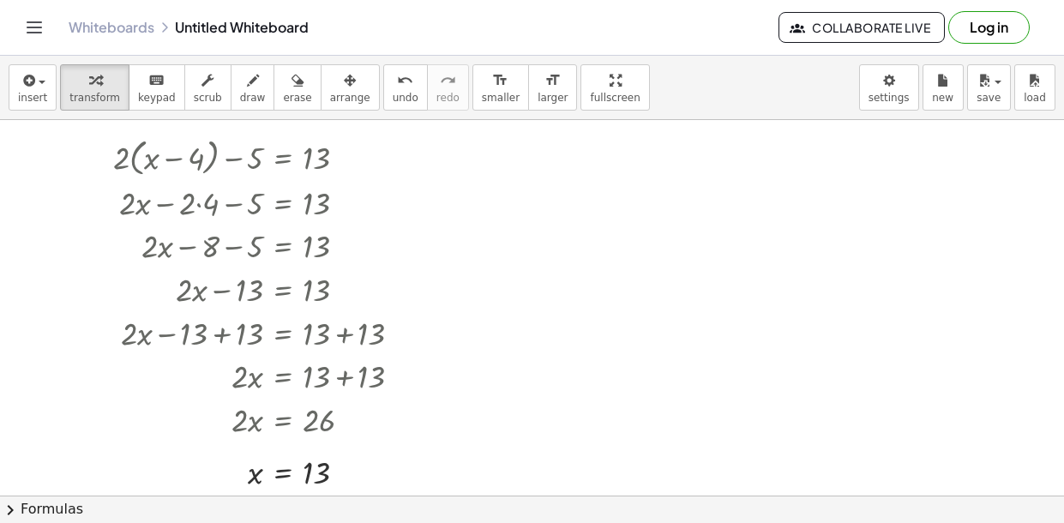
scroll to position [105, 19]
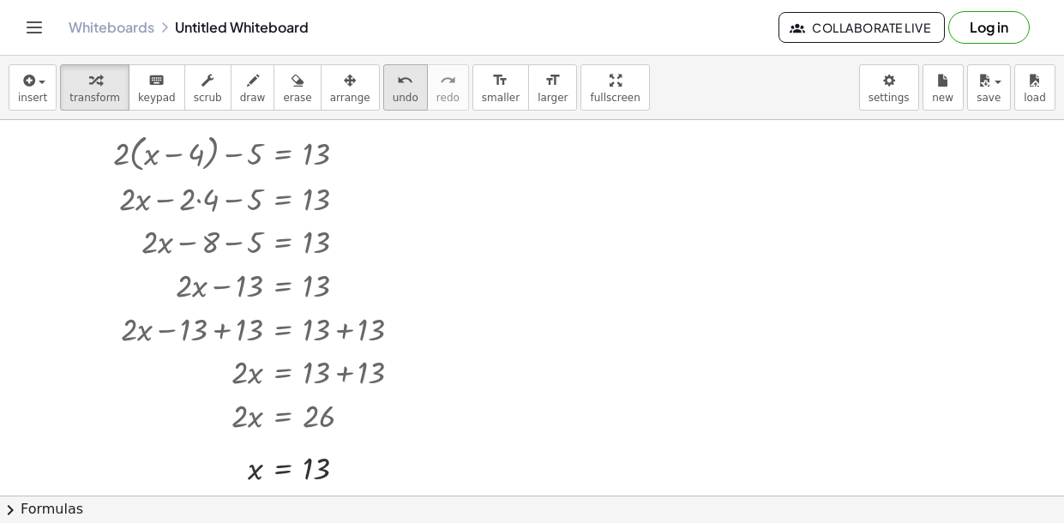
click at [397, 83] on icon "undo" at bounding box center [405, 80] width 16 height 21
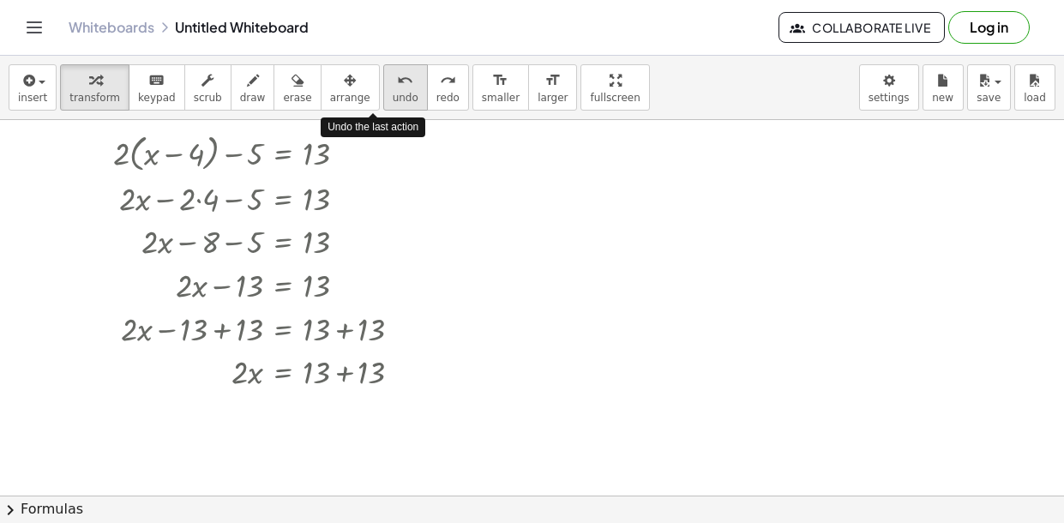
click at [397, 83] on icon "undo" at bounding box center [405, 80] width 16 height 21
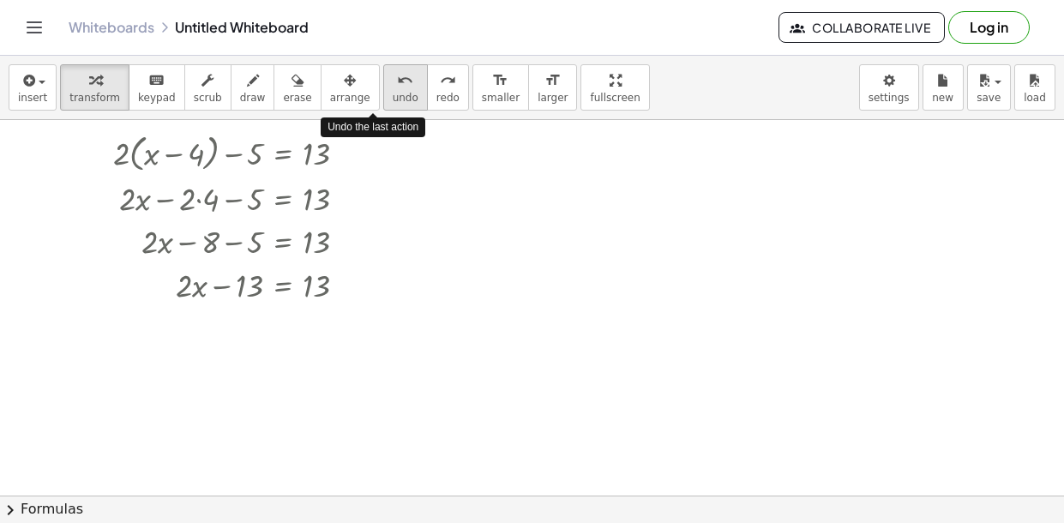
click at [397, 83] on icon "undo" at bounding box center [405, 80] width 16 height 21
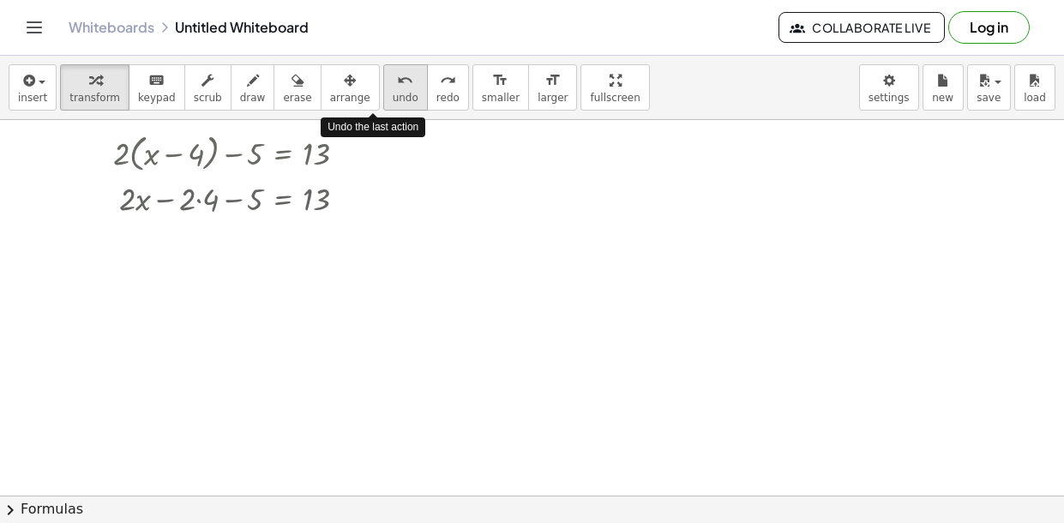
click at [397, 83] on icon "undo" at bounding box center [405, 80] width 16 height 21
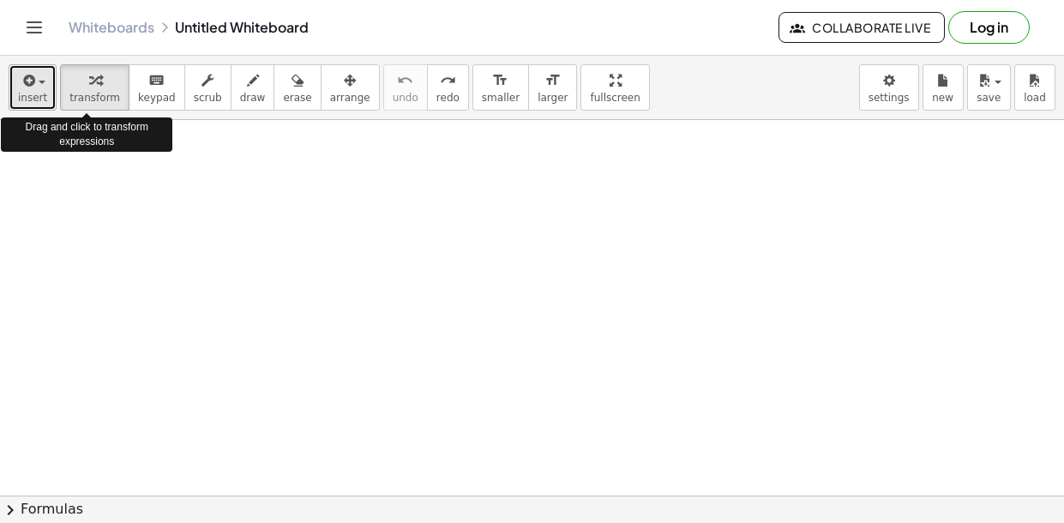
click at [41, 93] on span "insert" at bounding box center [32, 98] width 29 height 12
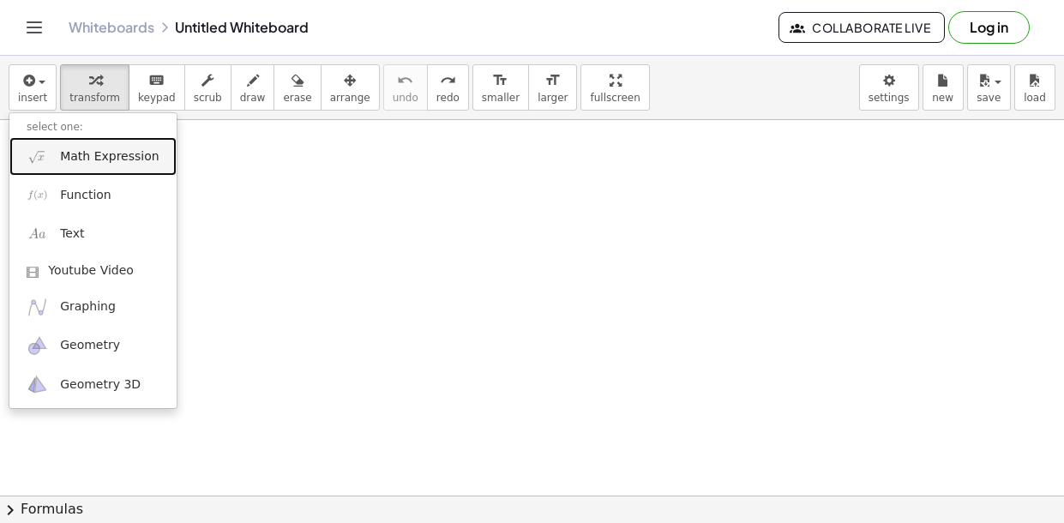
click at [105, 153] on span "Math Expression" at bounding box center [109, 156] width 99 height 17
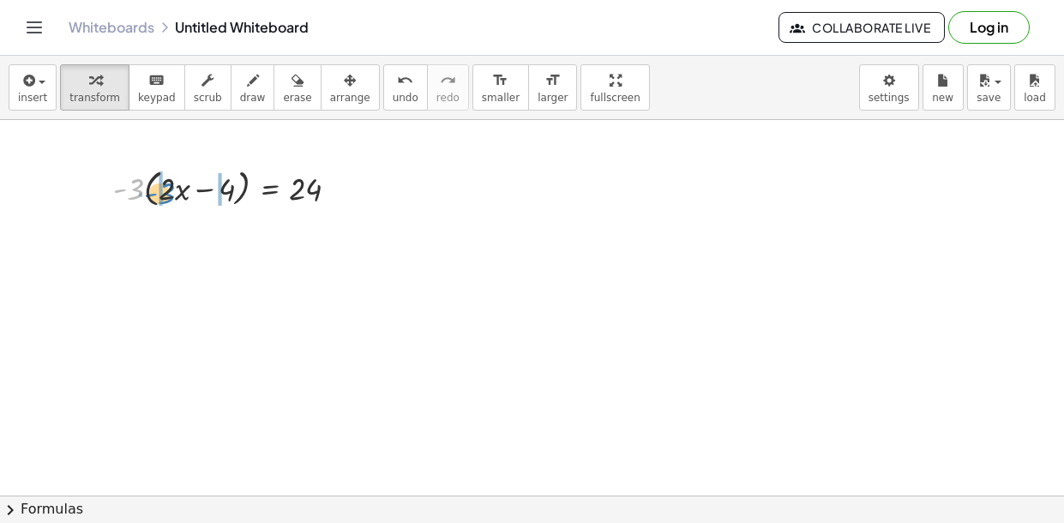
drag, startPoint x: 142, startPoint y: 194, endPoint x: 176, endPoint y: 200, distance: 34.8
click at [176, 200] on div at bounding box center [233, 187] width 256 height 48
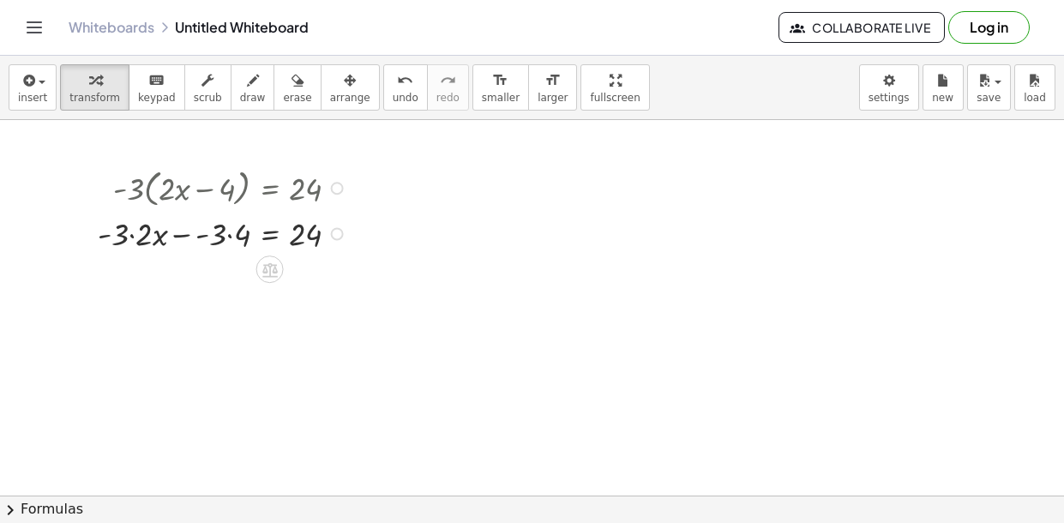
click at [136, 238] on div at bounding box center [225, 233] width 272 height 44
click at [231, 278] on div at bounding box center [225, 276] width 272 height 44
click at [228, 284] on div at bounding box center [225, 276] width 272 height 44
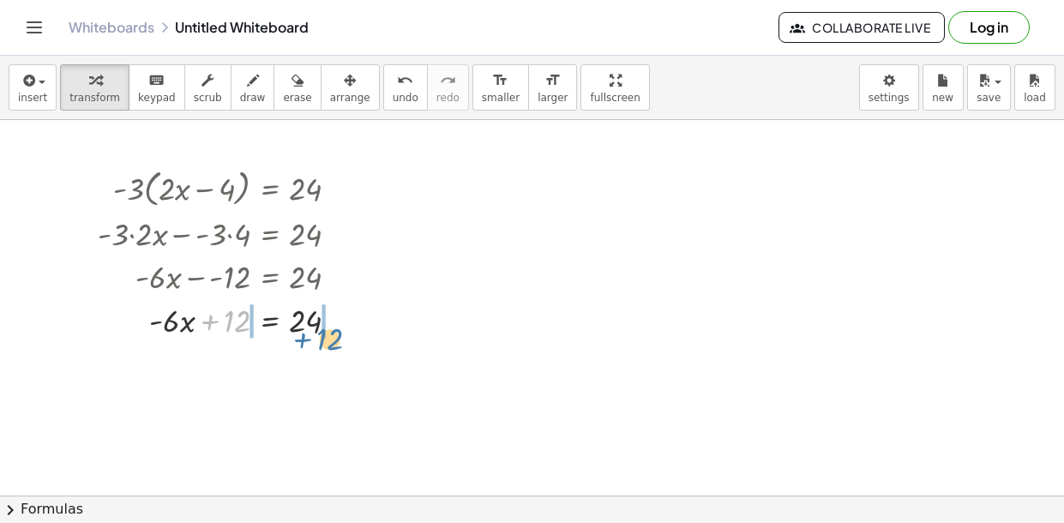
drag, startPoint x: 238, startPoint y: 328, endPoint x: 331, endPoint y: 346, distance: 95.2
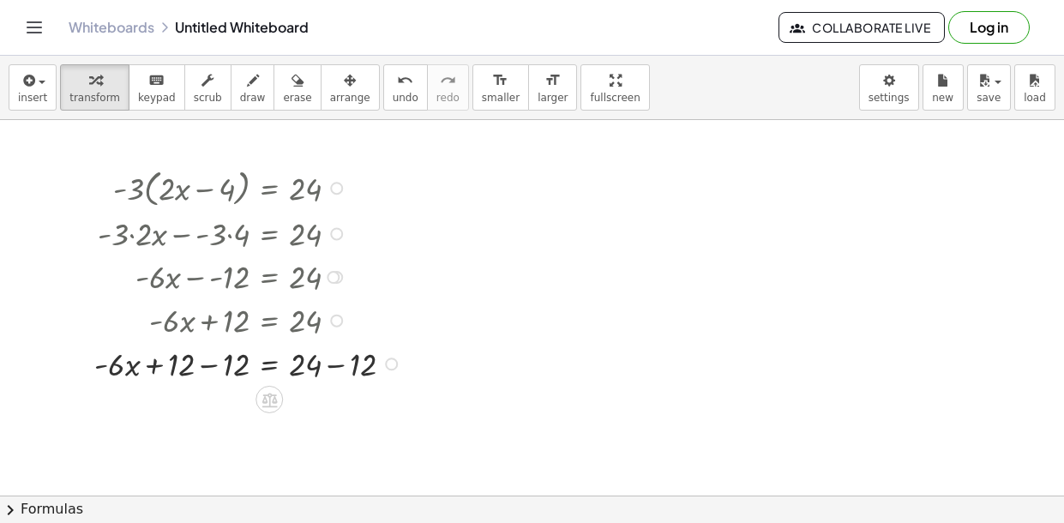
click at [207, 355] on div at bounding box center [250, 363] width 329 height 44
click at [341, 411] on div at bounding box center [250, 406] width 329 height 44
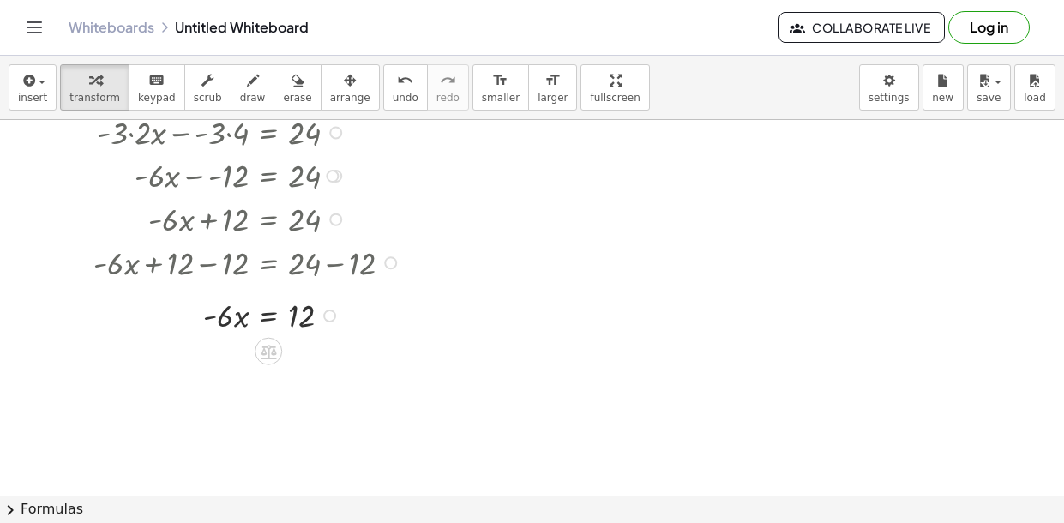
scroll to position [209, 20]
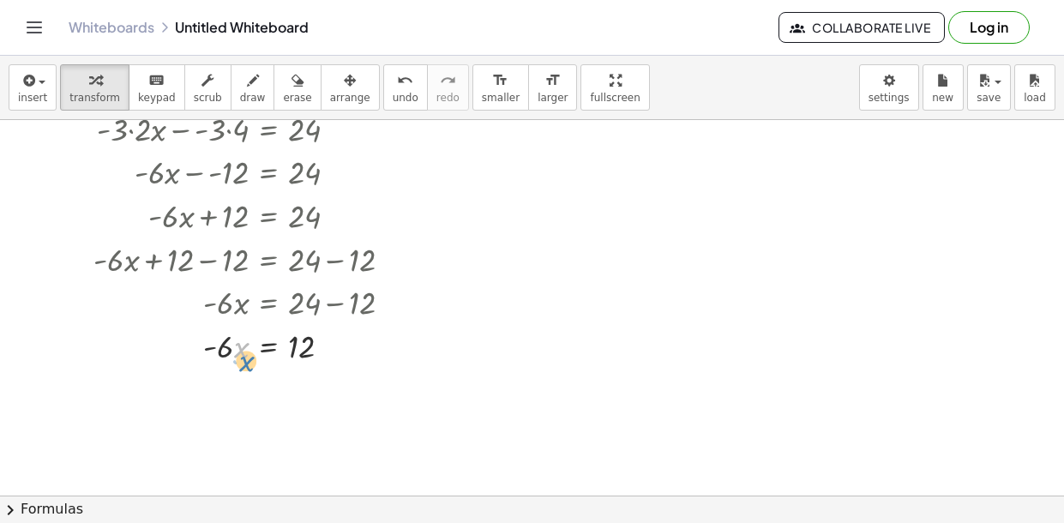
drag, startPoint x: 234, startPoint y: 343, endPoint x: 238, endPoint y: 355, distance: 12.7
click at [238, 355] on div at bounding box center [249, 345] width 329 height 44
click at [138, 110] on button "keyboard keypad" at bounding box center [157, 87] width 57 height 46
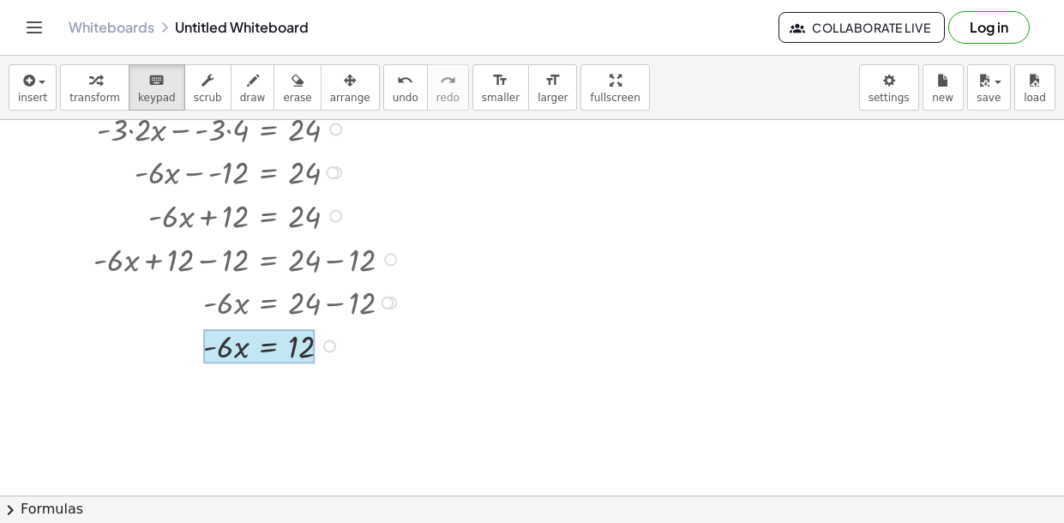
click at [257, 346] on div at bounding box center [258, 346] width 111 height 35
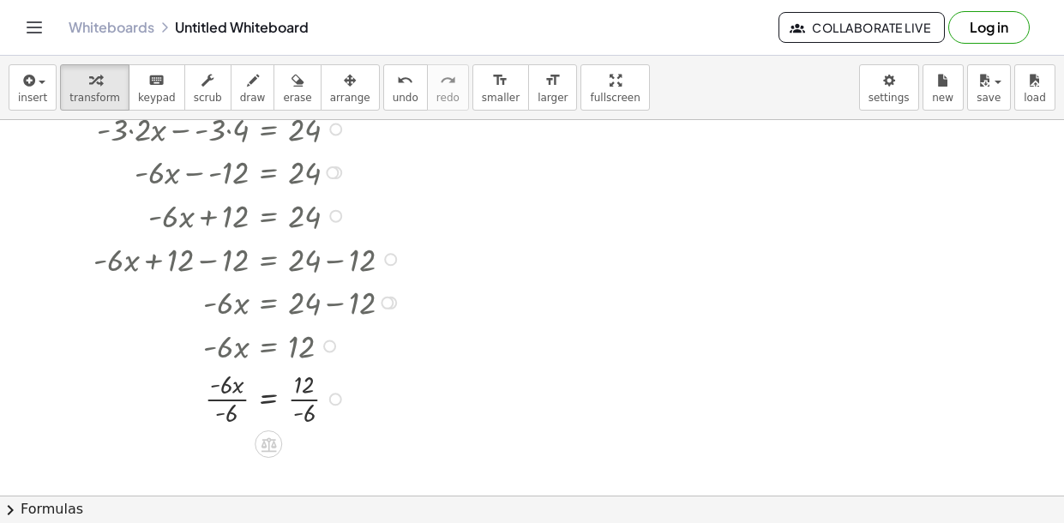
click at [226, 393] on div at bounding box center [249, 397] width 329 height 63
click at [318, 404] on div at bounding box center [249, 397] width 329 height 63
click at [37, 93] on span "insert" at bounding box center [32, 98] width 29 height 12
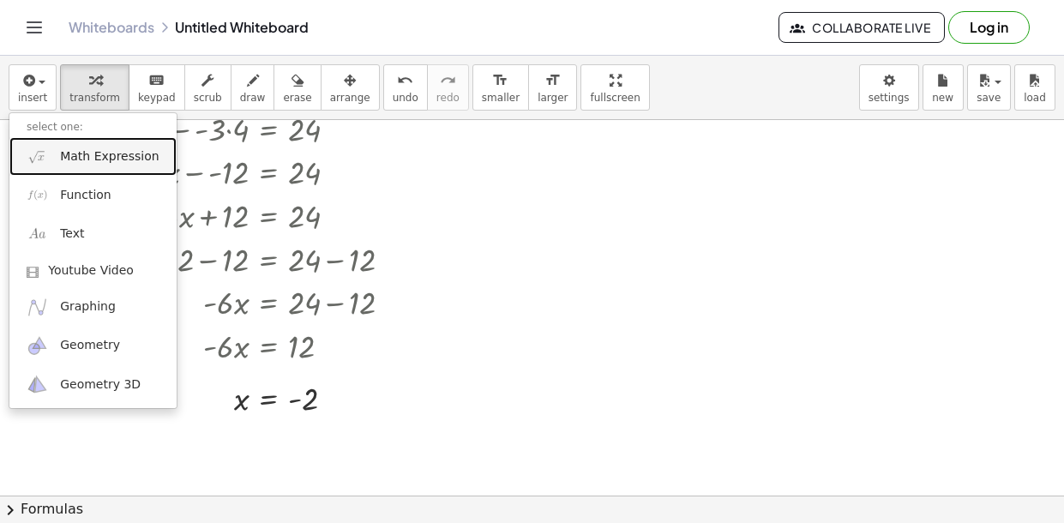
click at [105, 154] on span "Math Expression" at bounding box center [109, 156] width 99 height 17
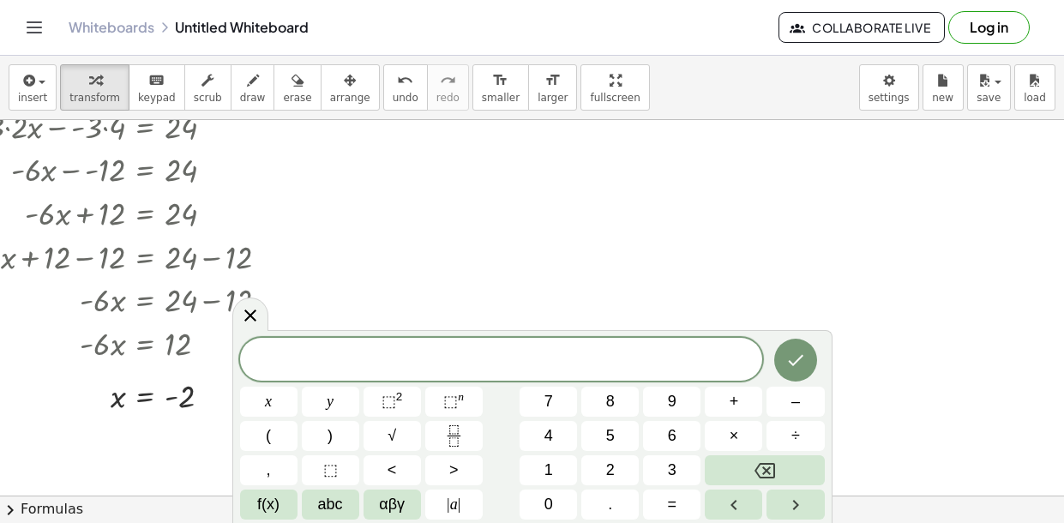
scroll to position [213, 147]
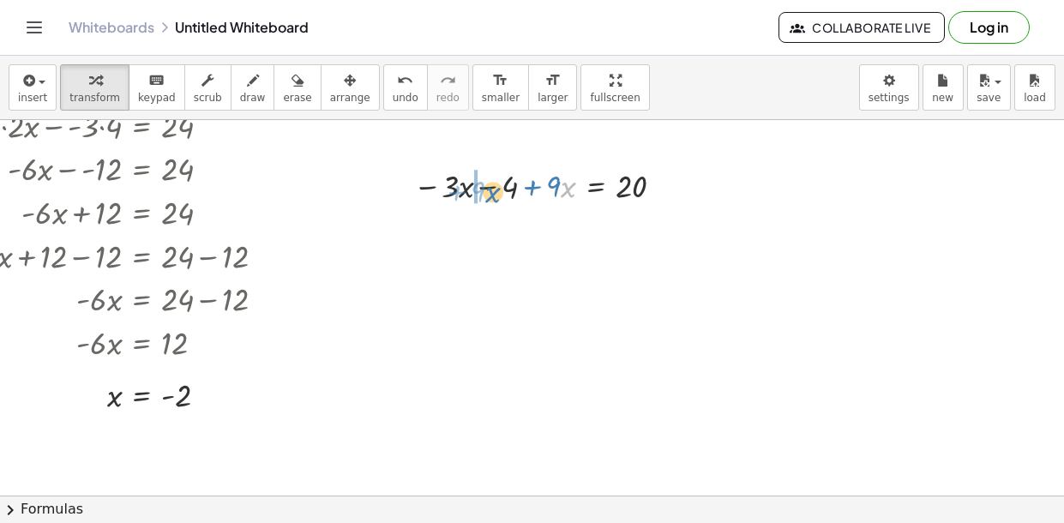
drag, startPoint x: 563, startPoint y: 186, endPoint x: 486, endPoint y: 191, distance: 76.5
click at [486, 191] on div at bounding box center [543, 185] width 276 height 44
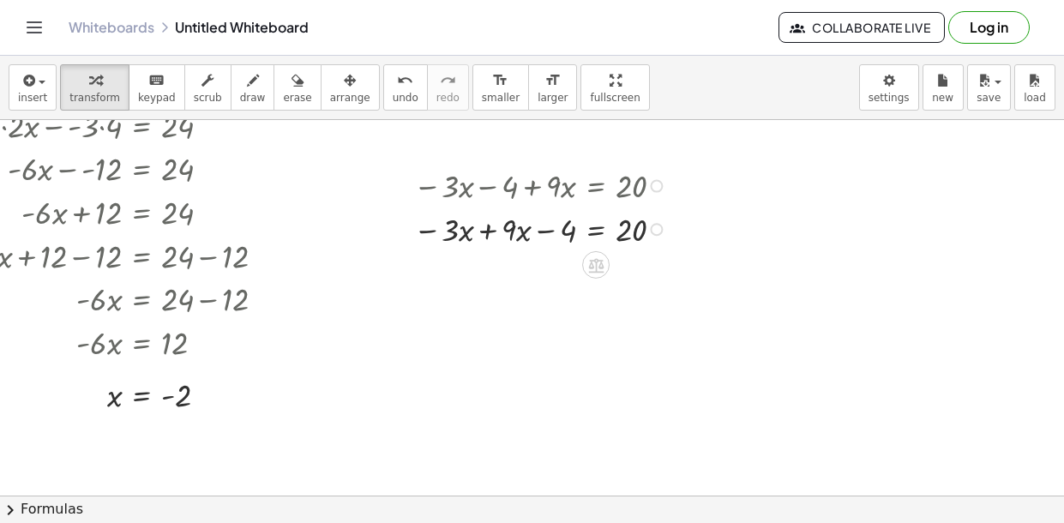
click at [491, 228] on div at bounding box center [543, 228] width 276 height 44
drag, startPoint x: 564, startPoint y: 274, endPoint x: 649, endPoint y: 280, distance: 85.1
click at [649, 280] on div at bounding box center [545, 272] width 280 height 44
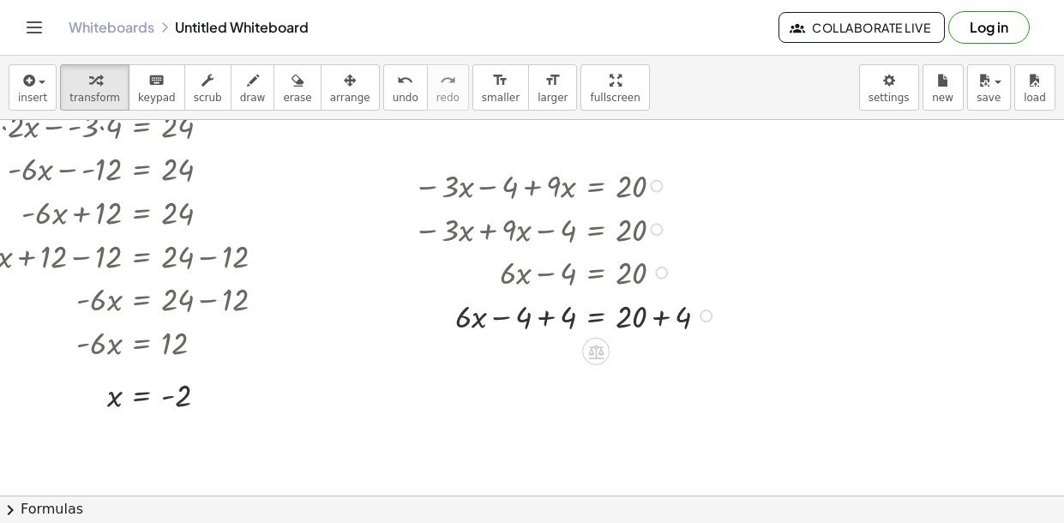
click at [545, 277] on div at bounding box center [567, 272] width 325 height 44
click at [555, 318] on div at bounding box center [567, 315] width 325 height 44
click at [654, 368] on div at bounding box center [567, 358] width 325 height 44
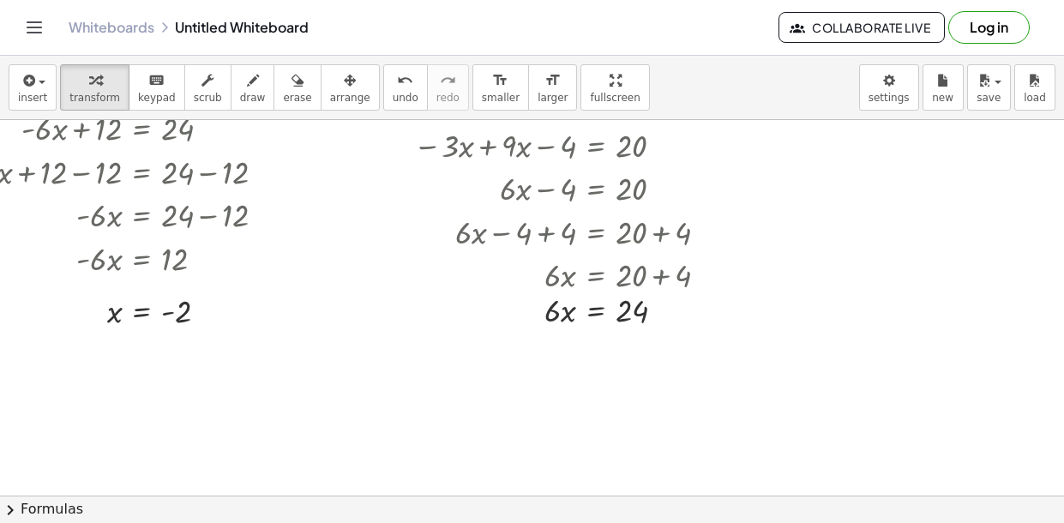
scroll to position [302, 149]
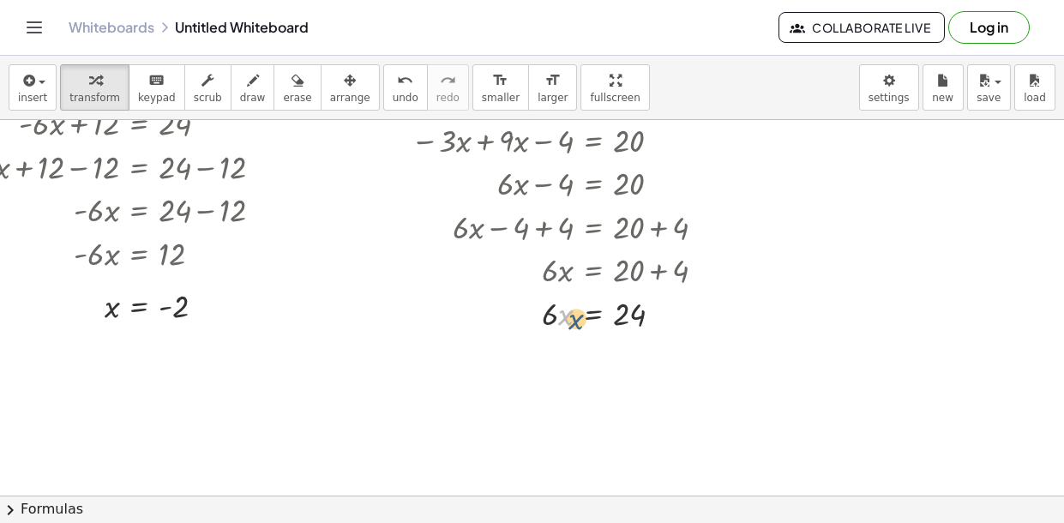
drag, startPoint x: 567, startPoint y: 321, endPoint x: 577, endPoint y: 326, distance: 11.5
click at [577, 326] on div at bounding box center [564, 313] width 325 height 44
click at [129, 99] on button "keyboard keypad" at bounding box center [157, 87] width 57 height 46
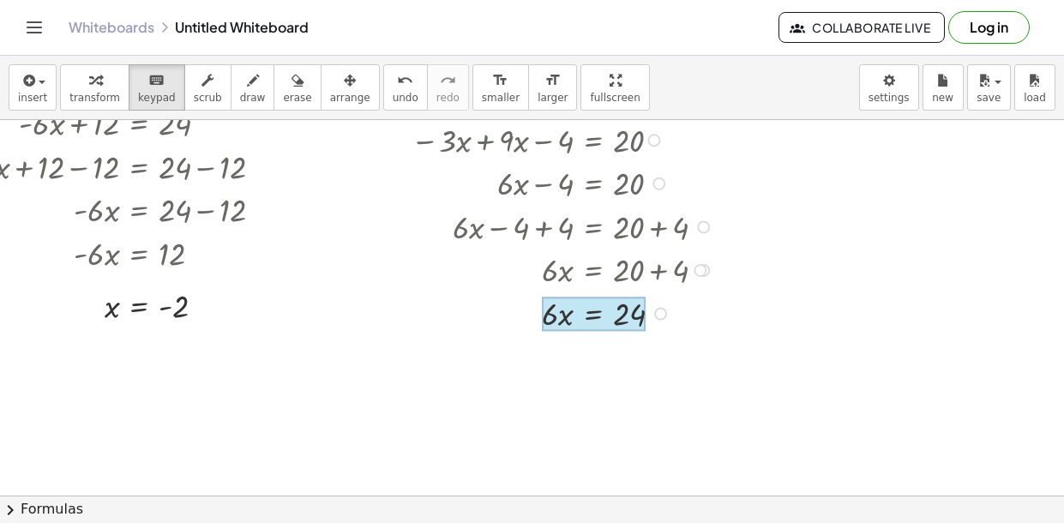
click at [597, 328] on div at bounding box center [594, 314] width 104 height 35
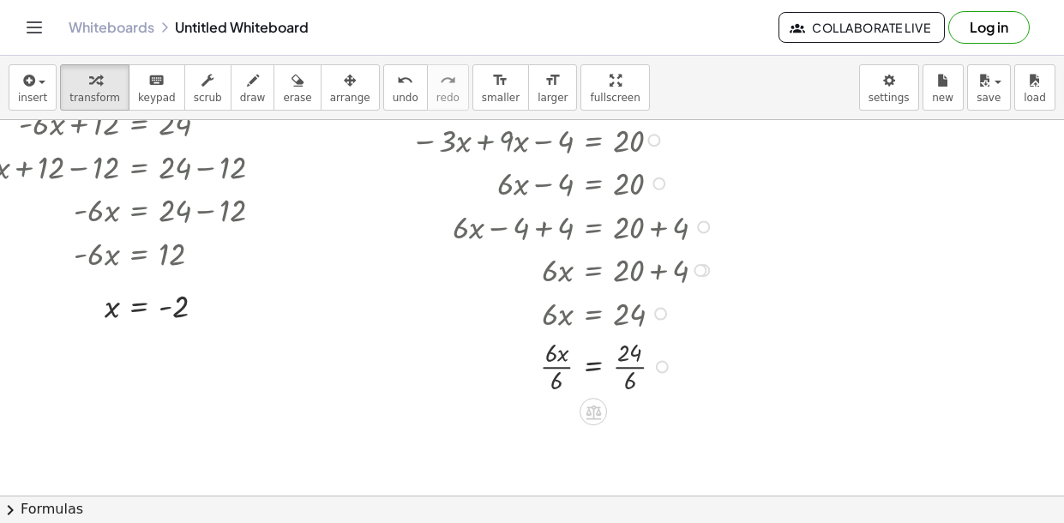
click at [566, 361] on div at bounding box center [564, 365] width 325 height 63
click at [630, 370] on div at bounding box center [564, 365] width 325 height 63
click at [562, 413] on div at bounding box center [564, 428] width 325 height 63
click at [567, 433] on div at bounding box center [564, 428] width 325 height 63
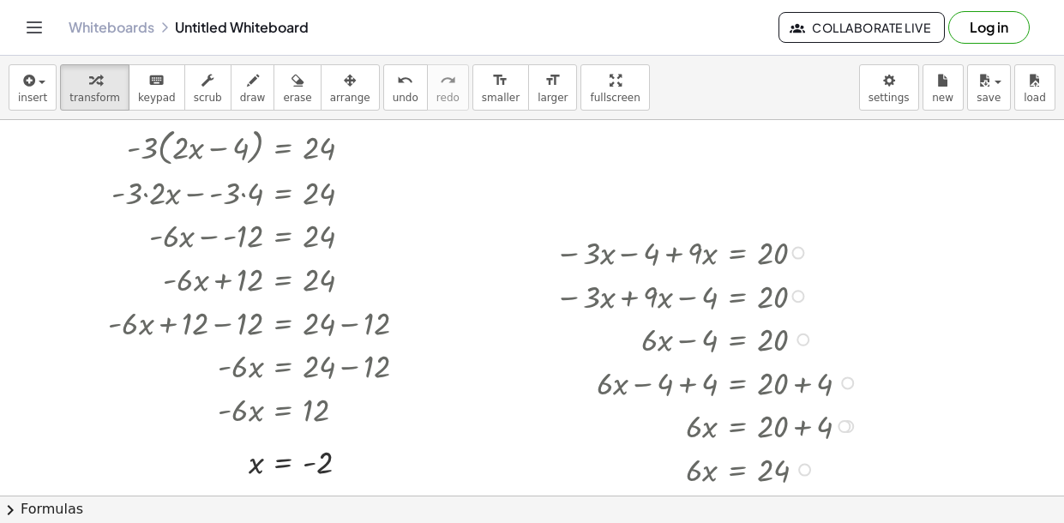
scroll to position [142, 8]
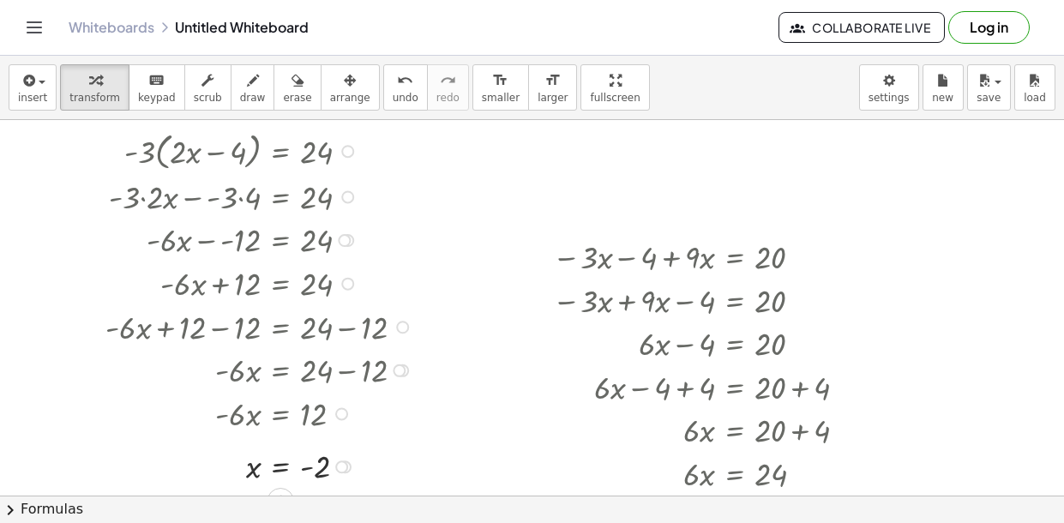
click at [310, 342] on div at bounding box center [261, 326] width 329 height 44
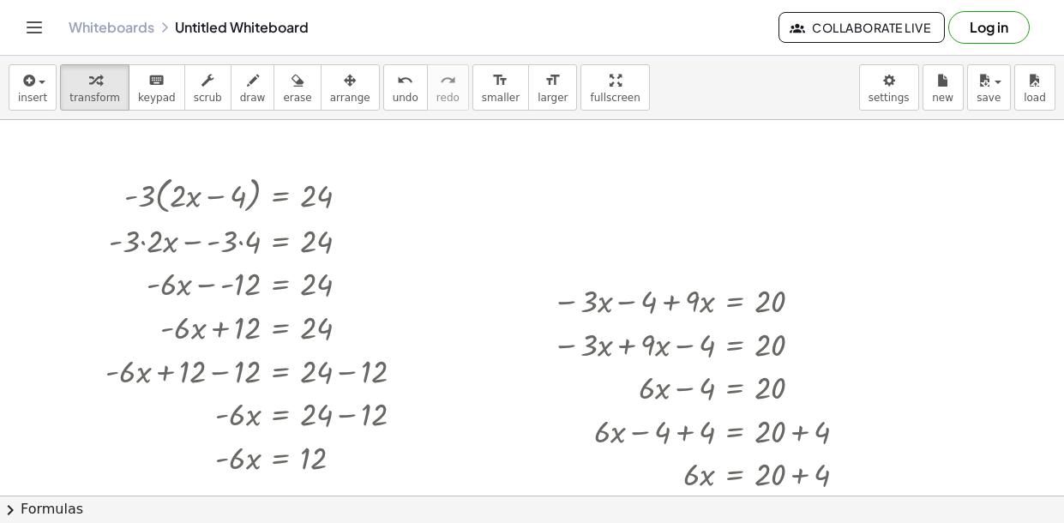
scroll to position [95, 6]
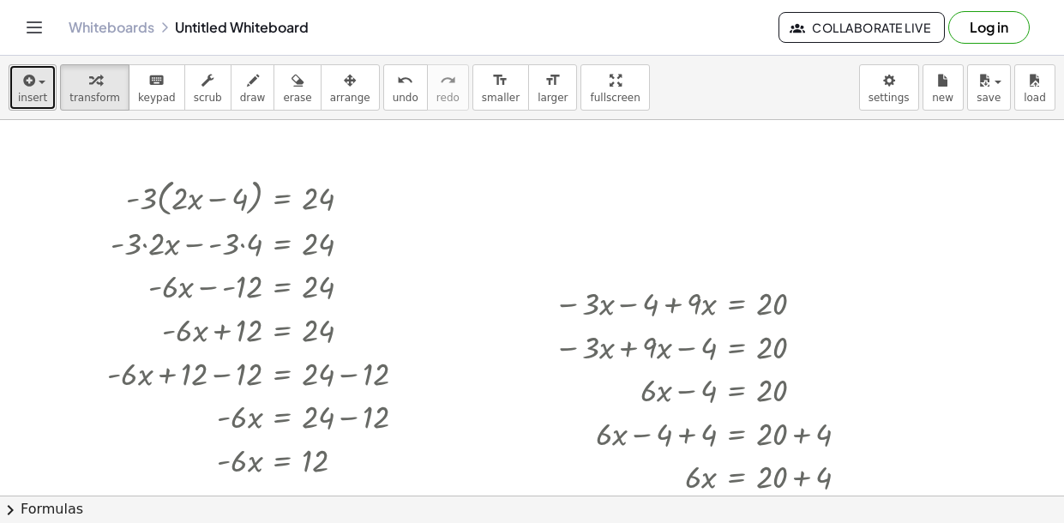
click at [33, 89] on icon "button" at bounding box center [27, 80] width 15 height 21
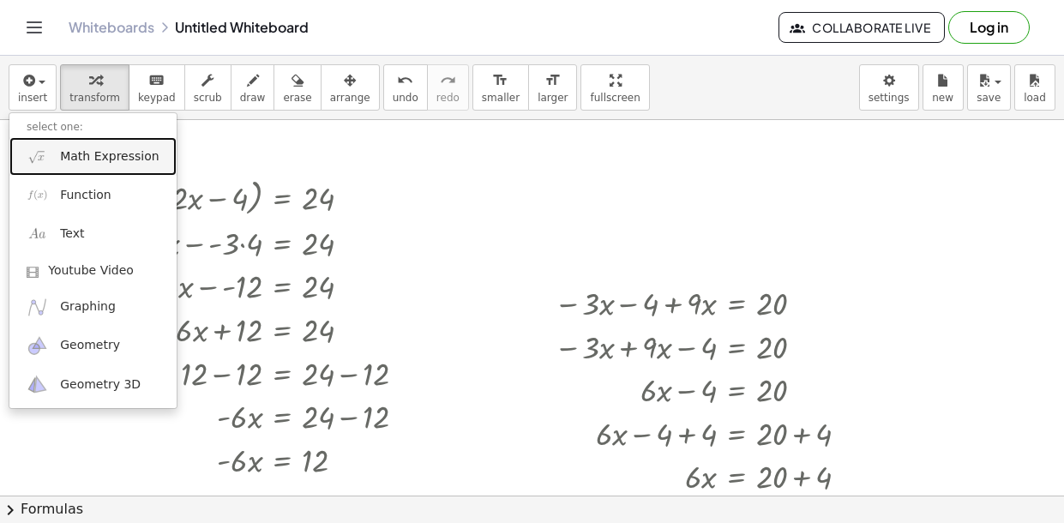
click at [71, 164] on span "Math Expression" at bounding box center [109, 156] width 99 height 17
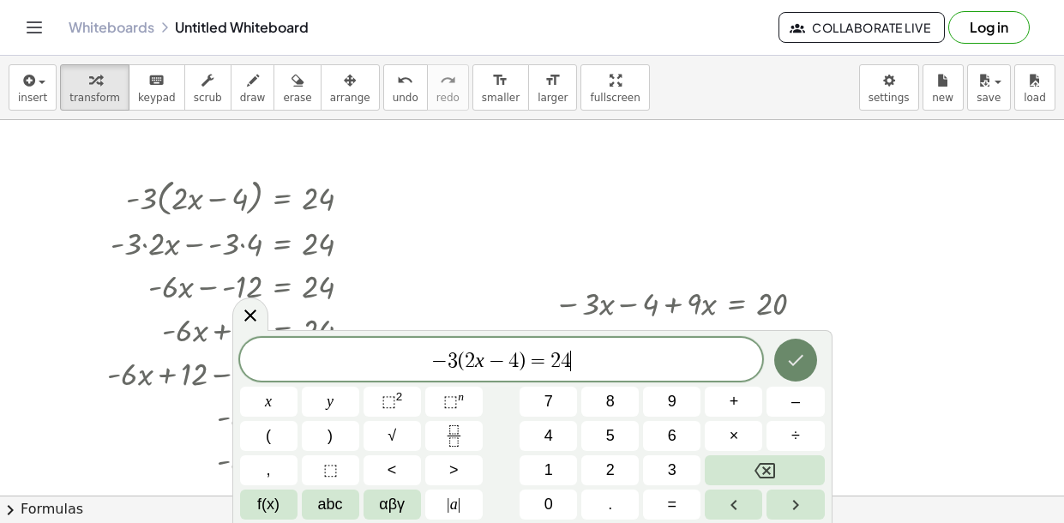
click at [799, 375] on button "Done" at bounding box center [795, 360] width 43 height 43
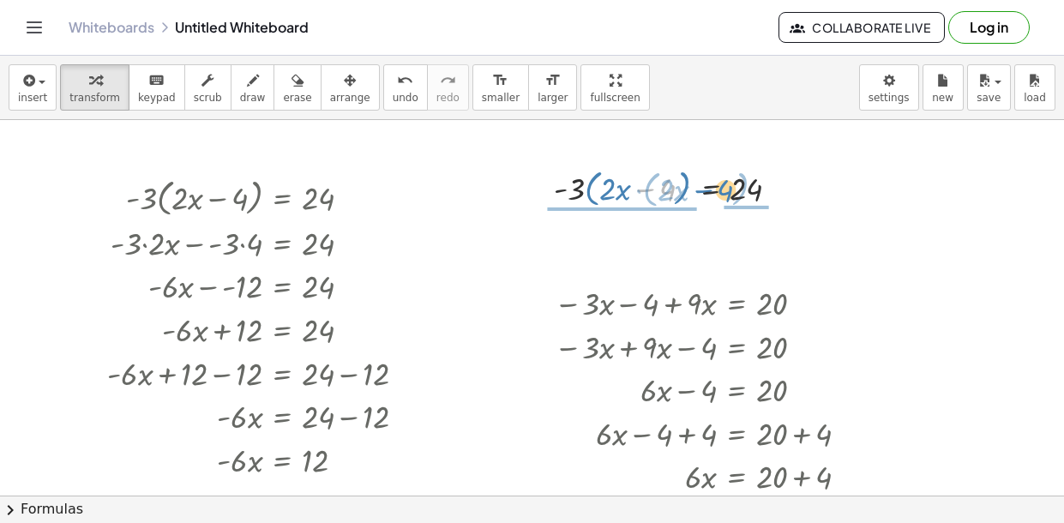
drag, startPoint x: 663, startPoint y: 190, endPoint x: 702, endPoint y: 191, distance: 38.6
click at [702, 191] on div at bounding box center [673, 187] width 256 height 48
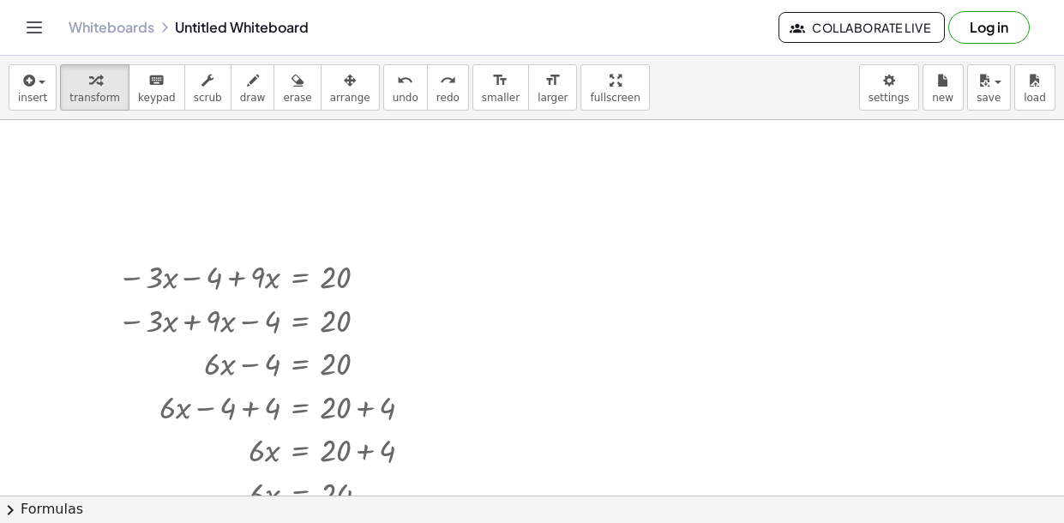
scroll to position [128, 443]
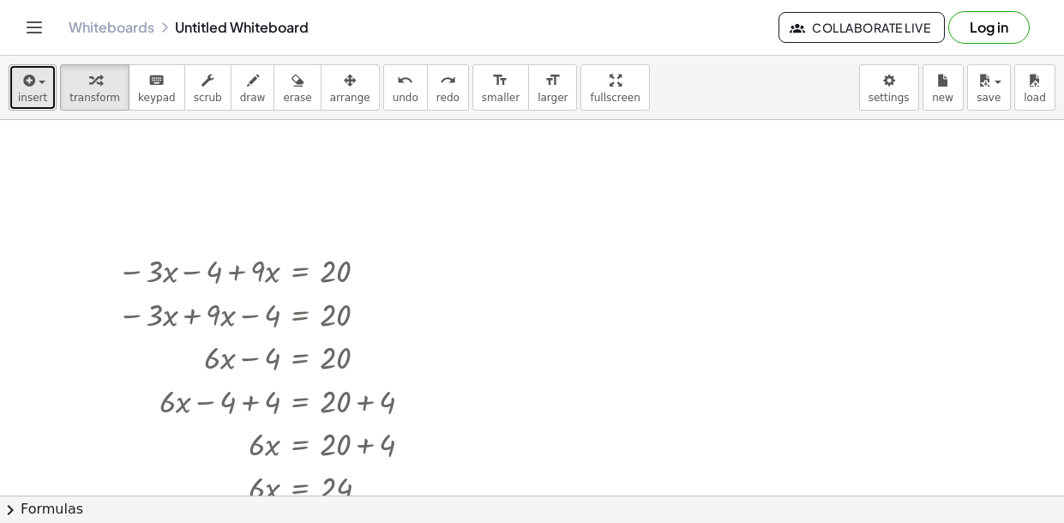
click at [23, 97] on span "insert" at bounding box center [32, 98] width 29 height 12
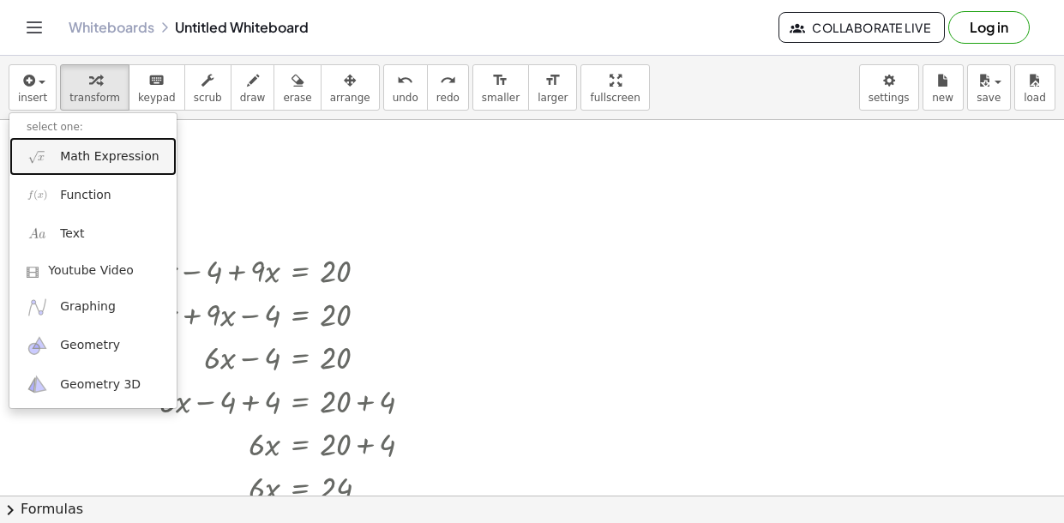
click at [93, 159] on span "Math Expression" at bounding box center [109, 156] width 99 height 17
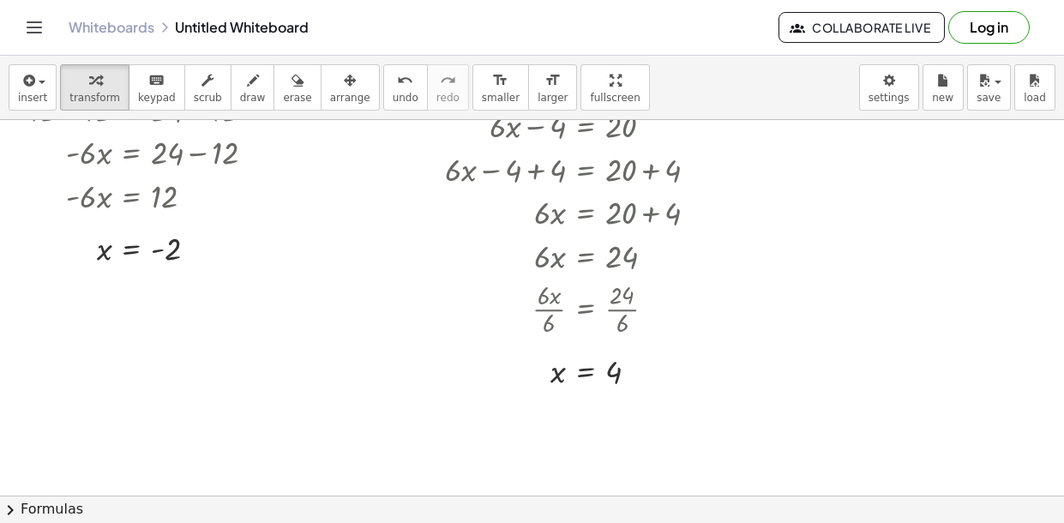
scroll to position [367, 157]
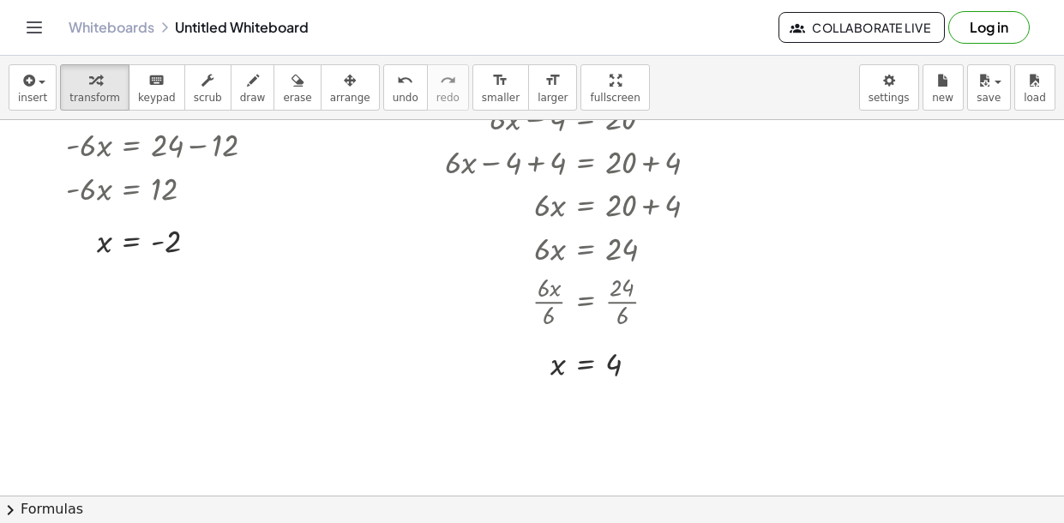
drag, startPoint x: 593, startPoint y: 401, endPoint x: 678, endPoint y: 400, distance: 84.9
click at [678, 400] on div "· - 3 · ( + · 2 · x − 4 ) = 24 + · - 3 · 2 · x − · - 3 · 4 = 24 + · - 6 · x − ·…" at bounding box center [597, 129] width 1508 height 753
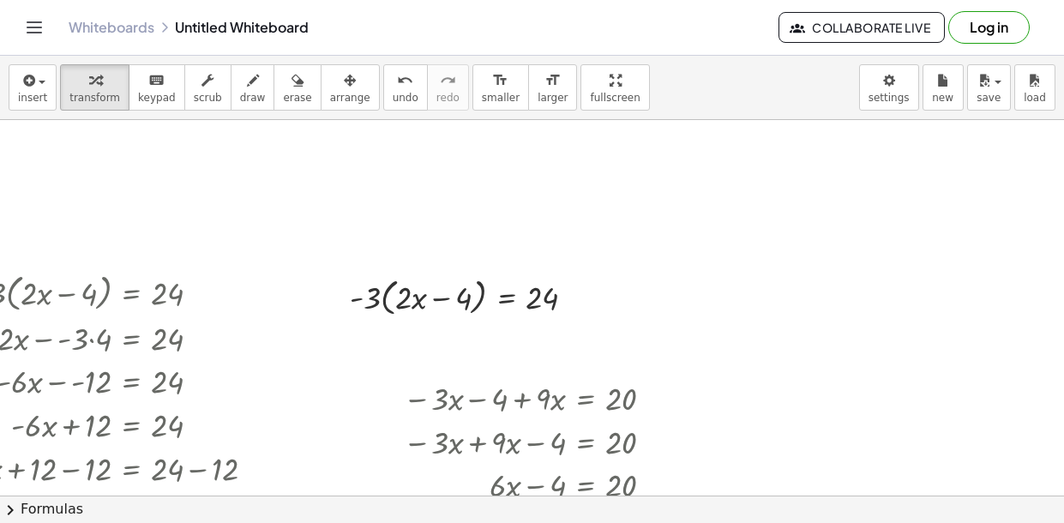
scroll to position [0, 157]
drag, startPoint x: 574, startPoint y: 298, endPoint x: 1014, endPoint y: 300, distance: 440.0
click at [1014, 300] on div "· - 3 · ( + · 2 · x − 4 ) = 24 + · - 3 · 2 · x − · - 3 · 4 = 24 + · - 6 · x − ·…" at bounding box center [597, 496] width 1508 height 753
click at [522, 295] on div at bounding box center [469, 296] width 256 height 48
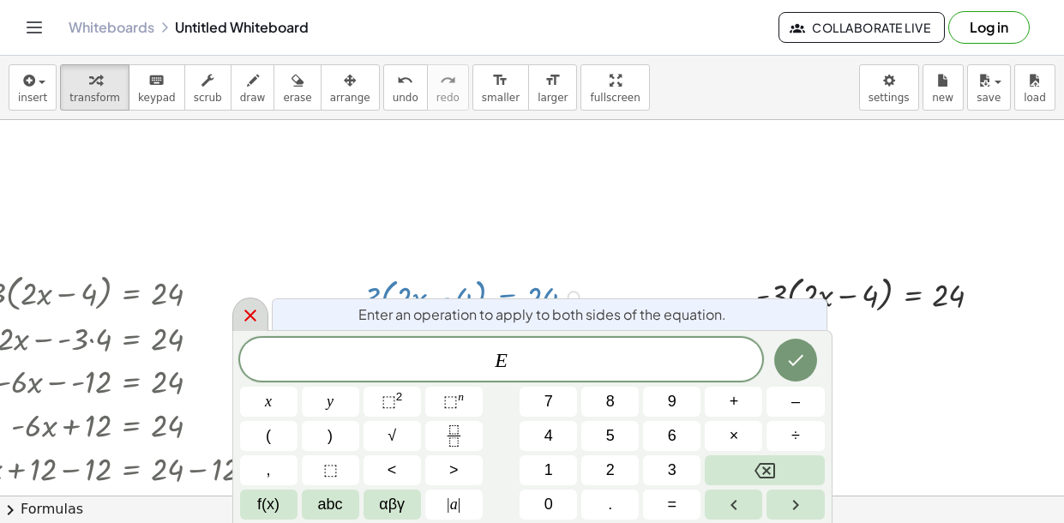
click at [248, 313] on icon at bounding box center [250, 316] width 12 height 12
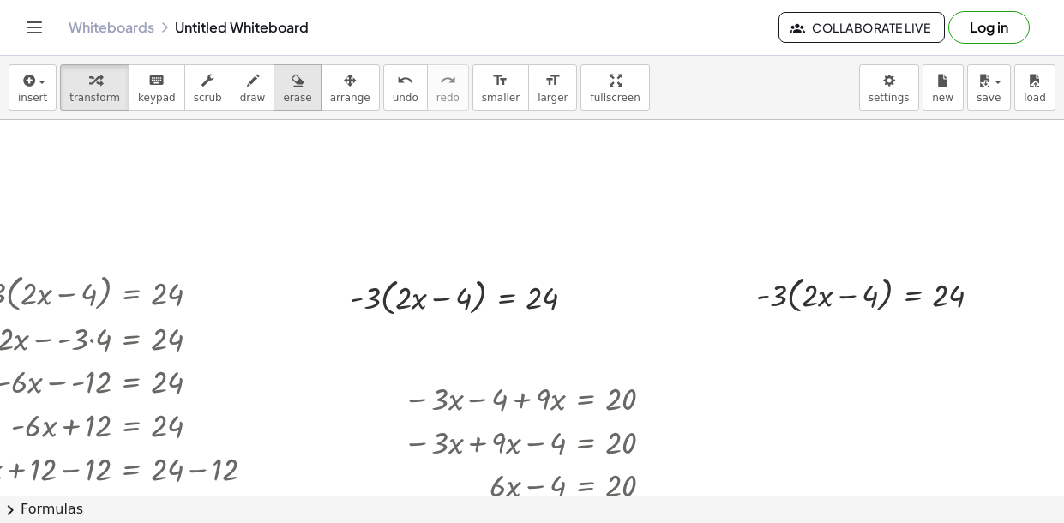
click at [283, 97] on span "erase" at bounding box center [297, 98] width 28 height 12
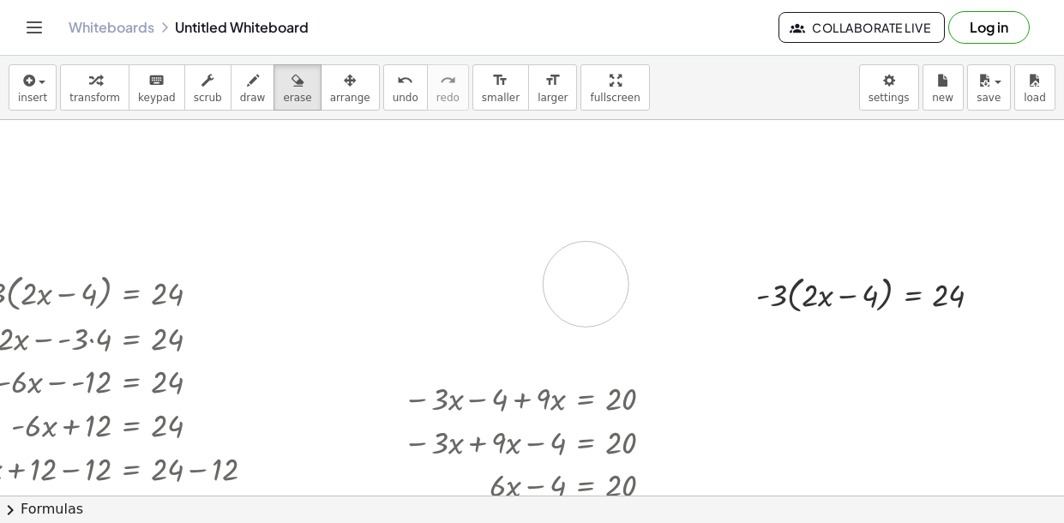
drag, startPoint x: 345, startPoint y: 284, endPoint x: 587, endPoint y: 284, distance: 241.9
click at [587, 284] on div at bounding box center [597, 496] width 1508 height 753
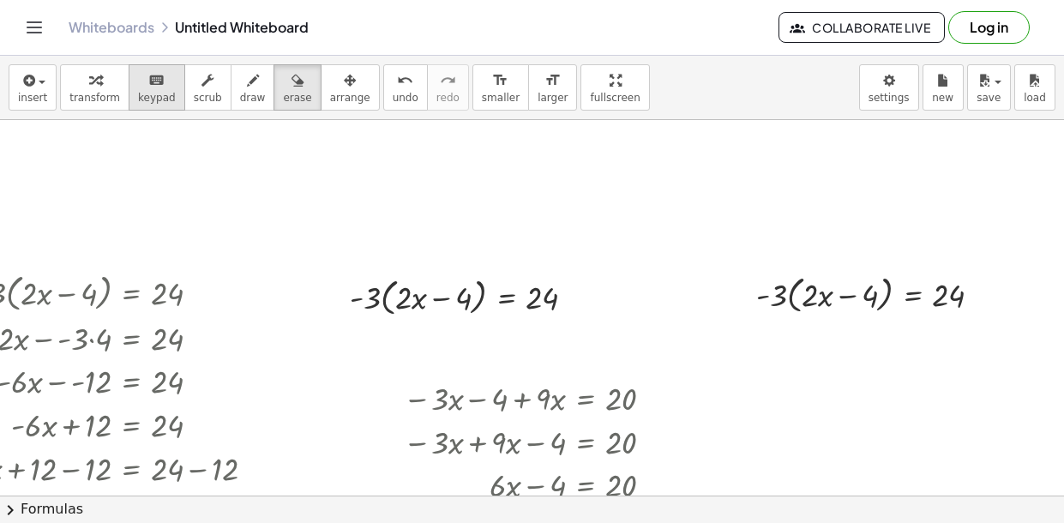
click at [154, 89] on button "keyboard keypad" at bounding box center [157, 87] width 57 height 46
click at [34, 94] on span "insert" at bounding box center [32, 98] width 29 height 12
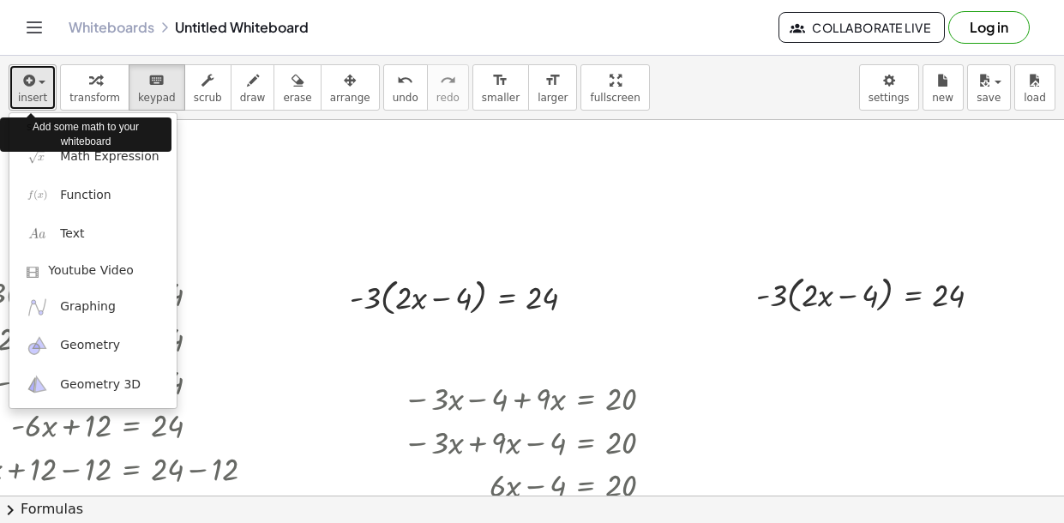
click at [34, 94] on span "insert" at bounding box center [32, 98] width 29 height 12
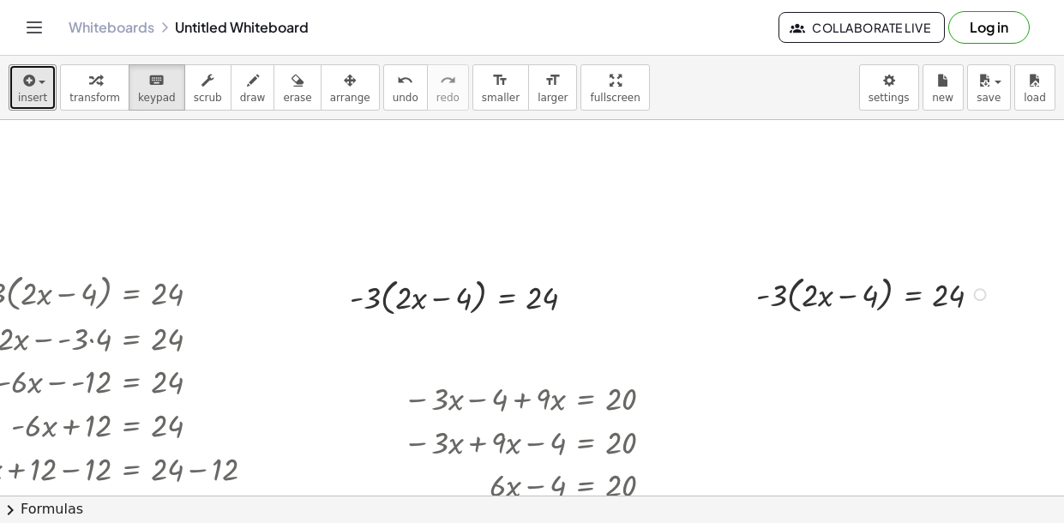
click at [604, 236] on div at bounding box center [597, 496] width 1508 height 753
click at [413, 300] on div at bounding box center [411, 297] width 32 height 35
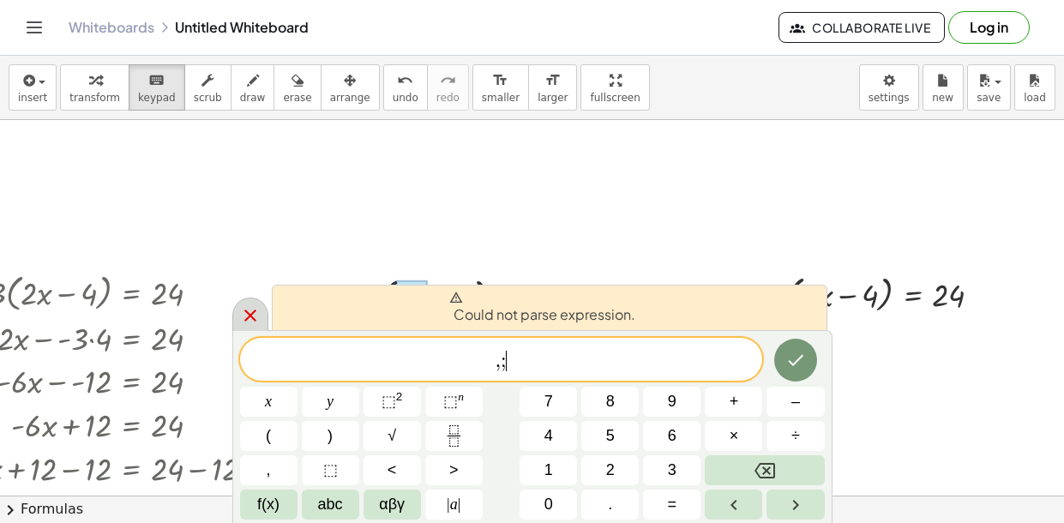
click at [251, 312] on icon at bounding box center [250, 315] width 21 height 21
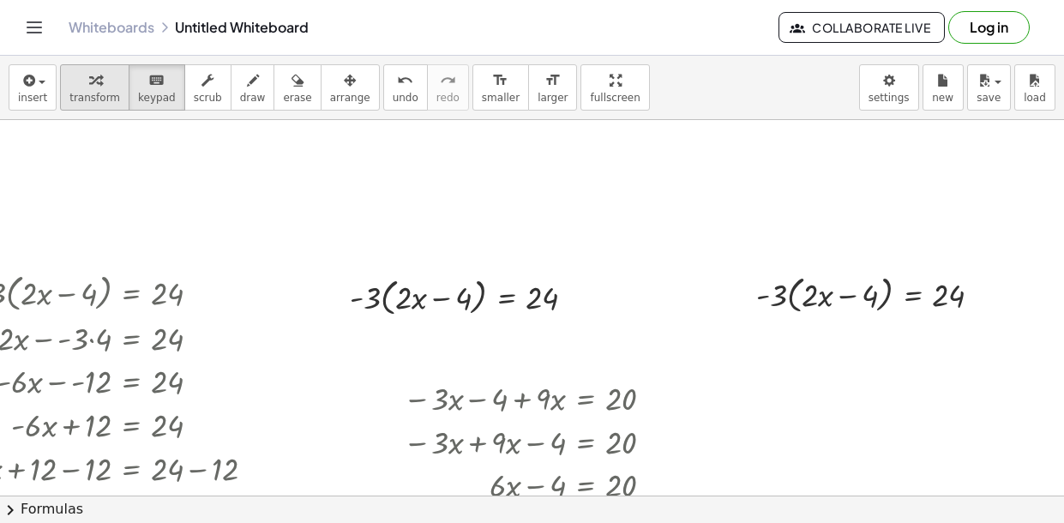
click at [89, 84] on icon "button" at bounding box center [95, 80] width 12 height 21
click at [575, 296] on div at bounding box center [574, 297] width 13 height 13
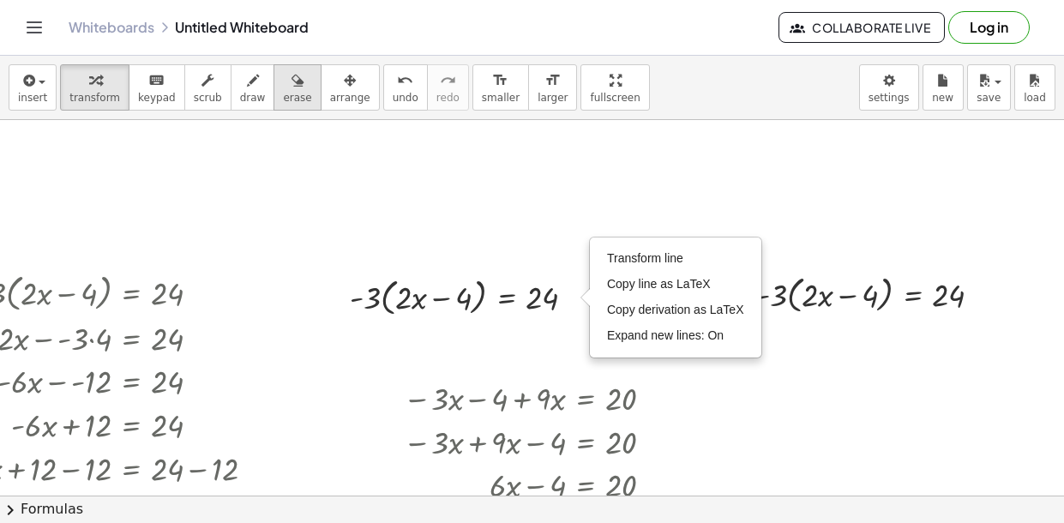
click at [292, 84] on icon "button" at bounding box center [298, 80] width 12 height 21
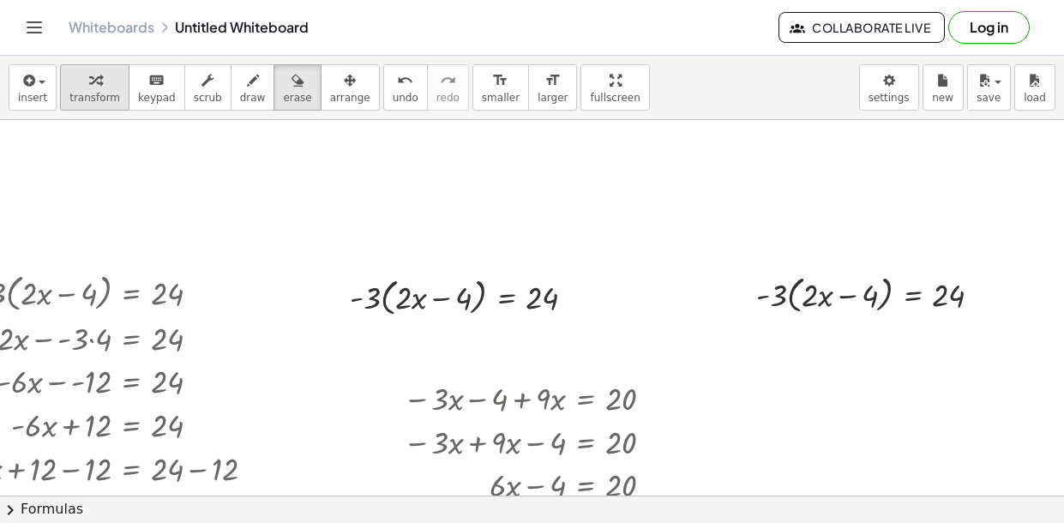
click at [60, 87] on button "transform" at bounding box center [94, 87] width 69 height 46
drag, startPoint x: 774, startPoint y: 293, endPoint x: 804, endPoint y: 295, distance: 30.1
click at [804, 295] on div at bounding box center [876, 293] width 256 height 48
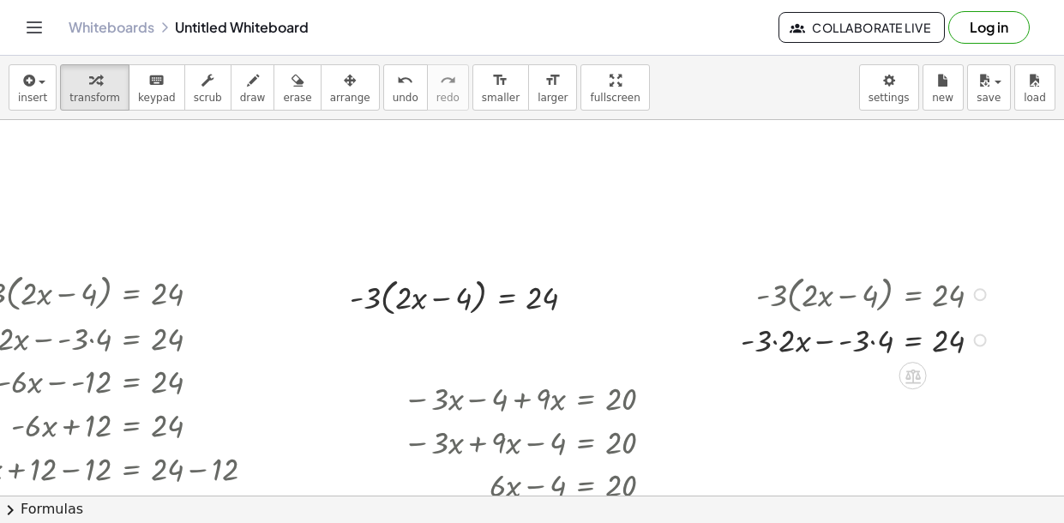
click at [780, 345] on div at bounding box center [868, 339] width 272 height 44
click at [871, 377] on div at bounding box center [868, 382] width 272 height 44
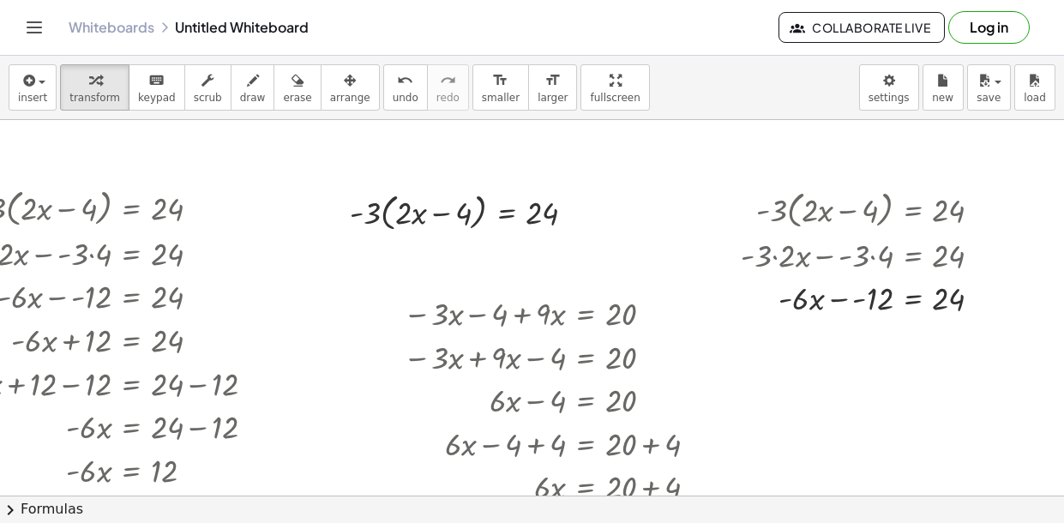
scroll to position [89, 159]
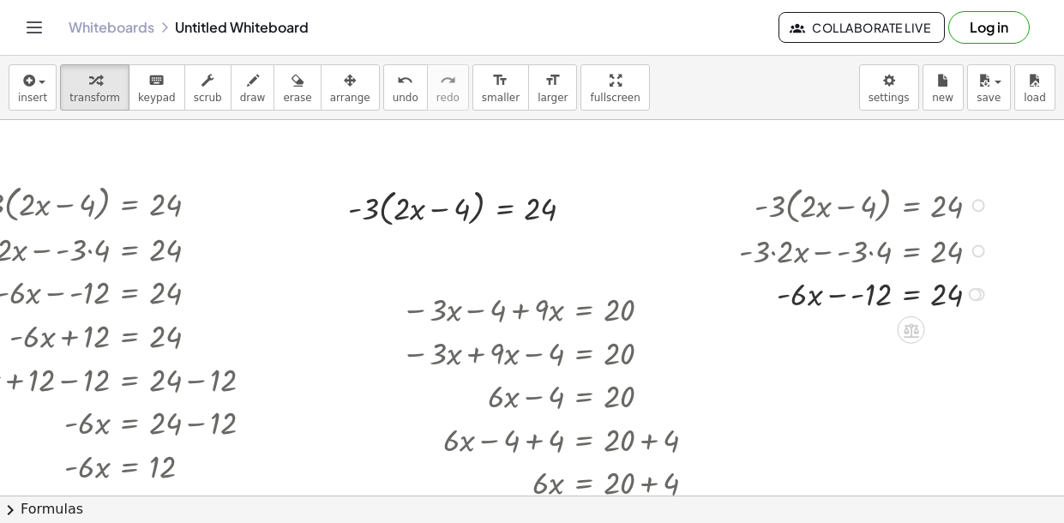
click at [837, 300] on div at bounding box center [867, 293] width 272 height 44
click at [850, 341] on div at bounding box center [867, 337] width 272 height 44
drag, startPoint x: 872, startPoint y: 342, endPoint x: 960, endPoint y: 350, distance: 87.8
click at [960, 350] on div at bounding box center [867, 337] width 272 height 44
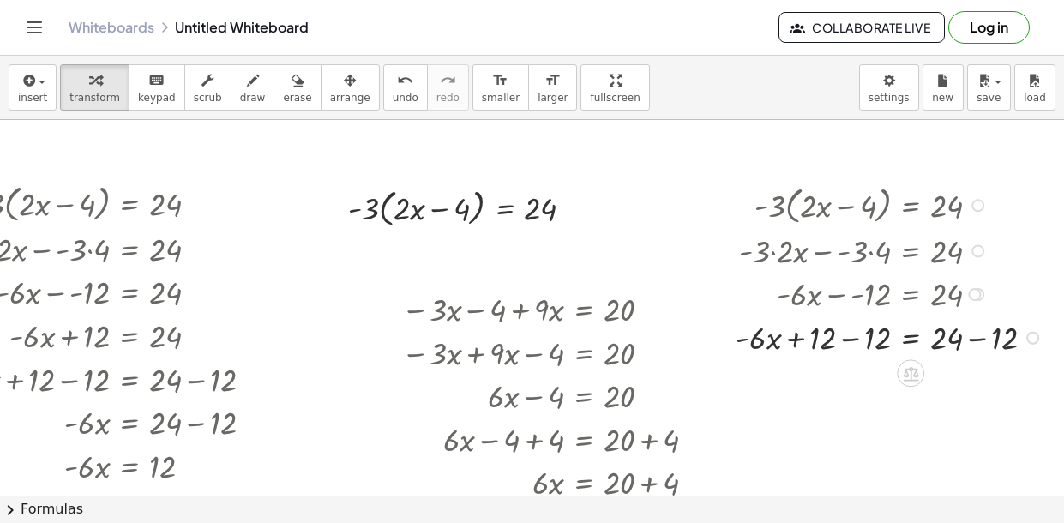
click at [851, 343] on div at bounding box center [891, 337] width 329 height 44
click at [969, 381] on div at bounding box center [891, 380] width 329 height 44
drag, startPoint x: 861, startPoint y: 383, endPoint x: 929, endPoint y: 395, distance: 69.0
click at [929, 395] on div at bounding box center [891, 380] width 329 height 44
click at [861, 388] on div at bounding box center [891, 379] width 329 height 63
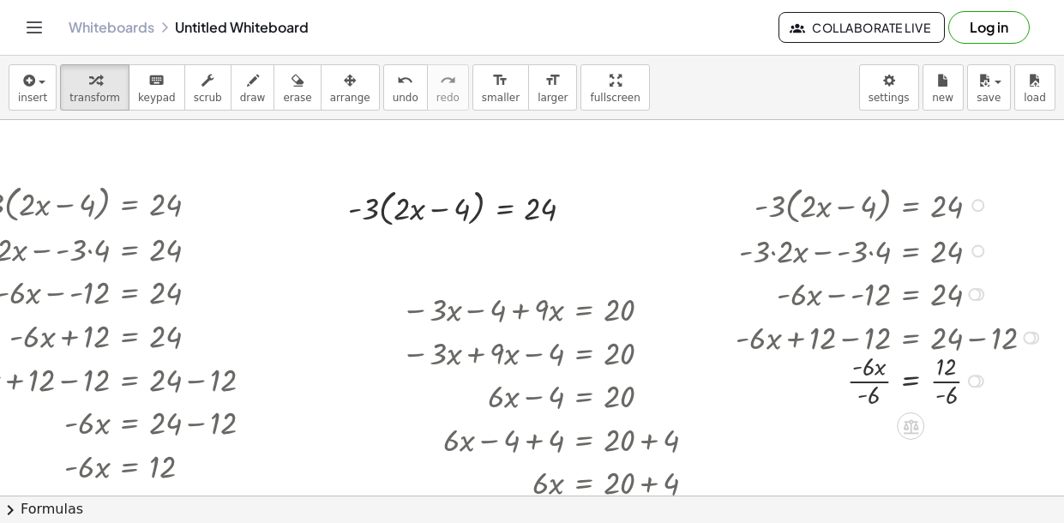
click at [878, 383] on div at bounding box center [891, 379] width 329 height 63
click at [959, 387] on div at bounding box center [891, 379] width 329 height 63
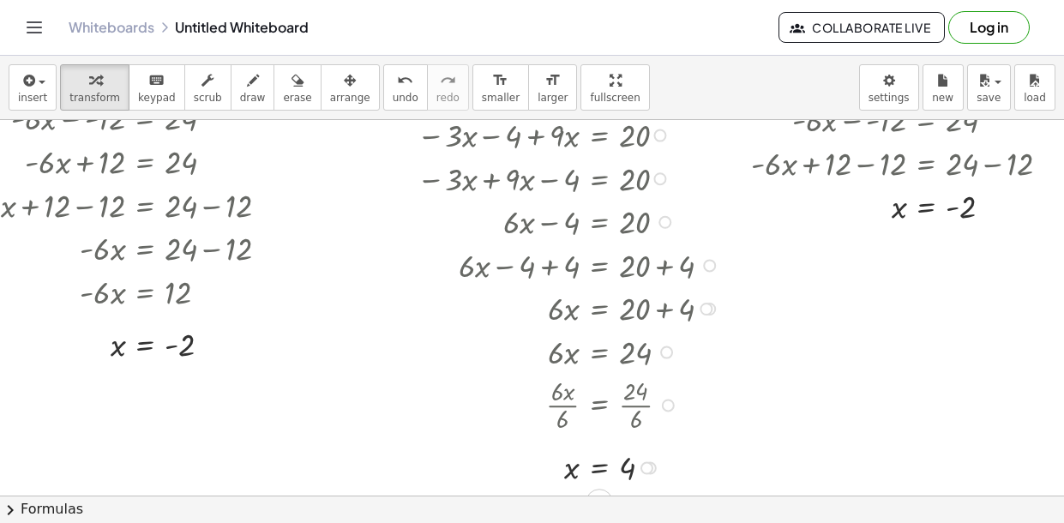
scroll to position [263, 144]
